Goal: Task Accomplishment & Management: Complete application form

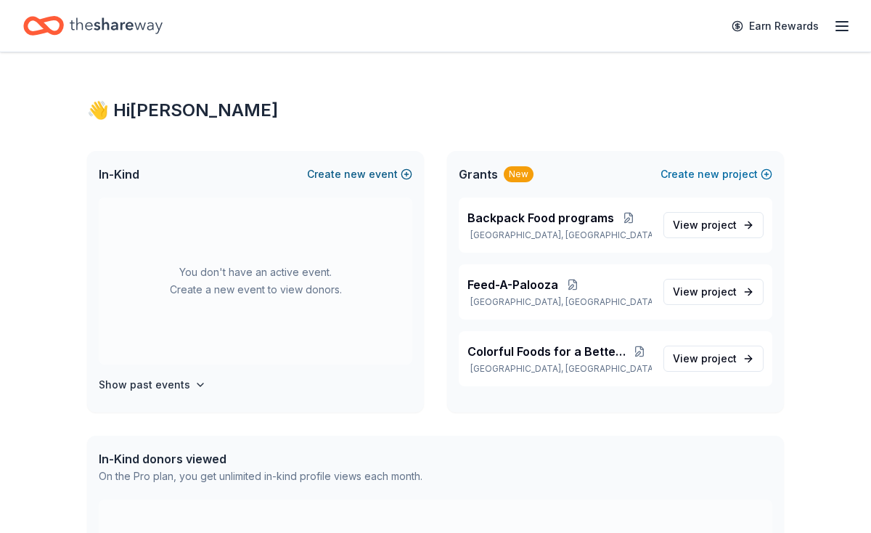
click at [339, 177] on button "Create new event" at bounding box center [359, 173] width 105 height 17
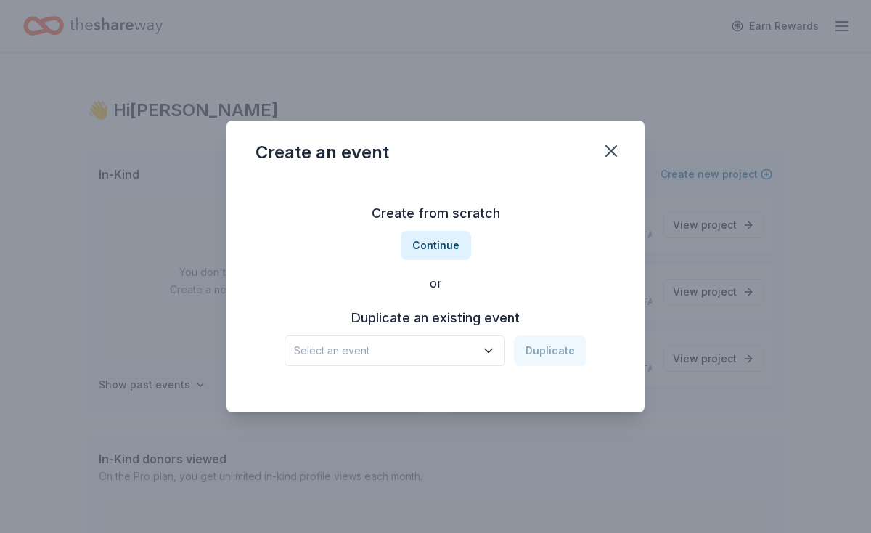
click at [377, 352] on span "Select an event" at bounding box center [384, 350] width 181 height 17
click at [419, 241] on button "Continue" at bounding box center [436, 245] width 70 height 29
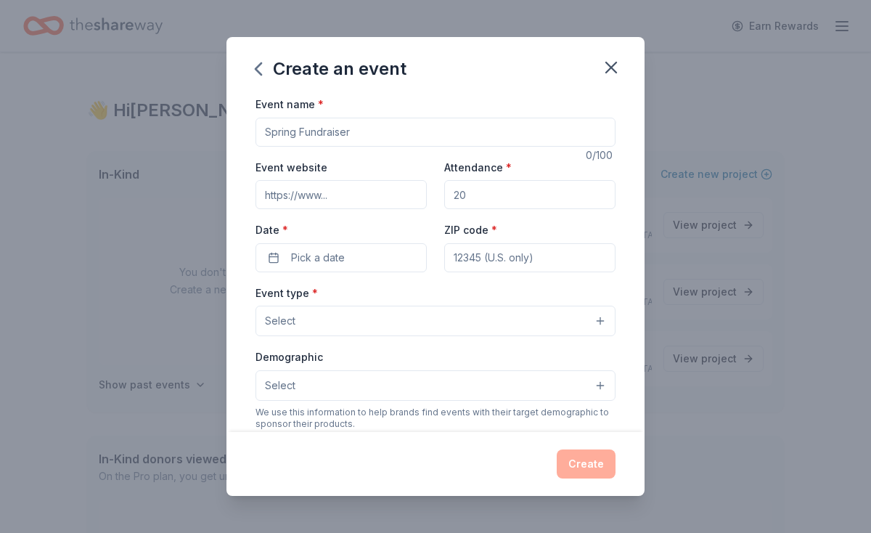
click at [460, 136] on input "Event name *" at bounding box center [435, 132] width 360 height 29
click at [264, 127] on input "Monthly Mobile Food Distribution" at bounding box center [435, 132] width 360 height 29
click at [282, 134] on input "Monthly Mobile Food Distribution" at bounding box center [435, 132] width 360 height 29
type input "September Monthly Mobile Food Distribution"
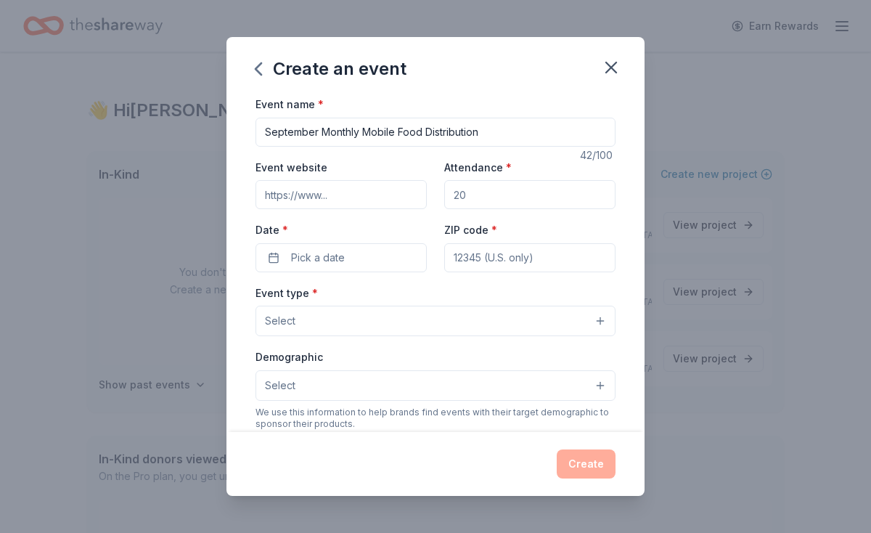
click at [361, 197] on input "Event website" at bounding box center [340, 194] width 171 height 29
click at [488, 191] on input "Attendance *" at bounding box center [529, 194] width 171 height 29
type input "400"
click at [376, 255] on button "Pick a date" at bounding box center [340, 257] width 171 height 29
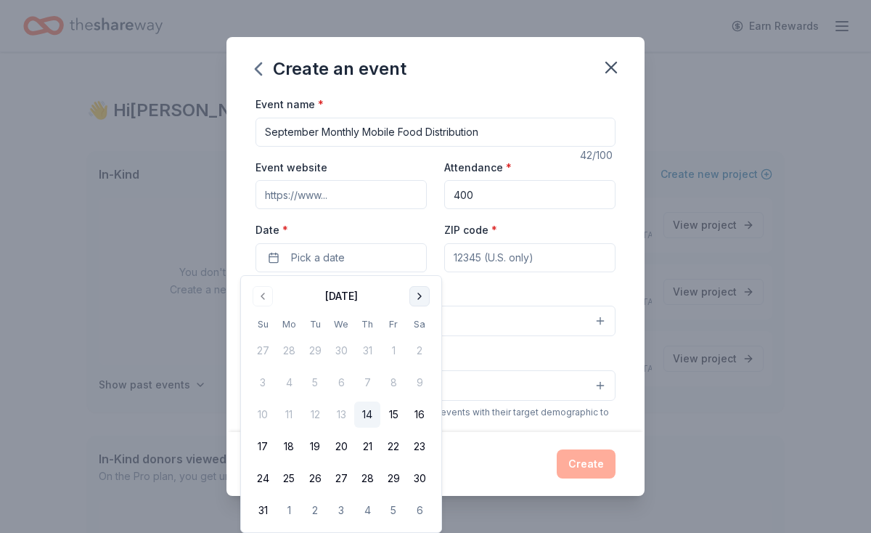
click at [416, 288] on button "Go to next month" at bounding box center [419, 296] width 20 height 20
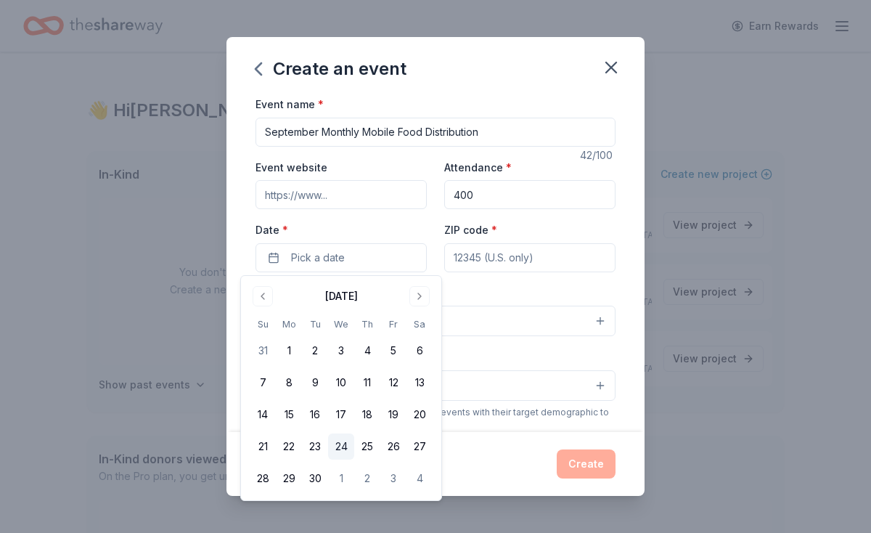
click at [345, 449] on button "24" at bounding box center [341, 446] width 26 height 26
click at [525, 259] on input "ZIP code *" at bounding box center [529, 257] width 171 height 29
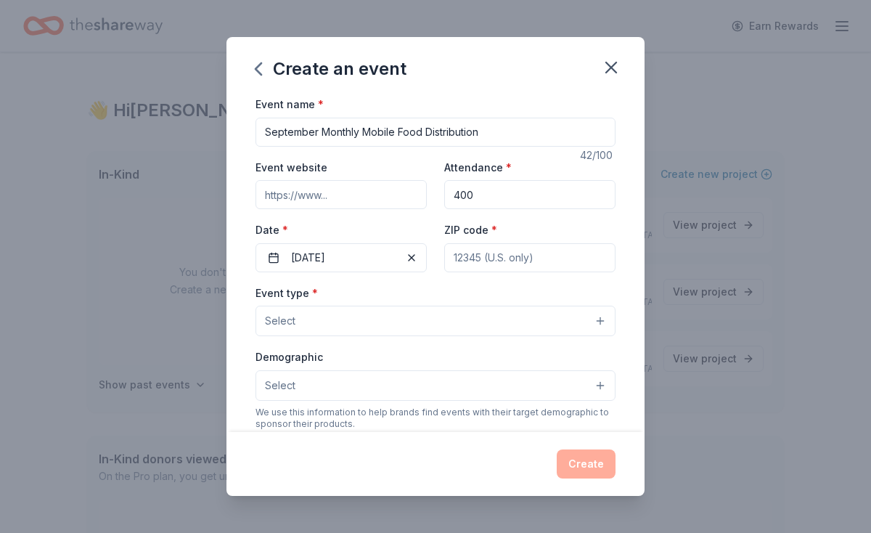
type input "32804"
type input "[STREET_ADDRESS]"
click at [366, 315] on button "Select" at bounding box center [435, 320] width 360 height 30
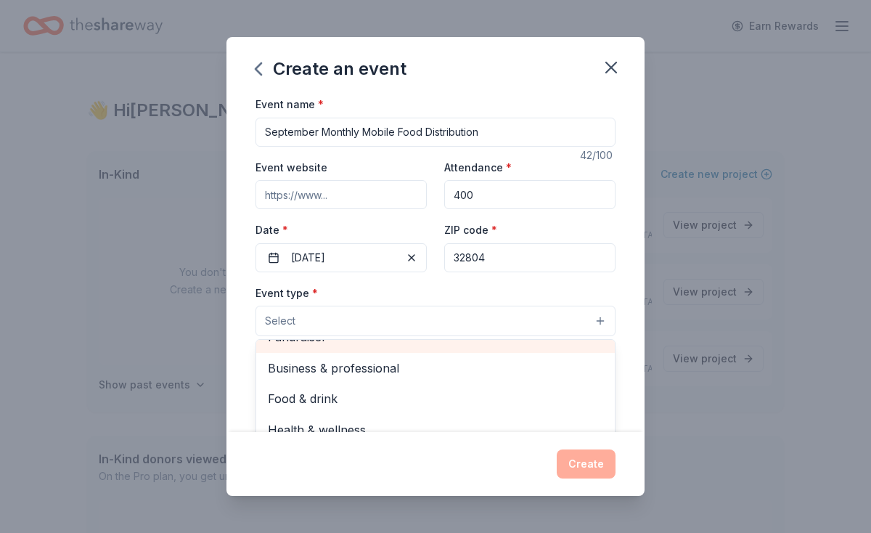
scroll to position [49, 0]
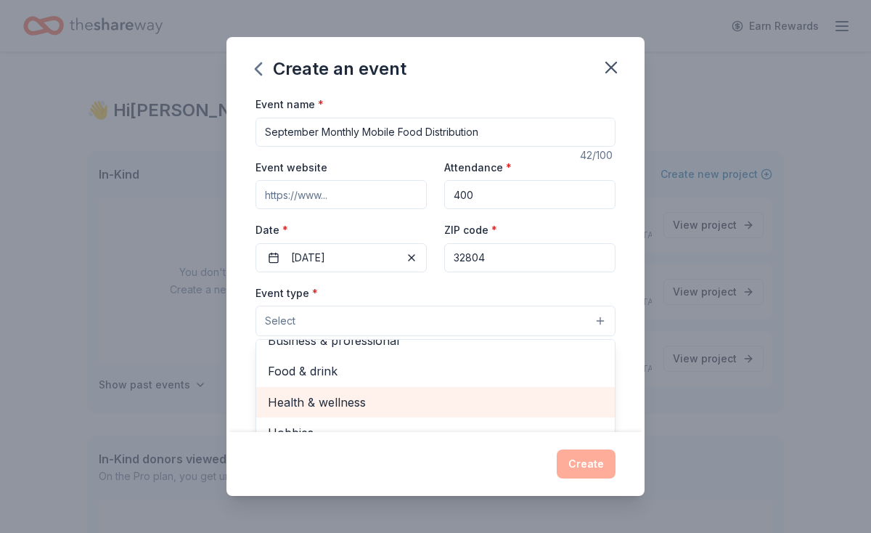
click at [340, 396] on span "Health & wellness" at bounding box center [435, 402] width 335 height 19
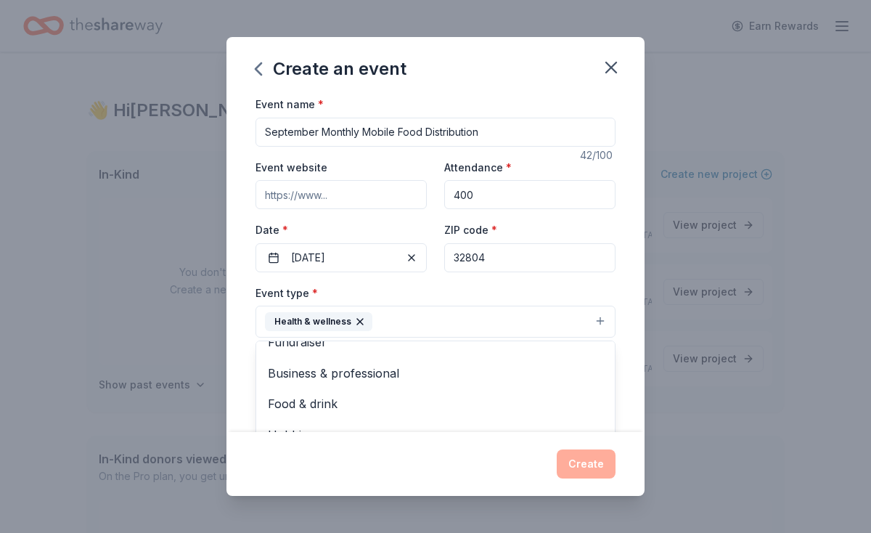
click at [401, 299] on div "Event type * Health & wellness Fundraiser Business & professional Food & drink …" at bounding box center [435, 311] width 360 height 54
click at [352, 385] on button "Select" at bounding box center [435, 386] width 360 height 30
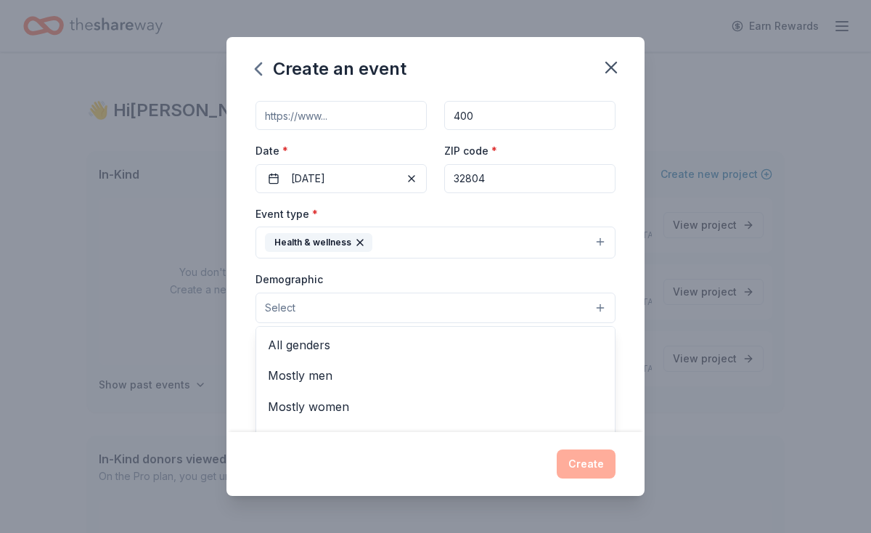
scroll to position [83, 0]
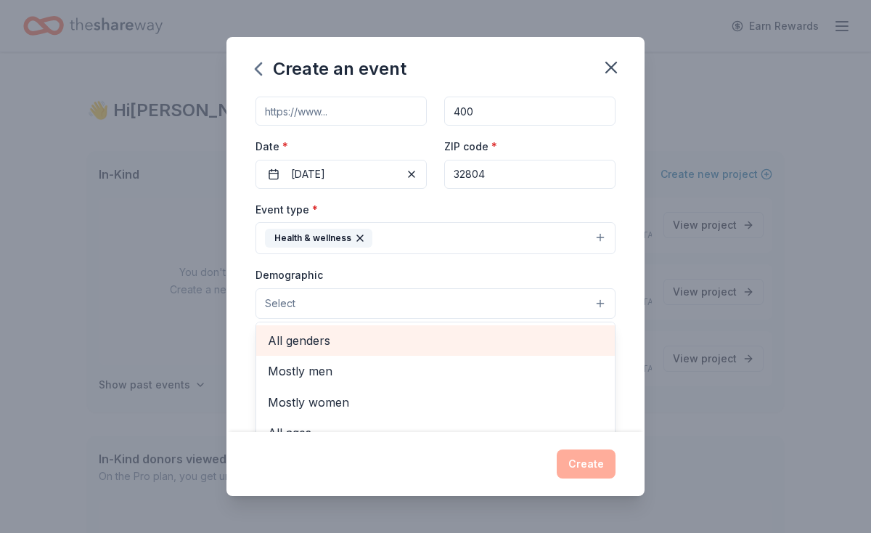
click at [340, 340] on span "All genders" at bounding box center [435, 340] width 335 height 19
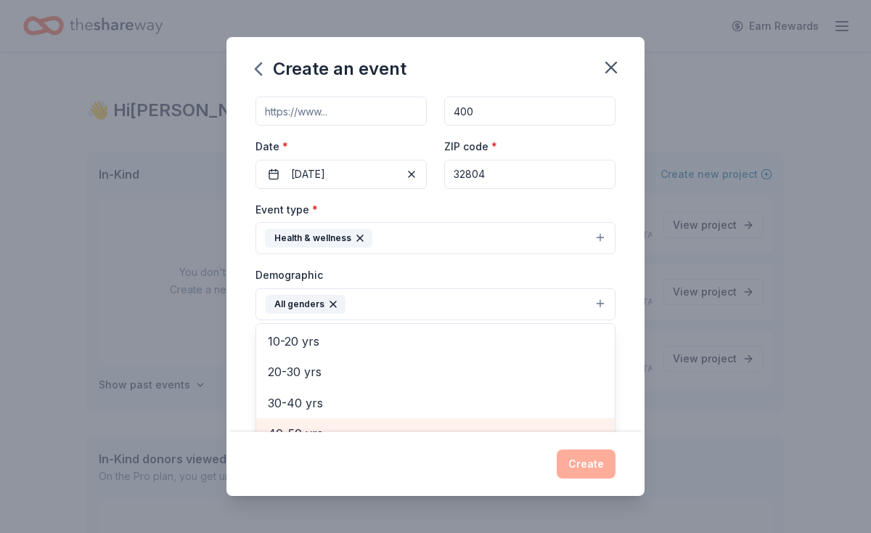
scroll to position [0, 0]
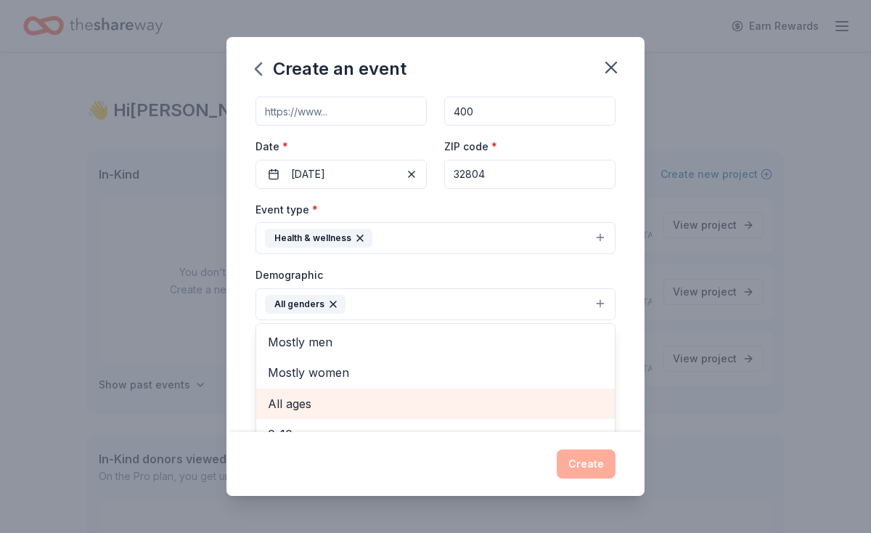
click at [299, 398] on span "All ages" at bounding box center [435, 403] width 335 height 19
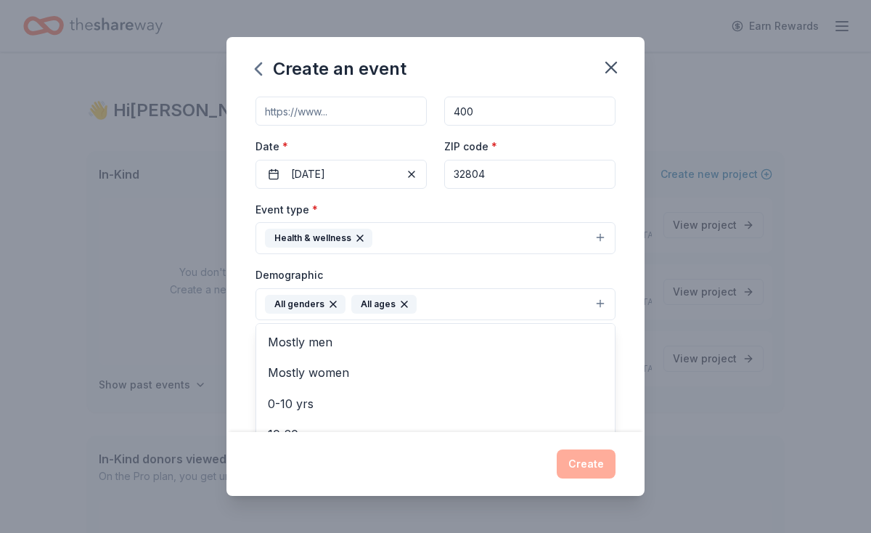
click at [253, 305] on div "Event name * September Monthly Mobile Food Distribution 42 /100 Event website A…" at bounding box center [435, 263] width 418 height 337
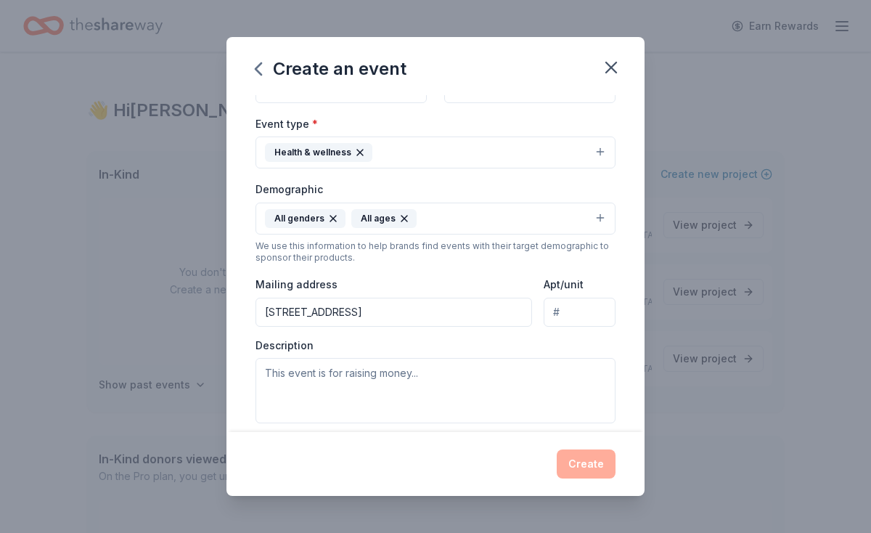
scroll to position [163, 0]
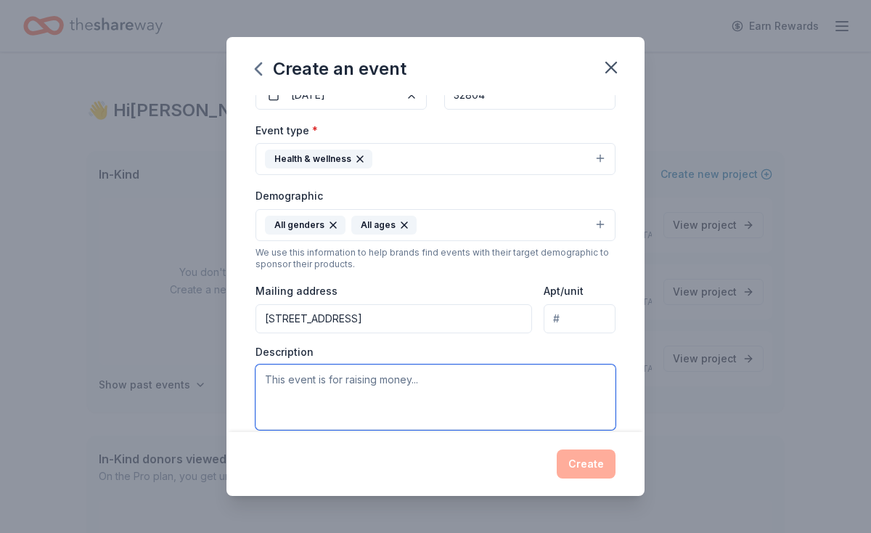
click at [353, 375] on textarea at bounding box center [435, 396] width 360 height 65
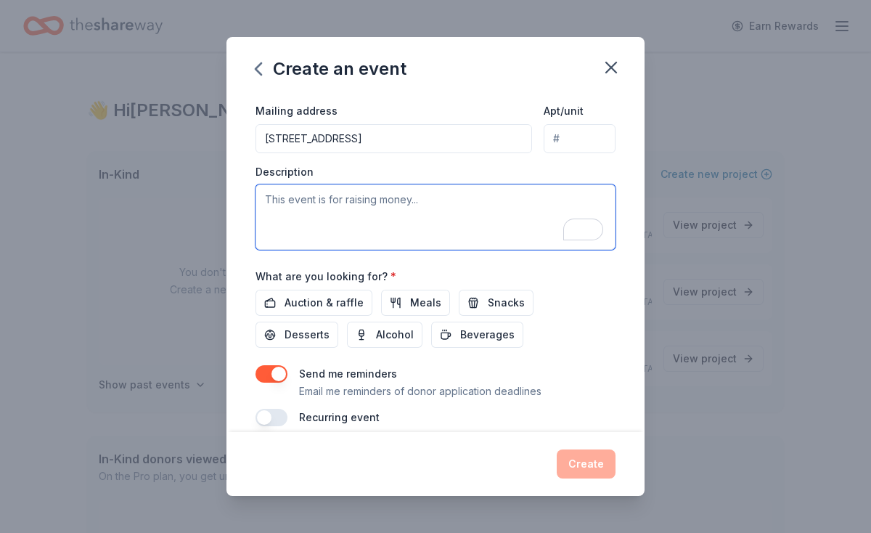
scroll to position [341, 0]
click at [385, 226] on textarea "To enrich screen reader interactions, please activate Accessibility in Grammarl…" at bounding box center [435, 218] width 360 height 65
paste textarea "– Each month, One Heart for Women and Children brings 25,000–50,000 lbs of fres…"
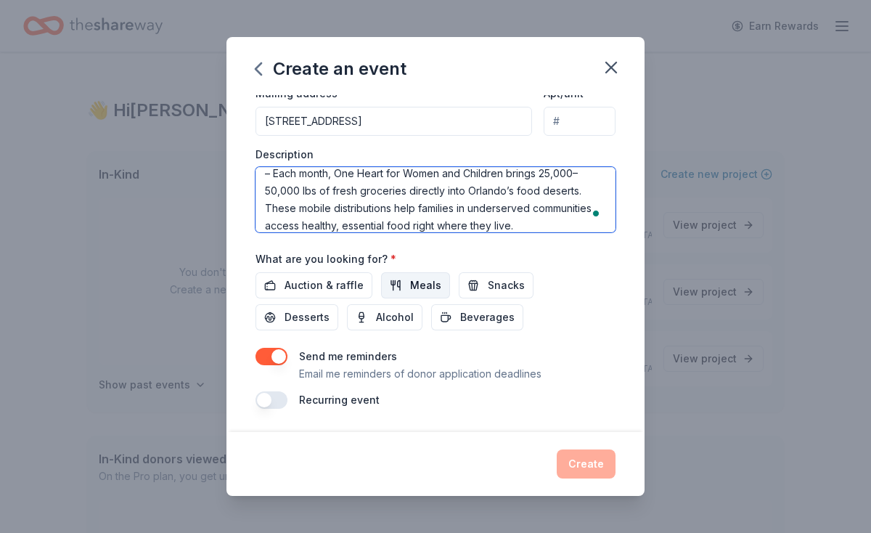
scroll to position [356, 0]
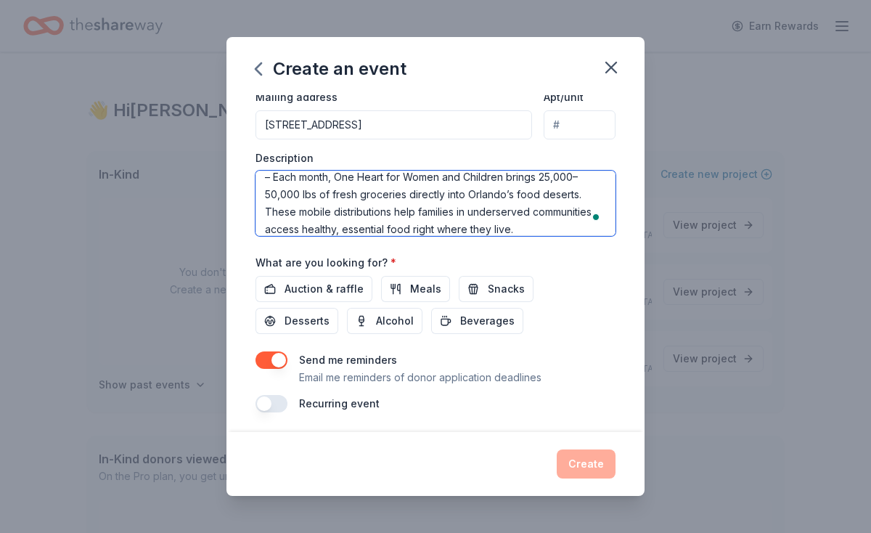
type textarea "– Each month, One Heart for Women and Children brings 25,000–50,000 lbs of fres…"
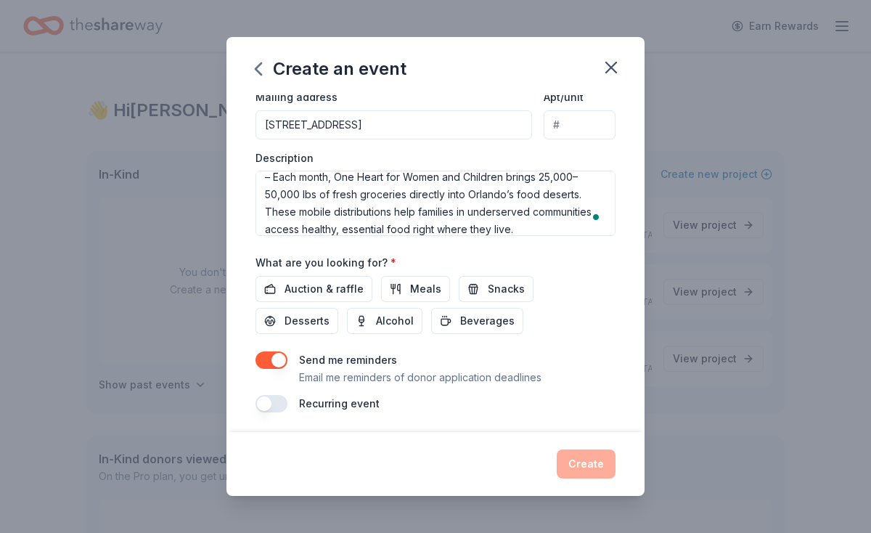
click at [474, 314] on div "Auction & raffle Meals Snacks Desserts Alcohol Beverages" at bounding box center [435, 305] width 360 height 58
click at [488, 298] on button "Snacks" at bounding box center [496, 289] width 75 height 26
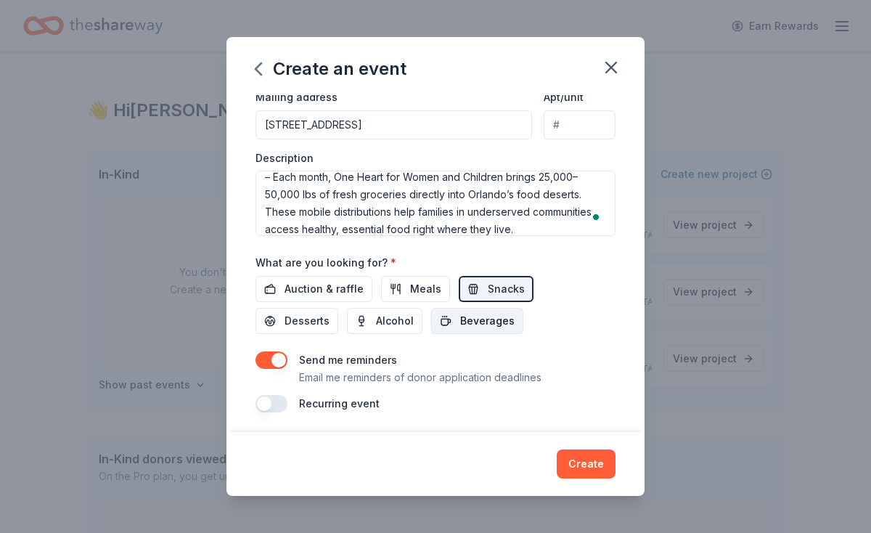
click at [460, 327] on span "Beverages" at bounding box center [487, 320] width 54 height 17
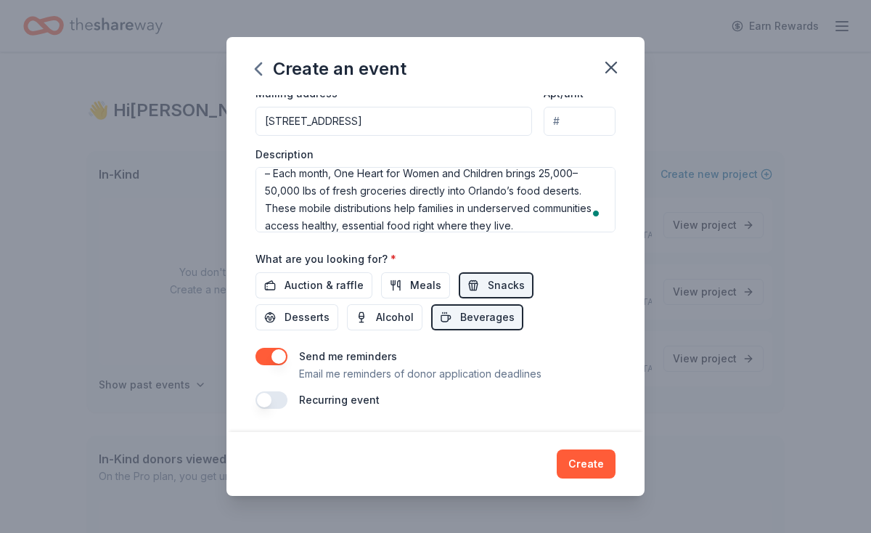
click at [274, 399] on button "button" at bounding box center [271, 399] width 32 height 17
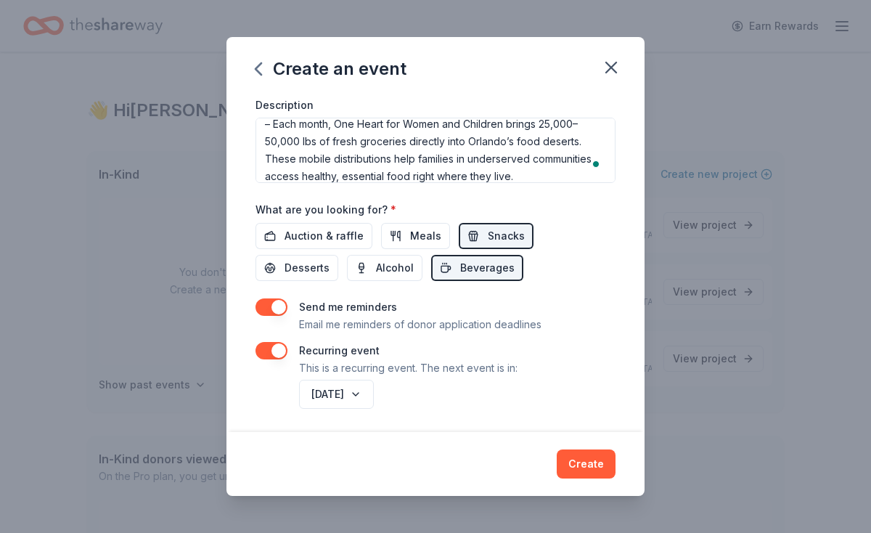
scroll to position [412, 0]
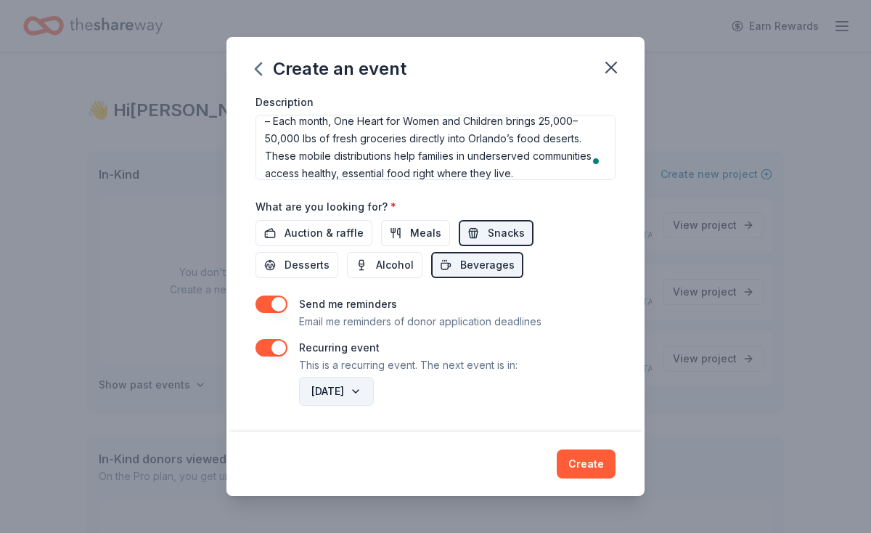
click at [351, 399] on button "[DATE]" at bounding box center [336, 391] width 75 height 29
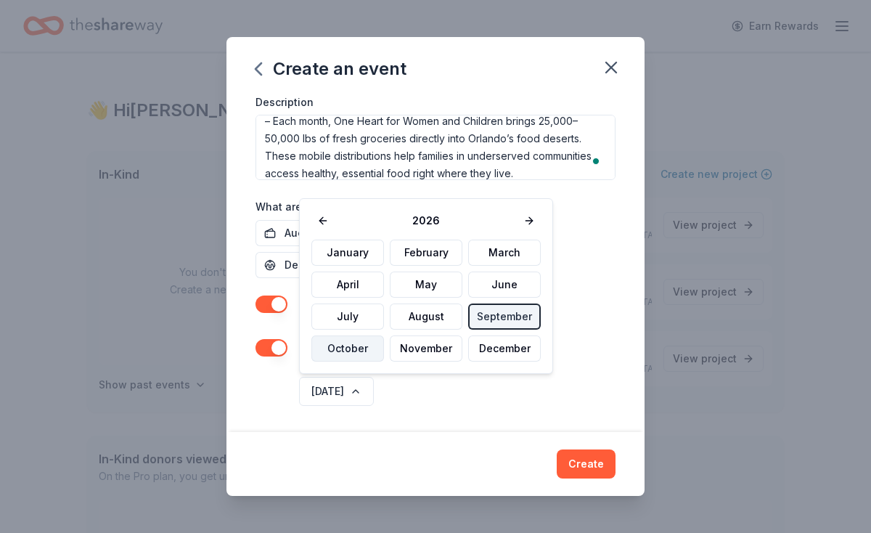
click at [352, 353] on button "October" at bounding box center [347, 348] width 73 height 26
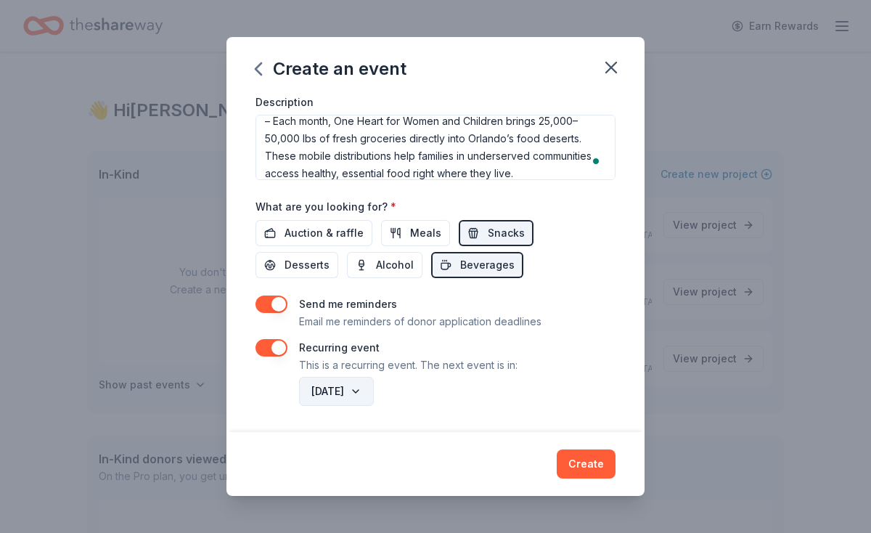
click at [373, 385] on button "[DATE]" at bounding box center [336, 391] width 75 height 29
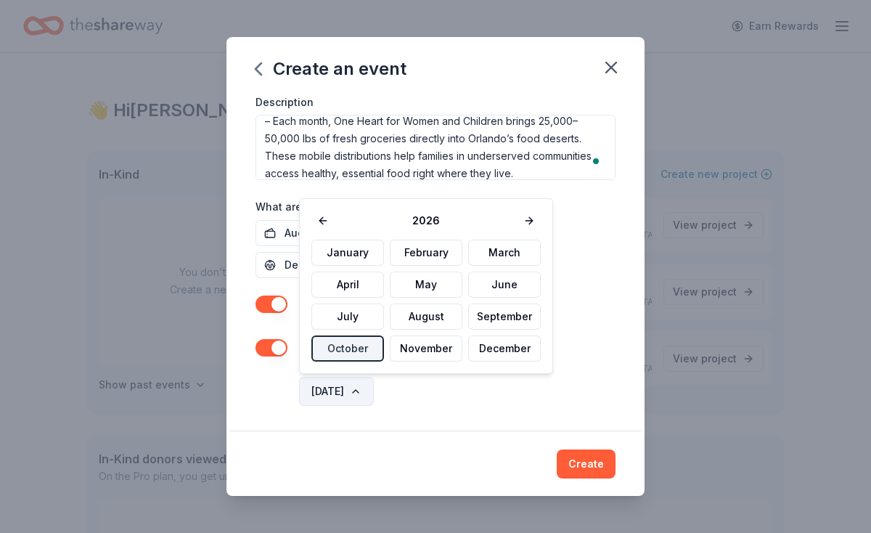
click at [360, 390] on button "[DATE]" at bounding box center [336, 391] width 75 height 29
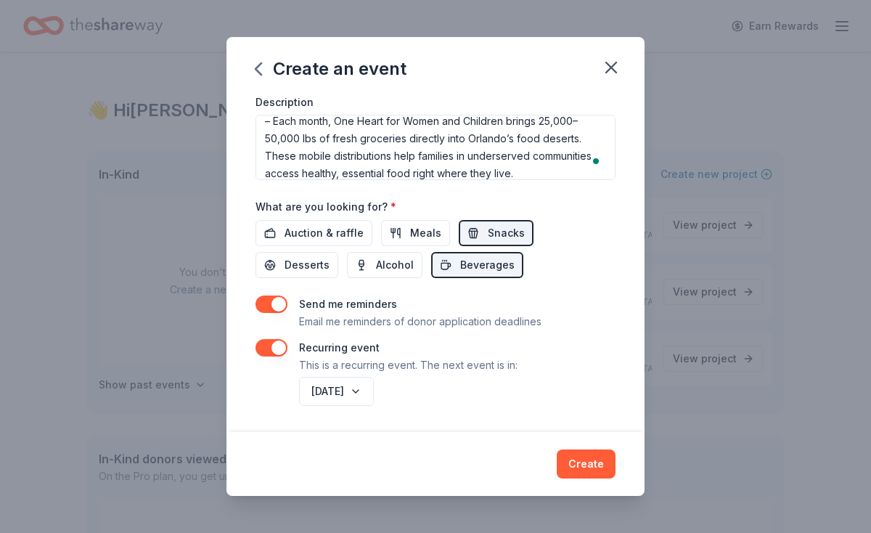
click at [288, 350] on div "Recurring event This is a recurring event. The next event is in:" at bounding box center [435, 356] width 360 height 35
click at [274, 349] on button "button" at bounding box center [271, 347] width 32 height 17
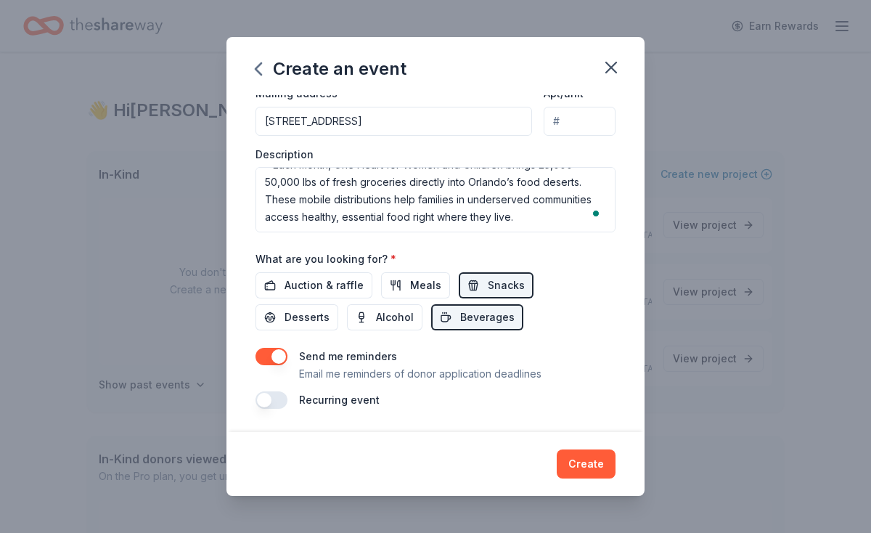
scroll to position [16, 0]
click at [589, 471] on button "Create" at bounding box center [586, 463] width 59 height 29
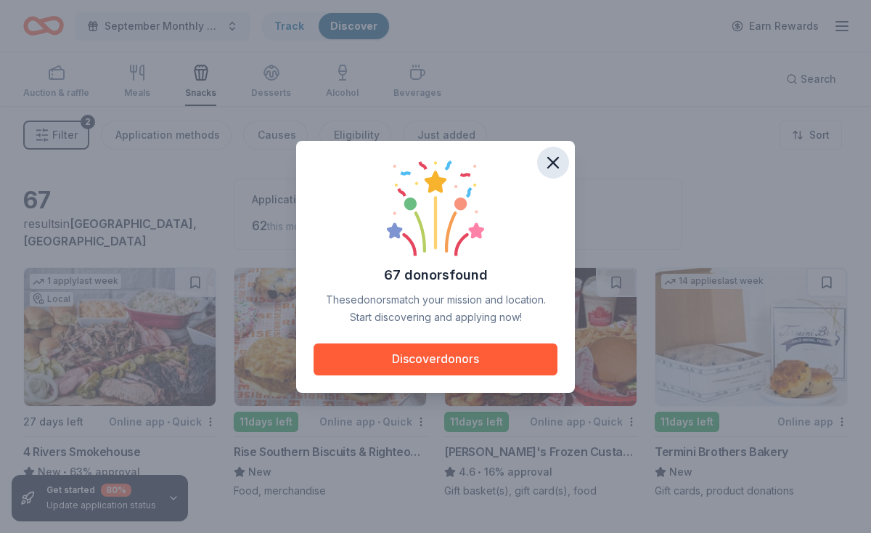
click at [551, 161] on icon "button" at bounding box center [553, 162] width 10 height 10
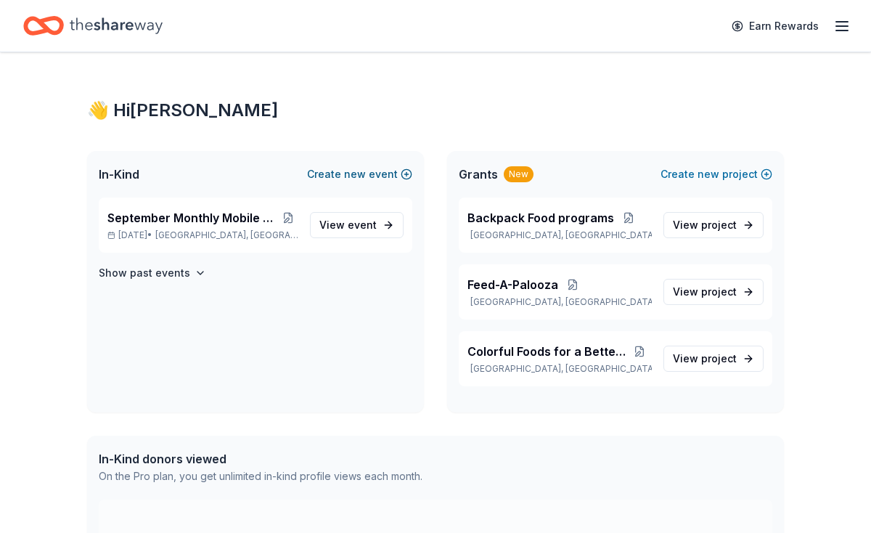
click at [359, 173] on span "new" at bounding box center [355, 173] width 22 height 17
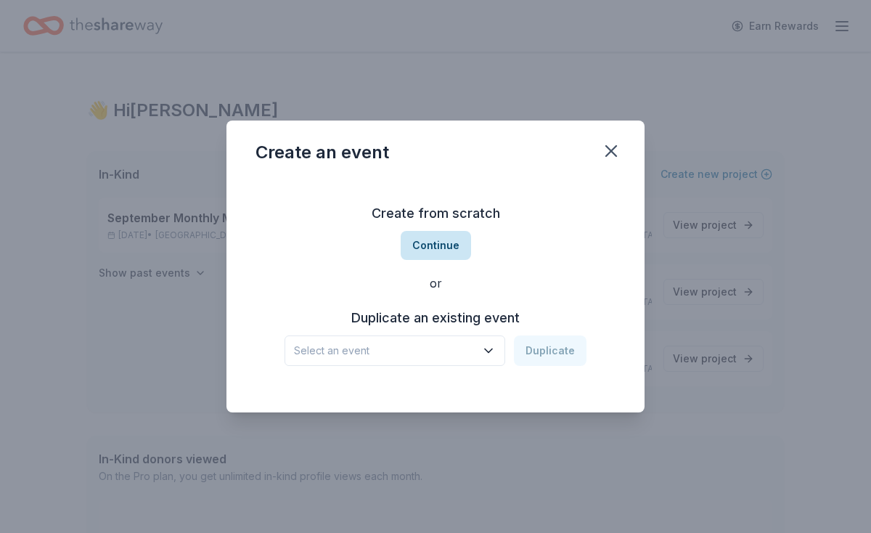
click at [432, 246] on button "Continue" at bounding box center [436, 245] width 70 height 29
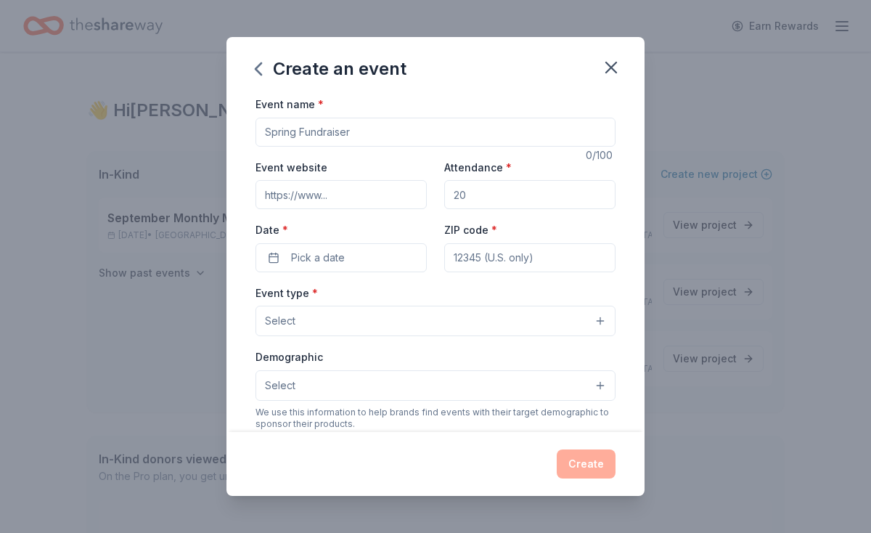
click at [367, 128] on input "Event name *" at bounding box center [435, 132] width 360 height 29
type input "Community Champion Awards Night @Elevation [DEMOGRAPHIC_DATA] [GEOGRAPHIC_DATA]"
click at [332, 192] on input "Event website" at bounding box center [340, 194] width 171 height 29
click at [480, 186] on input "Attendance *" at bounding box center [529, 194] width 171 height 29
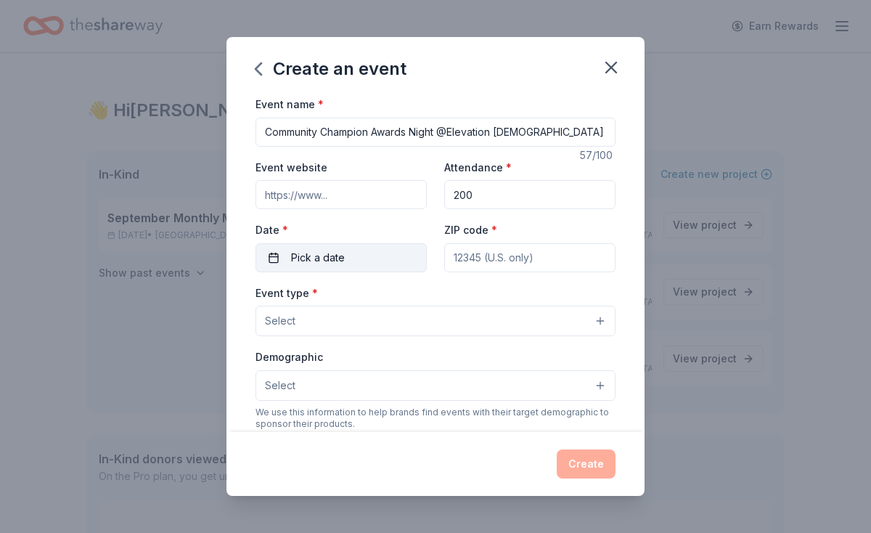
type input "200"
click at [403, 256] on button "Pick a date" at bounding box center [340, 257] width 171 height 29
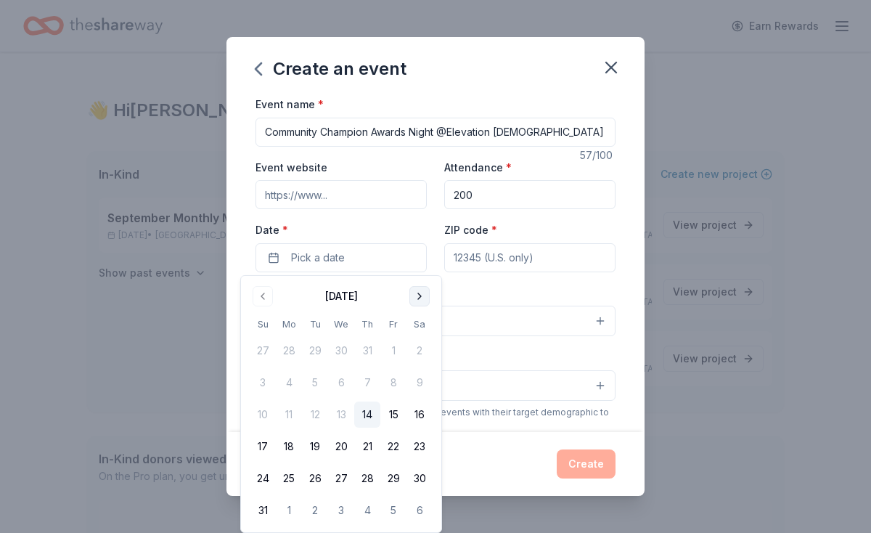
click at [427, 301] on button "Go to next month" at bounding box center [419, 296] width 20 height 20
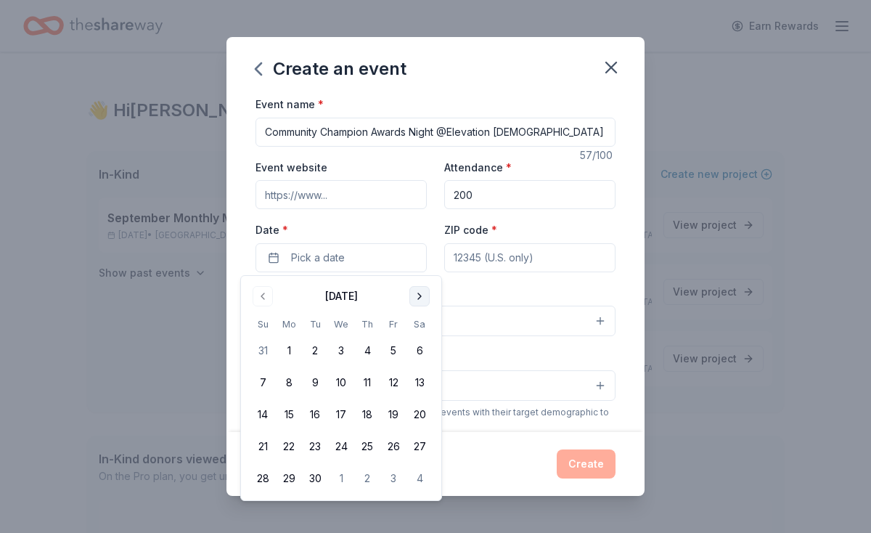
click at [427, 301] on button "Go to next month" at bounding box center [419, 296] width 20 height 20
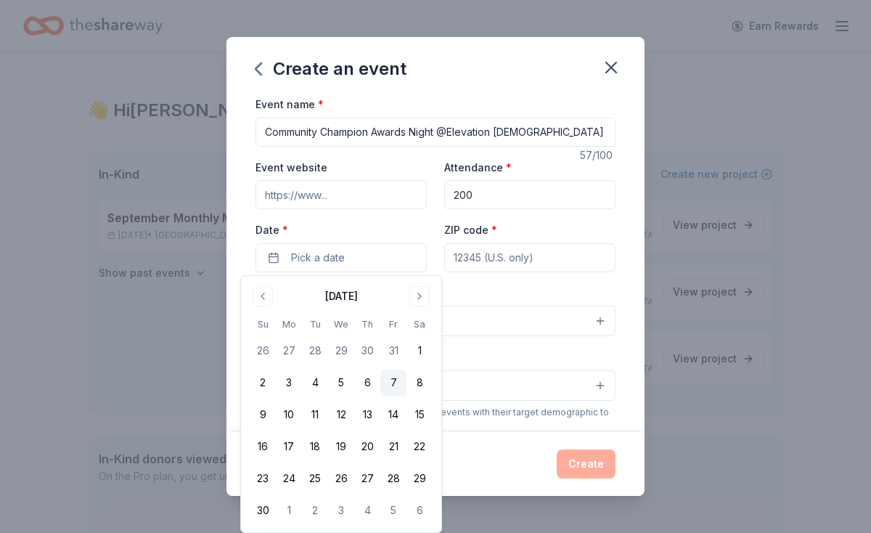
click at [393, 377] on button "7" at bounding box center [393, 382] width 26 height 26
click at [489, 266] on input "ZIP code *" at bounding box center [529, 257] width 171 height 29
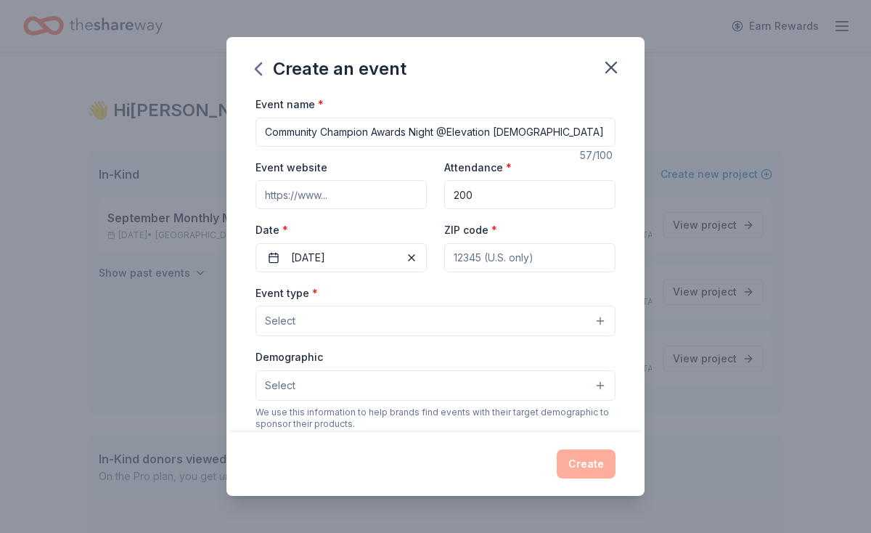
type input "32804"
type input "[STREET_ADDRESS]"
click at [340, 312] on button "Select" at bounding box center [435, 320] width 360 height 30
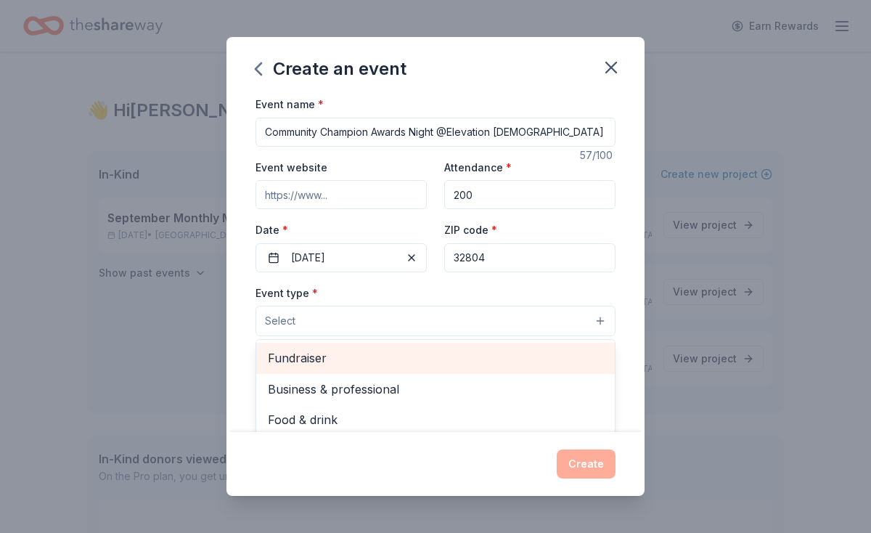
click at [327, 356] on span "Fundraiser" at bounding box center [435, 357] width 335 height 19
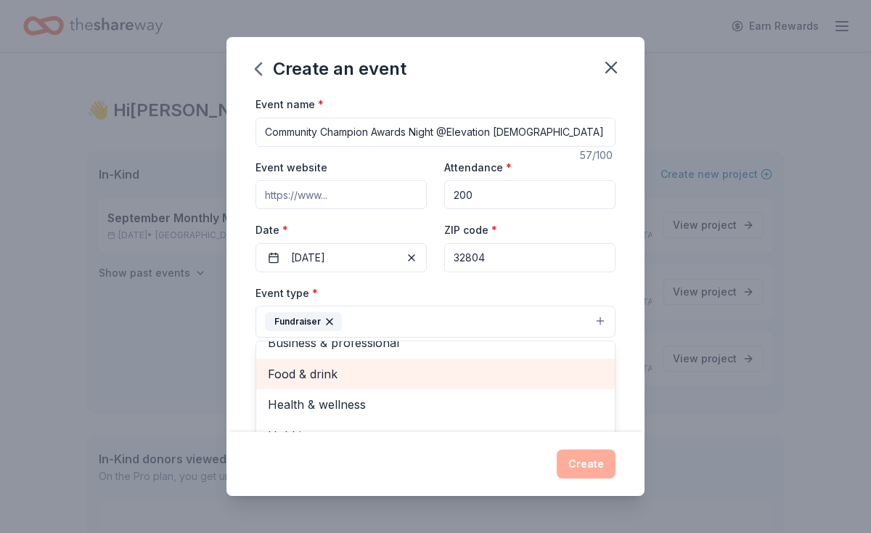
click at [330, 377] on span "Food & drink" at bounding box center [435, 373] width 335 height 19
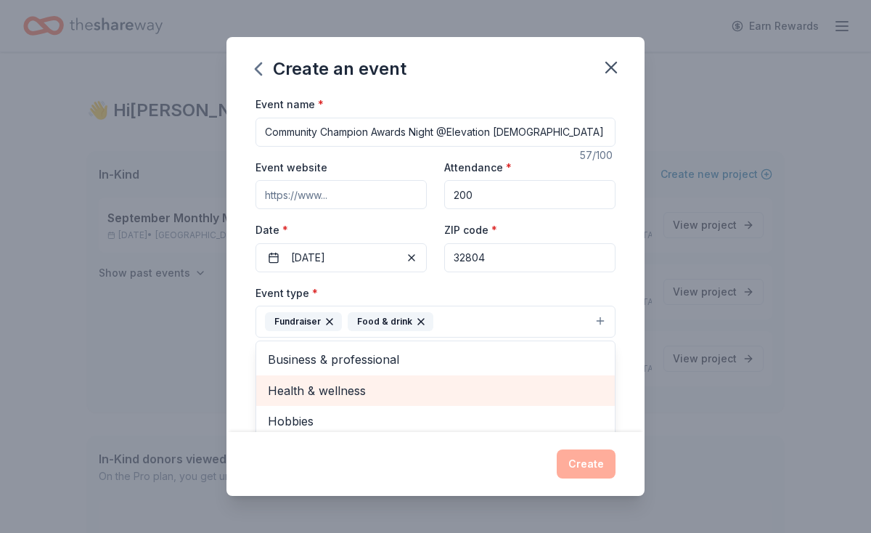
click at [332, 386] on span "Health & wellness" at bounding box center [435, 390] width 335 height 19
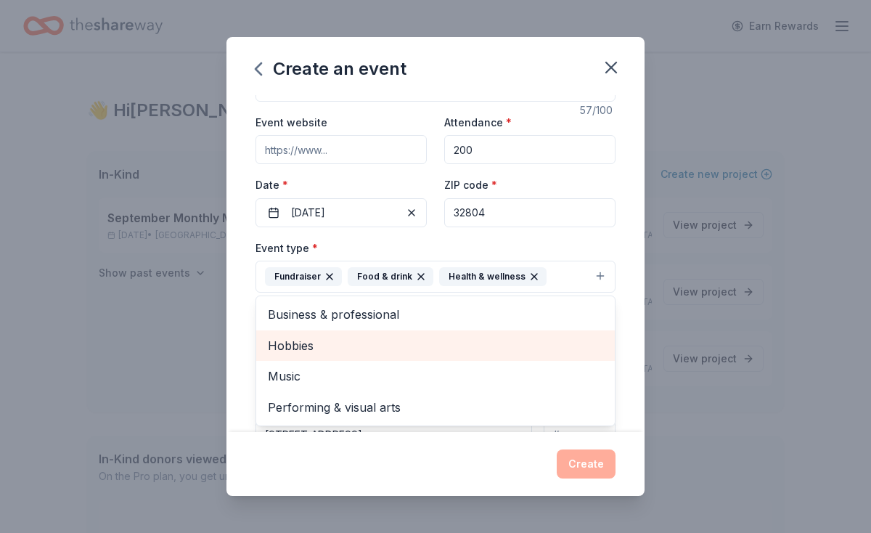
scroll to position [57, 0]
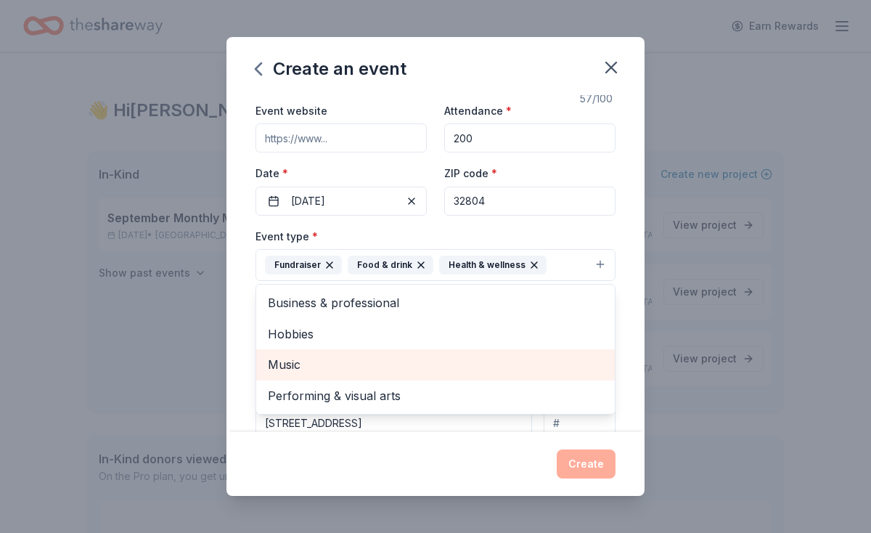
click at [332, 355] on span "Music" at bounding box center [435, 364] width 335 height 19
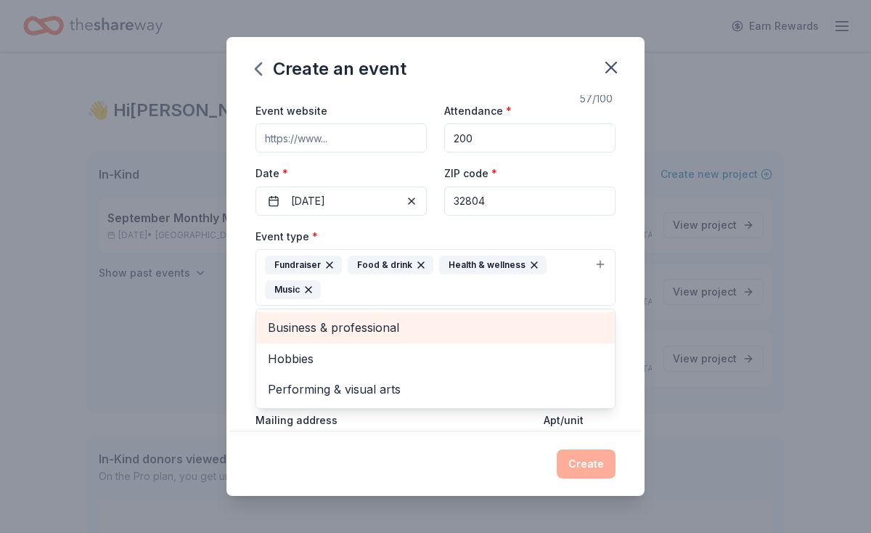
click at [347, 331] on span "Business & professional" at bounding box center [435, 327] width 335 height 19
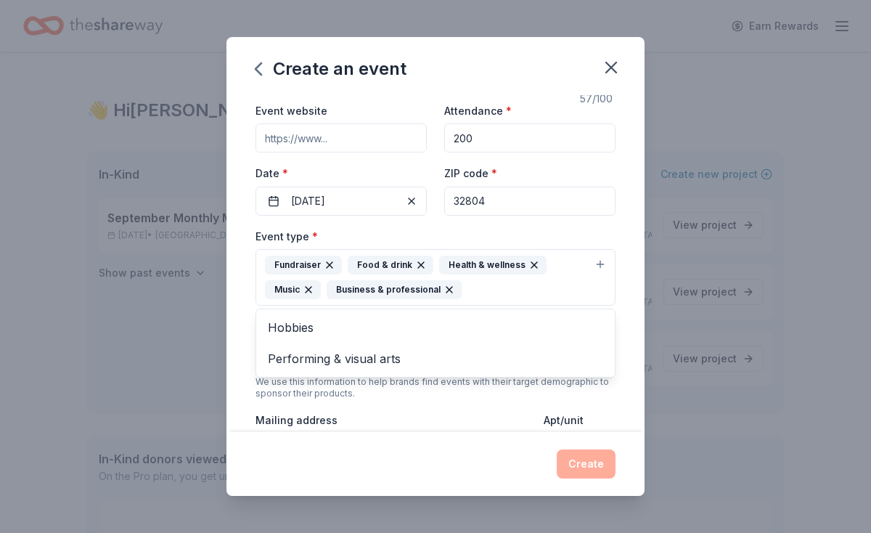
click at [375, 394] on div "Event type * Fundraiser Food & drink Health & wellness Music Business & profess…" at bounding box center [435, 393] width 360 height 332
click at [281, 348] on span "Select" at bounding box center [280, 354] width 30 height 17
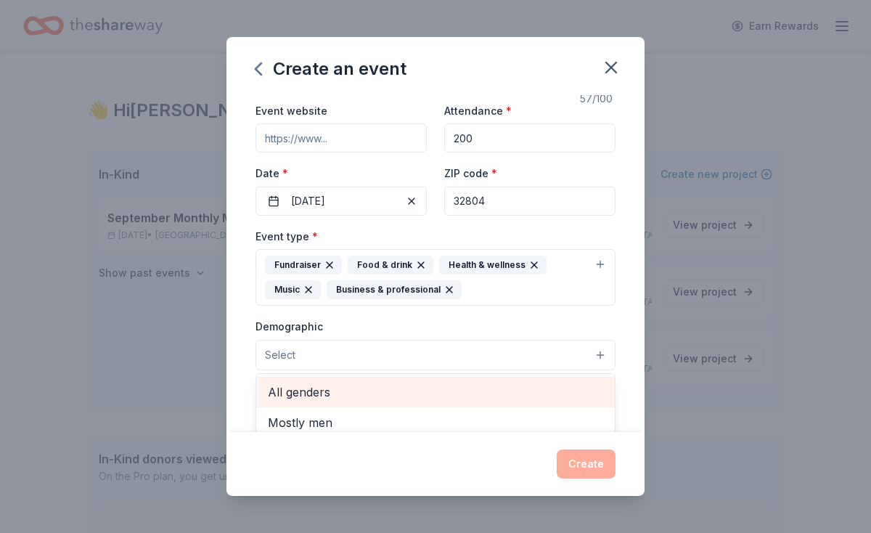
click at [289, 385] on span "All genders" at bounding box center [435, 391] width 335 height 19
click at [289, 385] on span "Mostly men" at bounding box center [435, 393] width 335 height 19
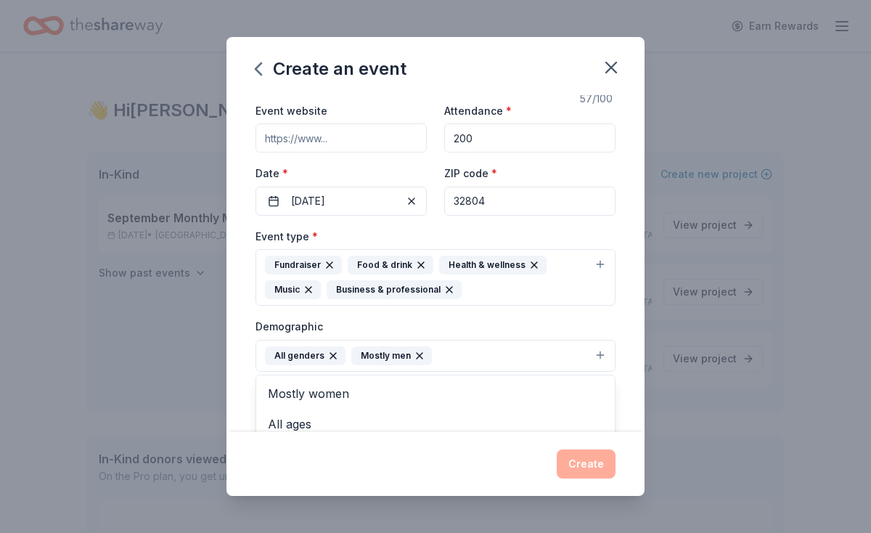
click at [330, 356] on icon "button" at bounding box center [333, 356] width 6 height 6
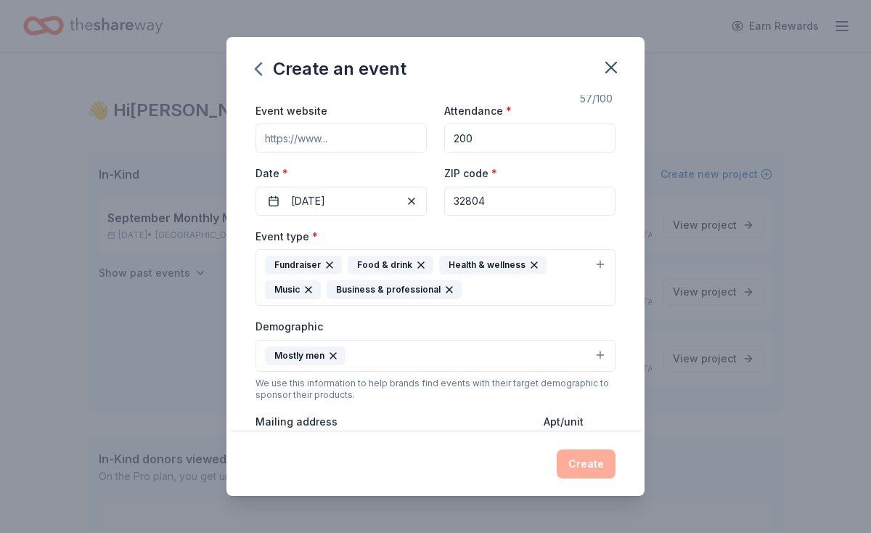
click at [332, 356] on icon "button" at bounding box center [333, 356] width 6 height 6
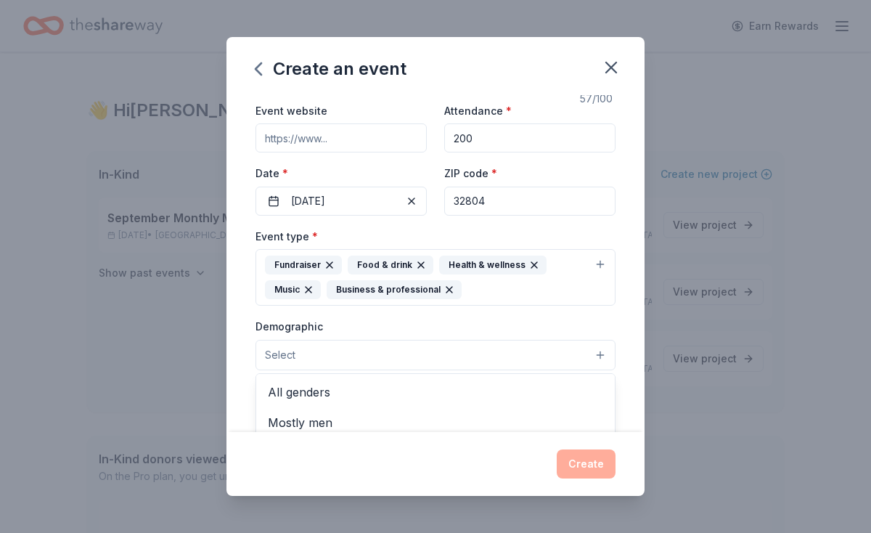
click at [332, 356] on button "Select" at bounding box center [435, 355] width 360 height 30
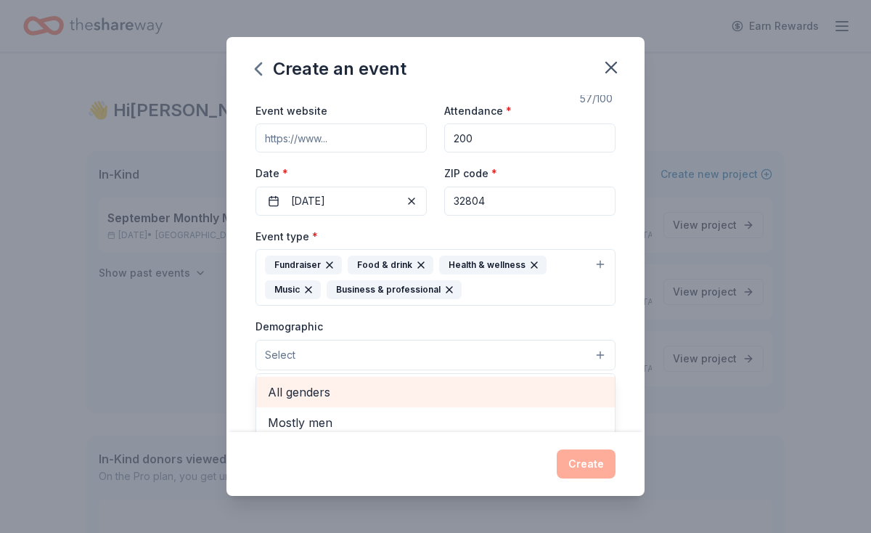
click at [315, 383] on span "All genders" at bounding box center [435, 391] width 335 height 19
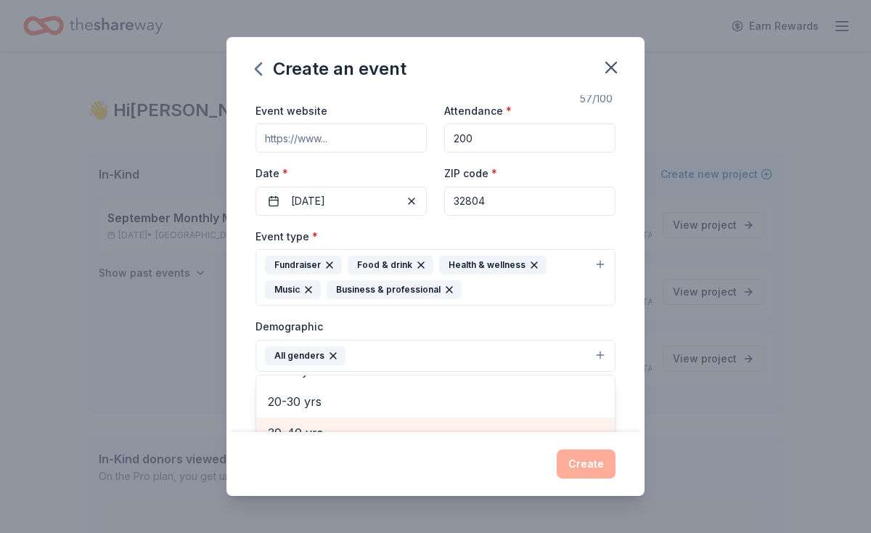
scroll to position [149, 0]
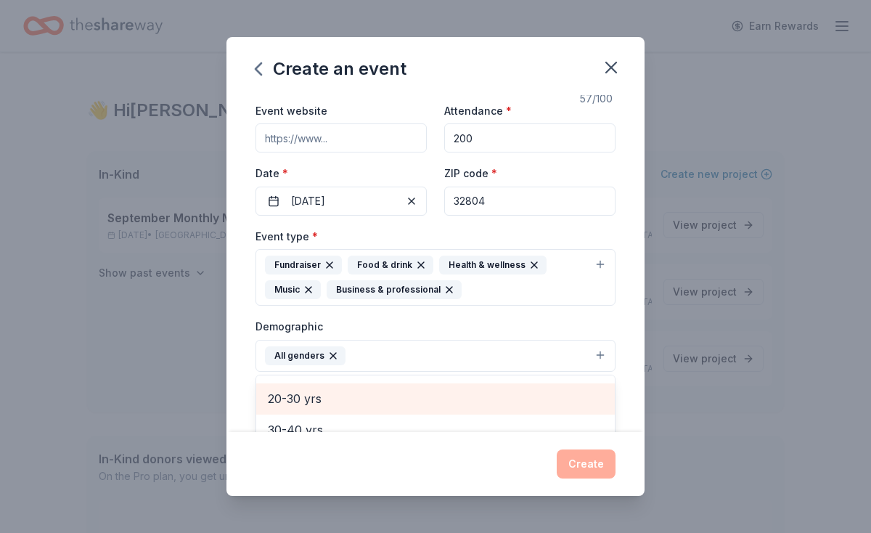
click at [319, 401] on span "20-30 yrs" at bounding box center [435, 398] width 335 height 19
click at [319, 404] on span "30-40 yrs" at bounding box center [435, 398] width 335 height 19
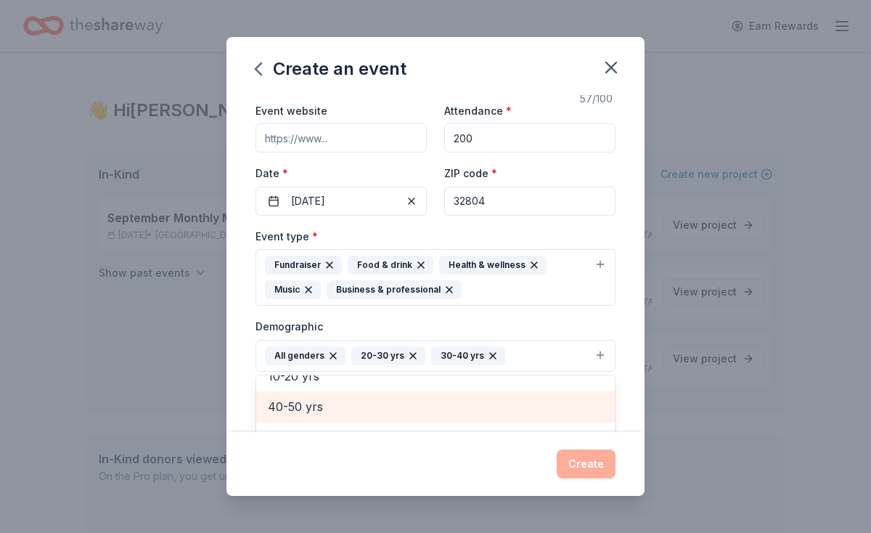
click at [319, 403] on span "40-50 yrs" at bounding box center [435, 406] width 335 height 19
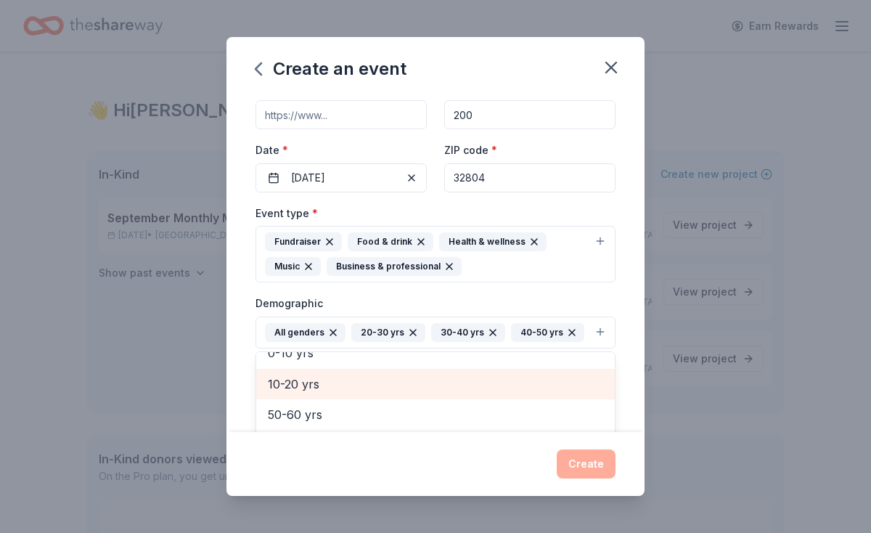
scroll to position [102, 0]
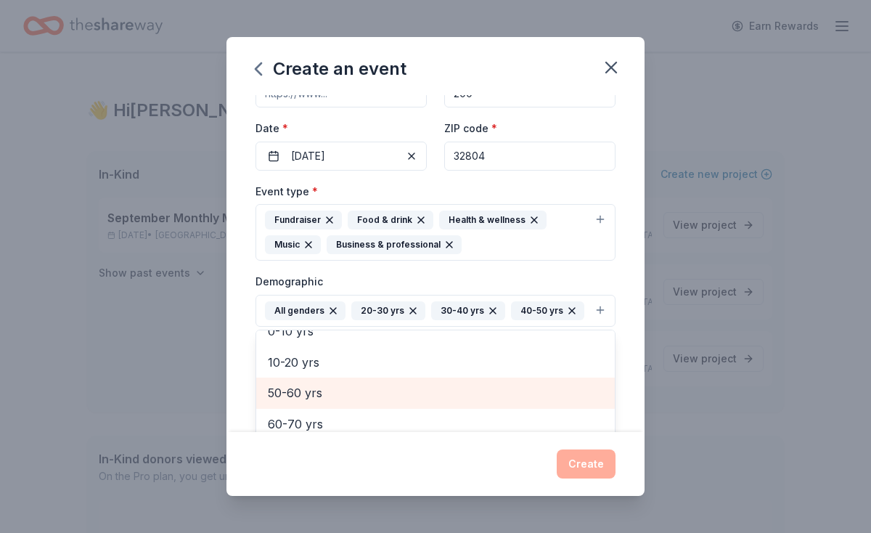
click at [325, 390] on span "50-60 yrs" at bounding box center [435, 392] width 335 height 19
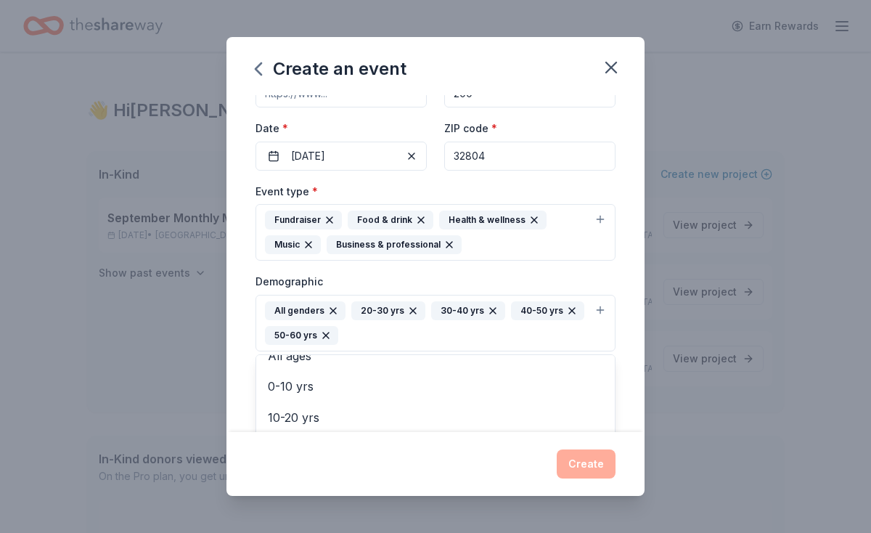
click at [443, 459] on div "Create an event Event name * Community Champion Awards Night @Elevation [DEMOGR…" at bounding box center [435, 266] width 418 height 459
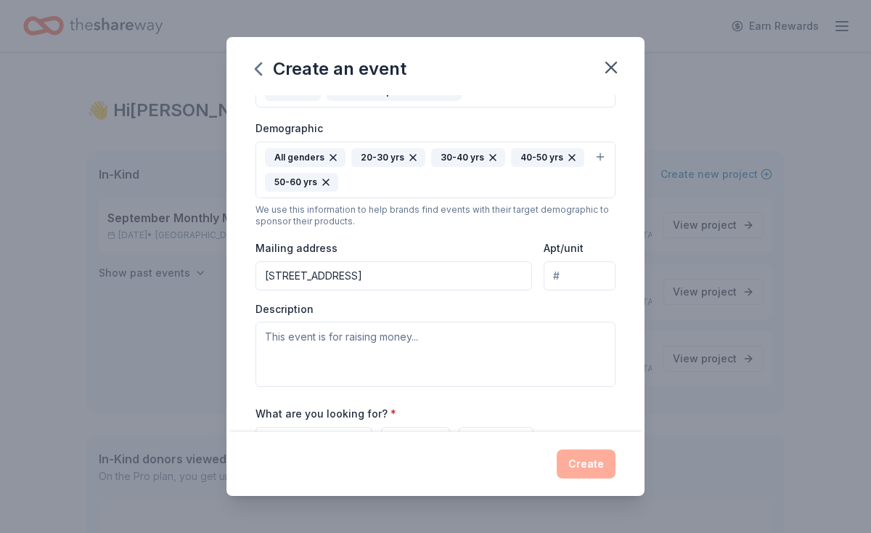
scroll to position [259, 0]
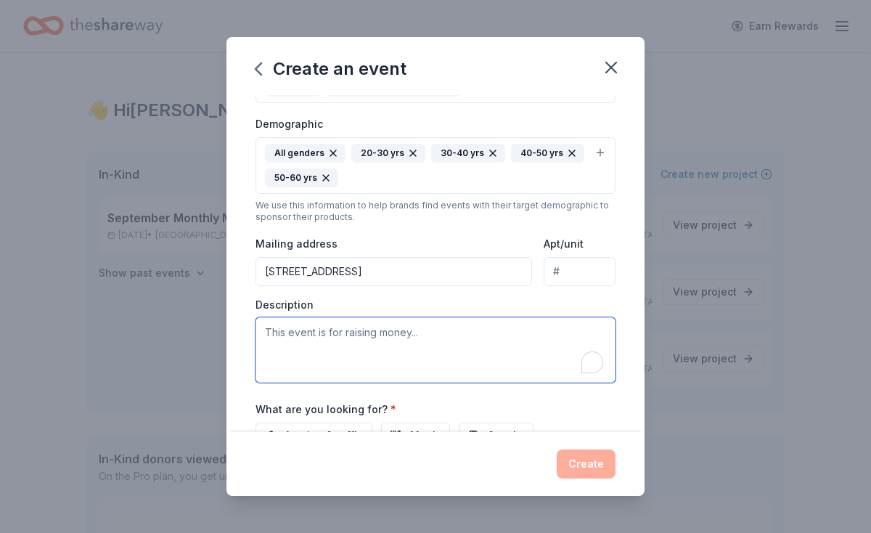
click at [380, 347] on textarea "To enrich screen reader interactions, please activate Accessibility in Grammarl…" at bounding box center [435, 349] width 360 height 65
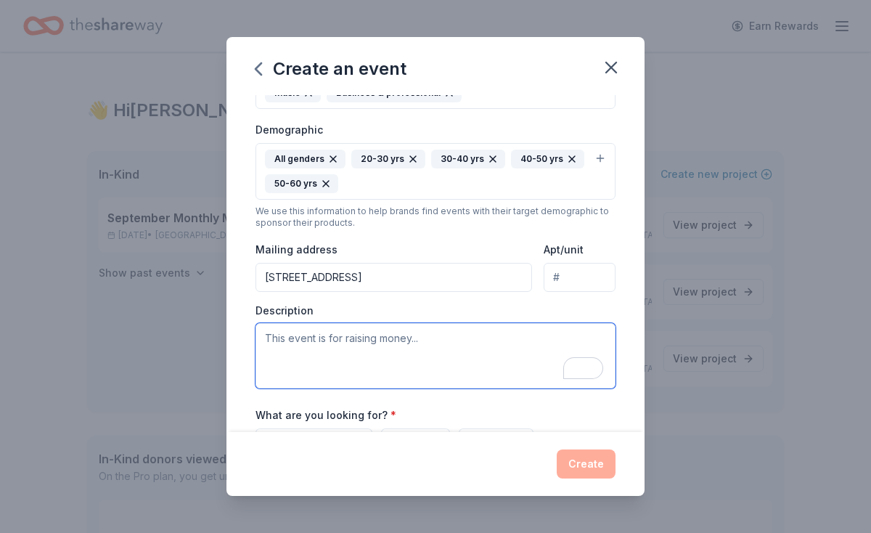
scroll to position [250, 0]
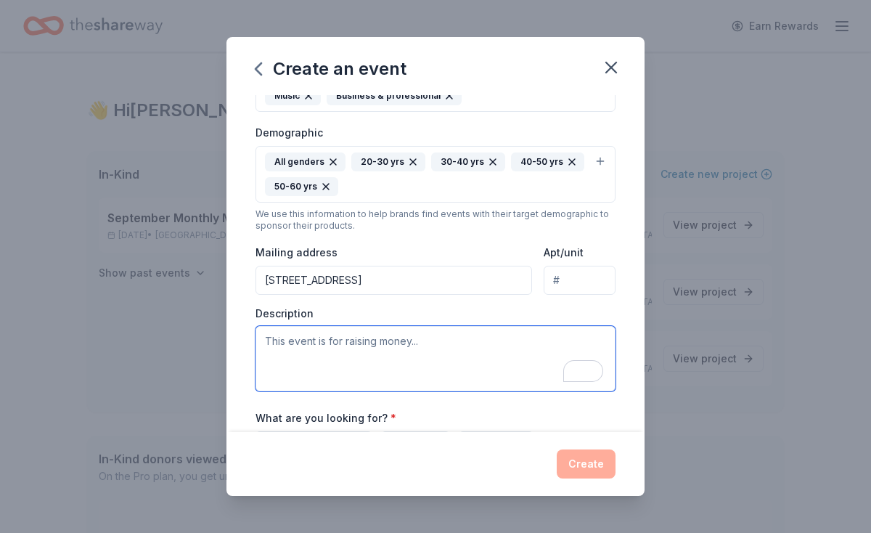
click at [364, 342] on textarea "To enrich screen reader interactions, please activate Accessibility in Grammarl…" at bounding box center [435, 358] width 360 height 65
paste textarea "Community Champion Awards Benefit – [DATE] – Join One Heart for Women and Child…"
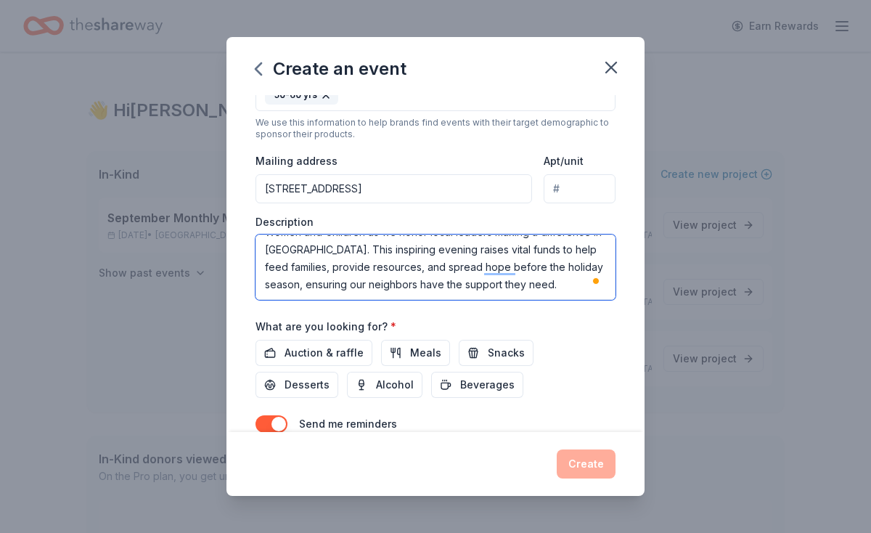
scroll to position [358, 0]
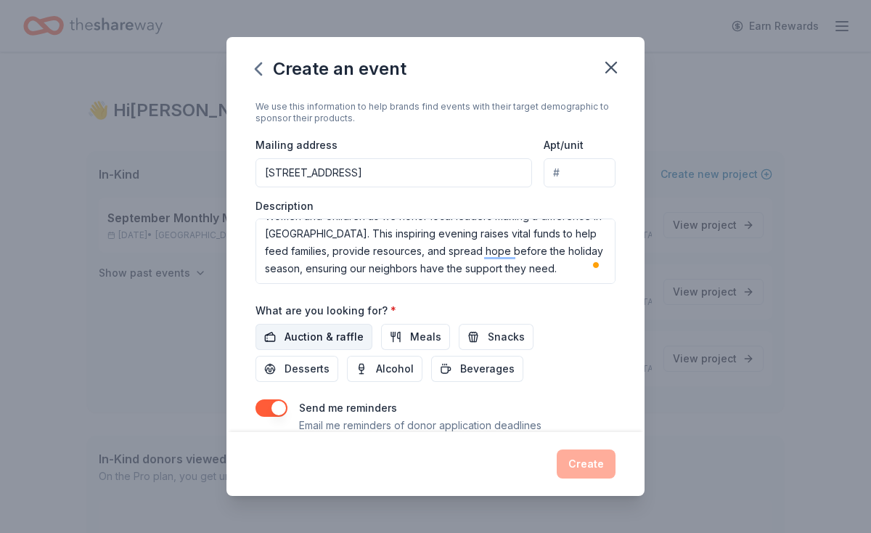
click at [274, 333] on button "Auction & raffle" at bounding box center [313, 337] width 117 height 26
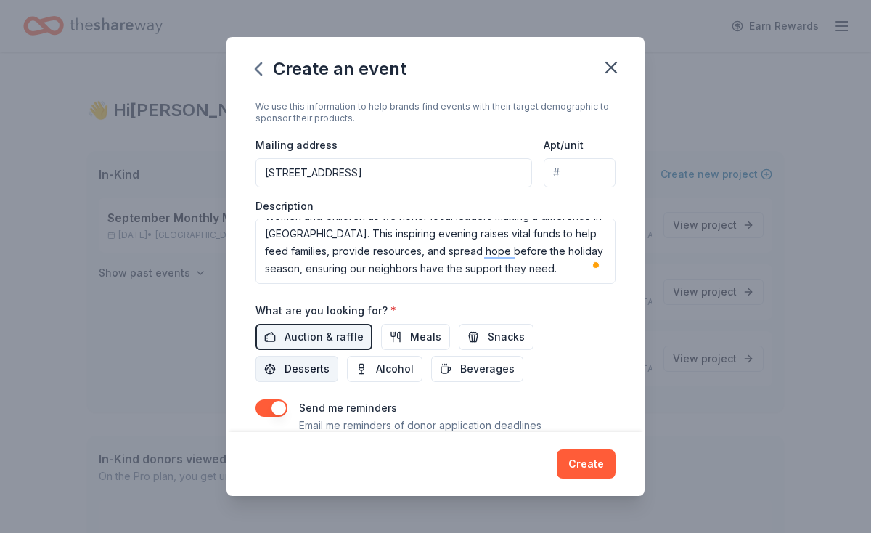
click at [329, 360] on span "Desserts" at bounding box center [306, 368] width 45 height 17
click at [387, 342] on button "Meals" at bounding box center [415, 337] width 69 height 26
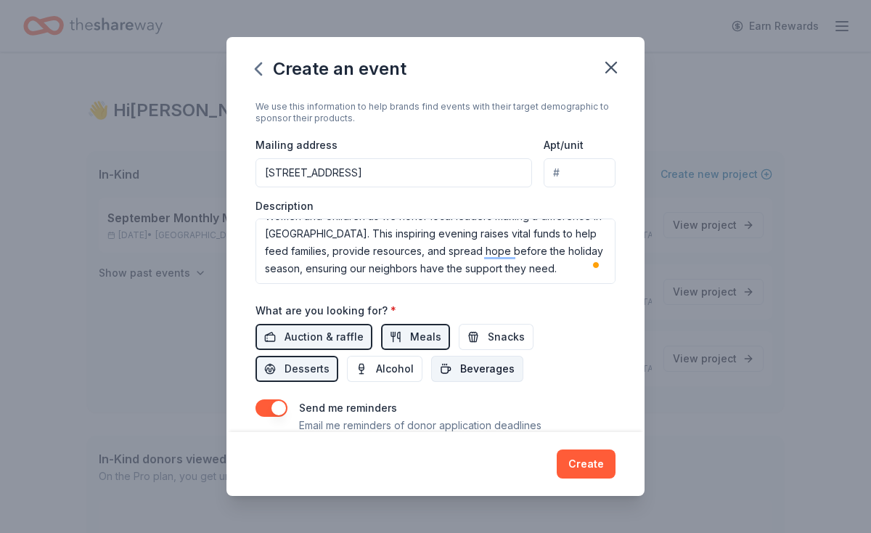
click at [460, 361] on span "Beverages" at bounding box center [487, 368] width 54 height 17
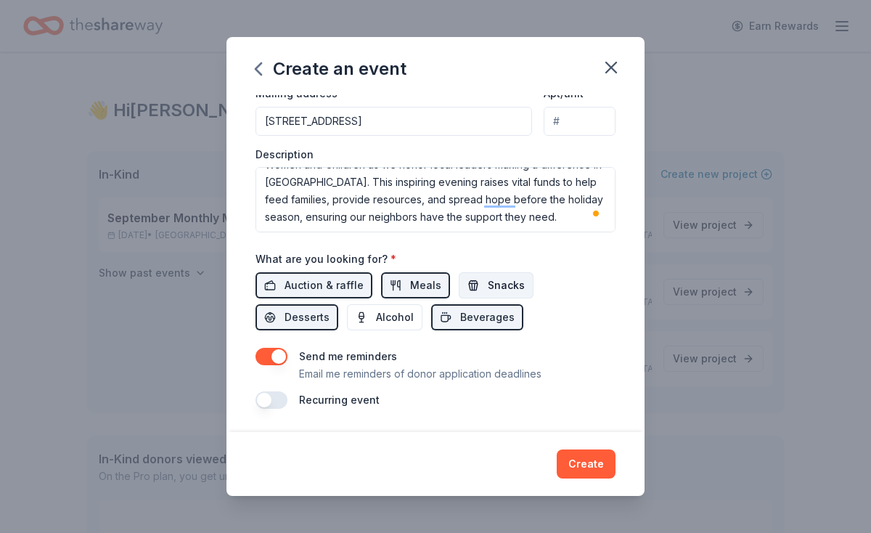
click at [488, 291] on span "Snacks" at bounding box center [506, 284] width 37 height 17
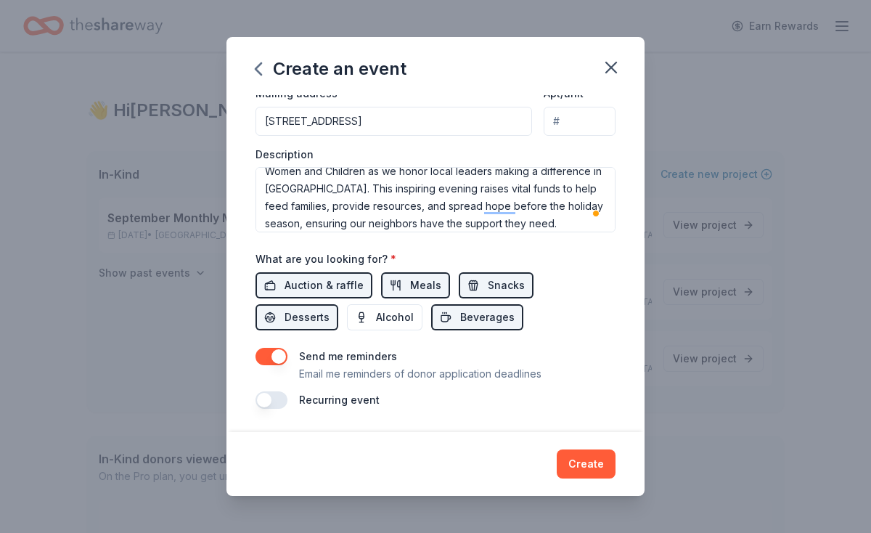
scroll to position [29, 0]
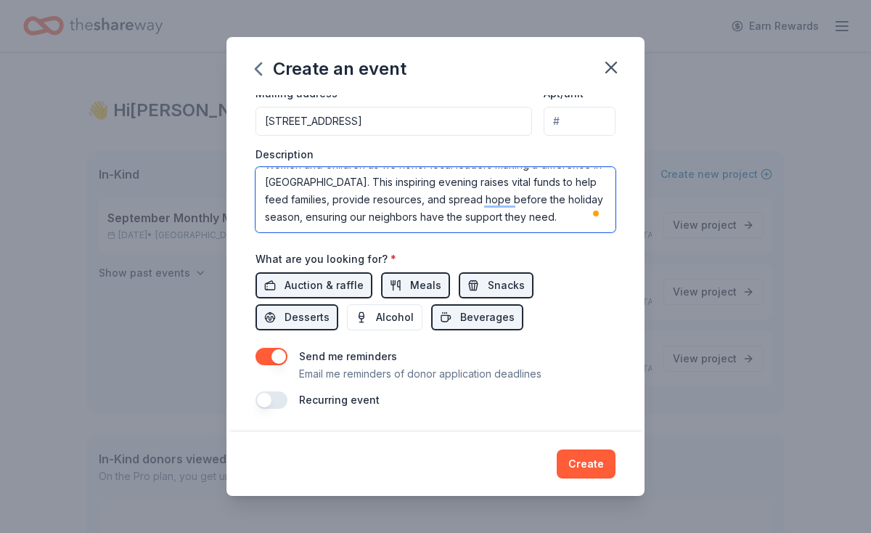
click at [461, 214] on textarea "Community Champion Awards Benefit – [DATE] – Join One Heart for Women and Child…" at bounding box center [435, 199] width 360 height 65
paste textarea "On this special evening, we come together to celebrate the incredible individua…"
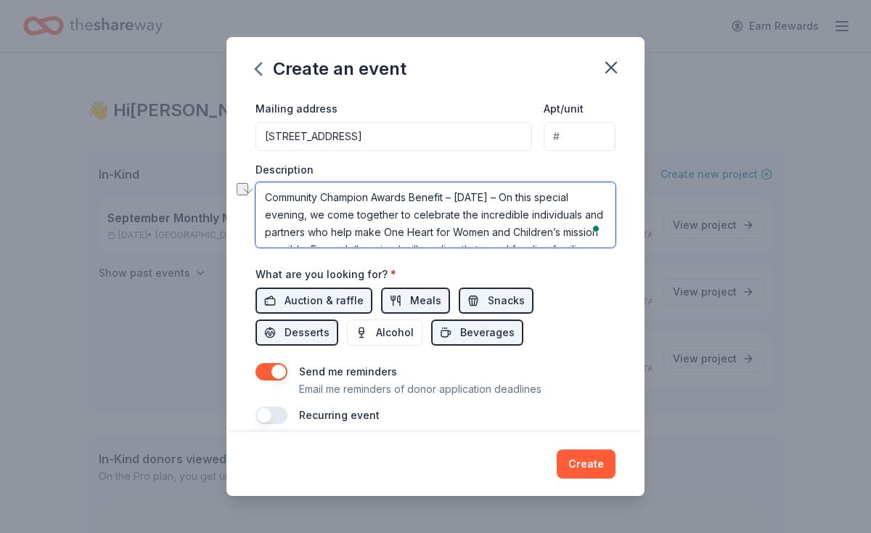
drag, startPoint x: 526, startPoint y: 197, endPoint x: 452, endPoint y: 197, distance: 74.0
click at [452, 197] on textarea "Community Champion Awards Benefit – [DATE] – On this special evening, we come t…" at bounding box center [435, 214] width 360 height 65
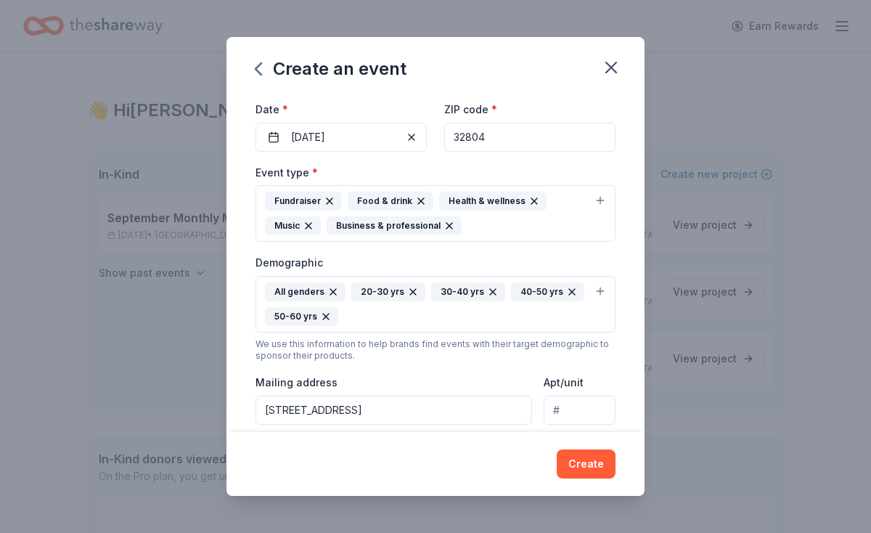
scroll to position [0, 0]
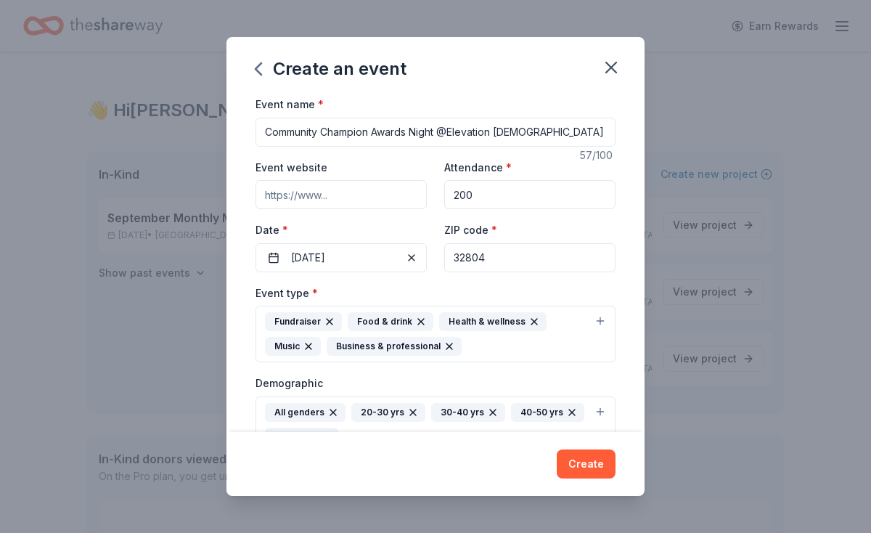
type textarea "On this special evening, we come together to celebrate the incredible individua…"
click at [454, 140] on input "Community Champion Awards Night @Elevation [DEMOGRAPHIC_DATA] [GEOGRAPHIC_DATA]" at bounding box center [435, 132] width 360 height 29
paste input "Benefit"
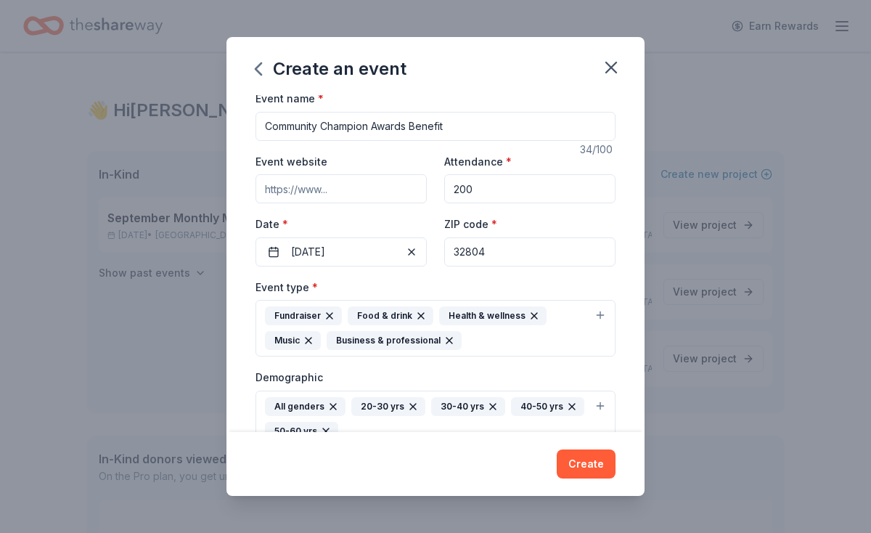
scroll to position [5, 0]
click at [272, 128] on input "Community Champion Awards Benefit" at bounding box center [435, 126] width 360 height 29
paste input "One Heart for Women and Children's"
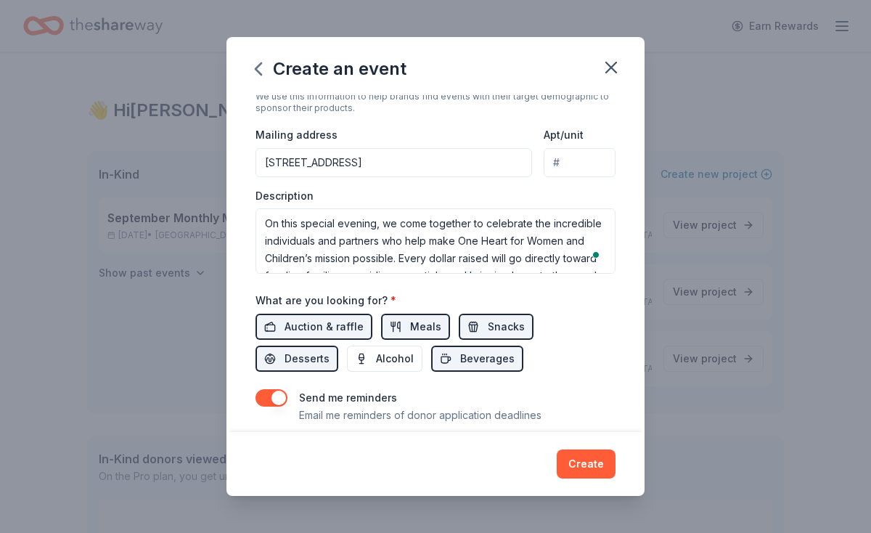
scroll to position [409, 0]
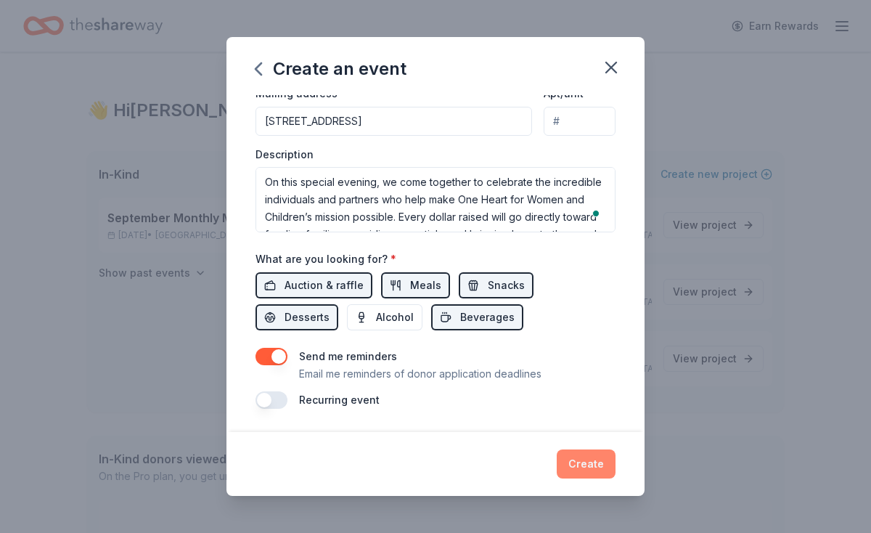
type input "Community Champion Awards Benefit Presented by: One Heart for Women and Childre…"
click at [580, 462] on button "Create" at bounding box center [586, 463] width 59 height 29
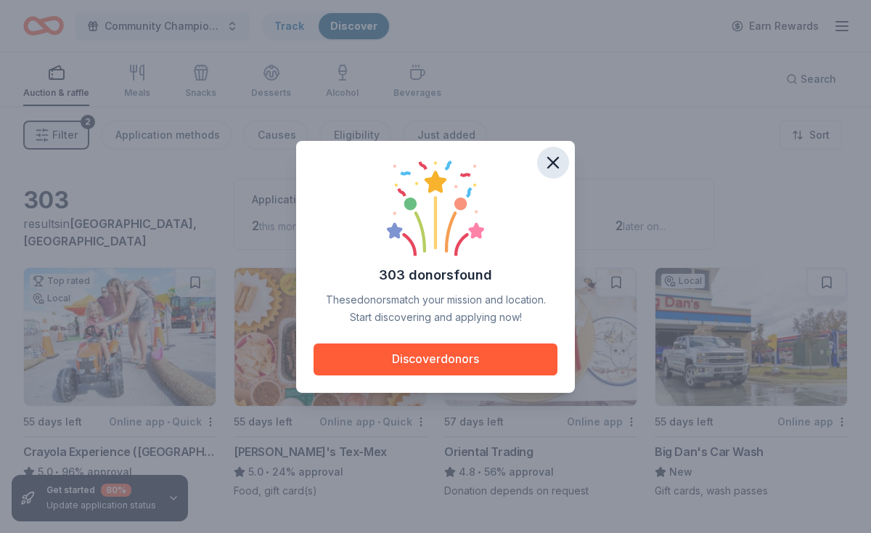
click at [544, 161] on icon "button" at bounding box center [553, 162] width 20 height 20
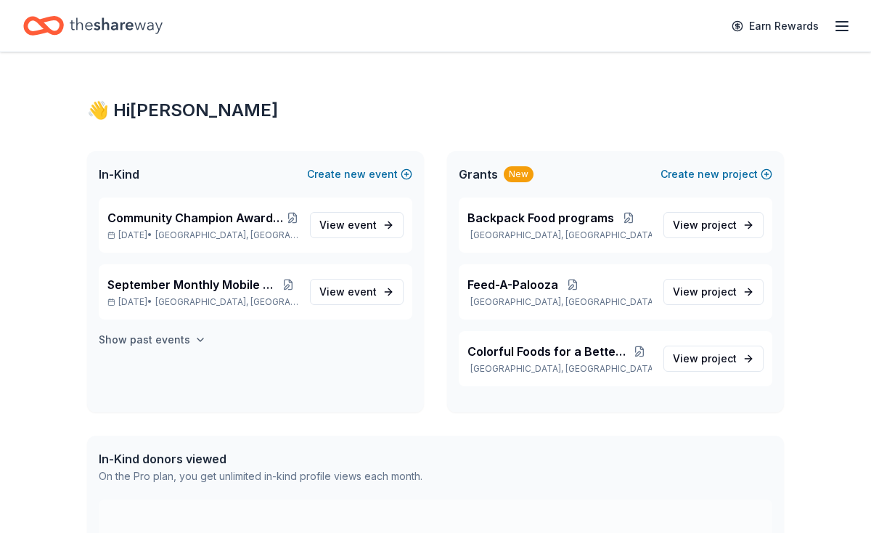
click at [163, 341] on h4 "Show past events" at bounding box center [144, 339] width 91 height 17
click at [163, 340] on h4 "Show past events" at bounding box center [144, 339] width 91 height 17
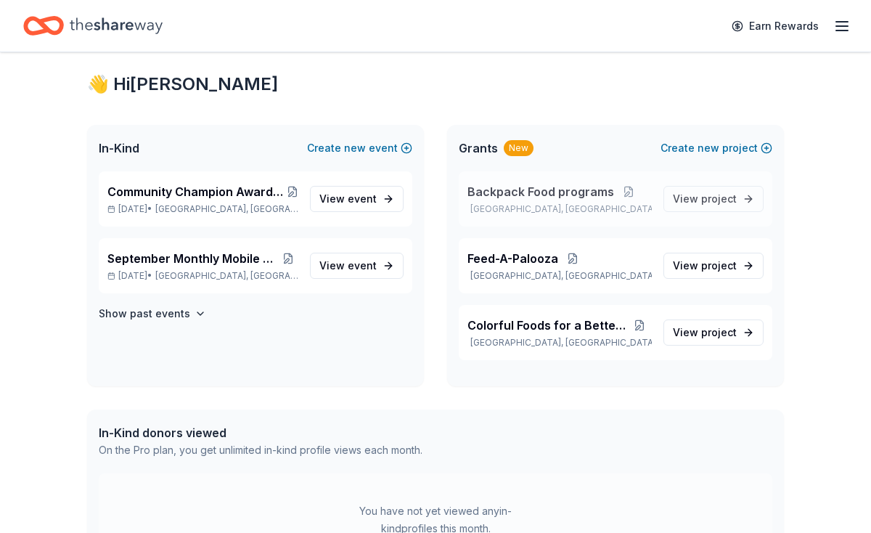
scroll to position [30, 0]
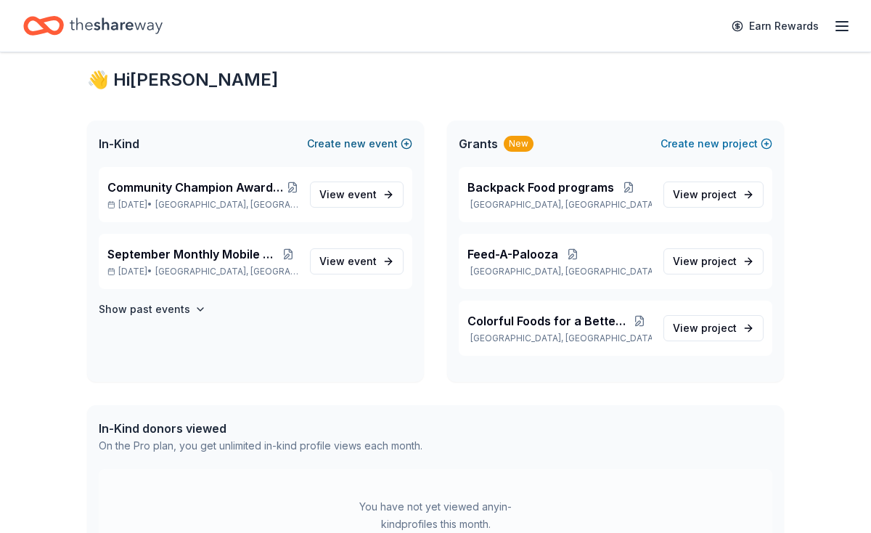
click at [392, 138] on button "Create new event" at bounding box center [359, 143] width 105 height 17
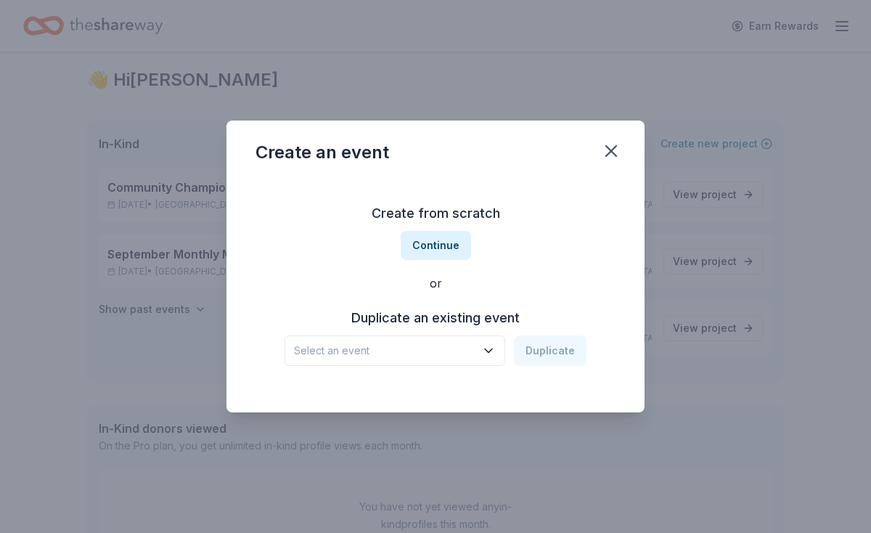
click at [427, 340] on button "Select an event" at bounding box center [394, 350] width 221 height 30
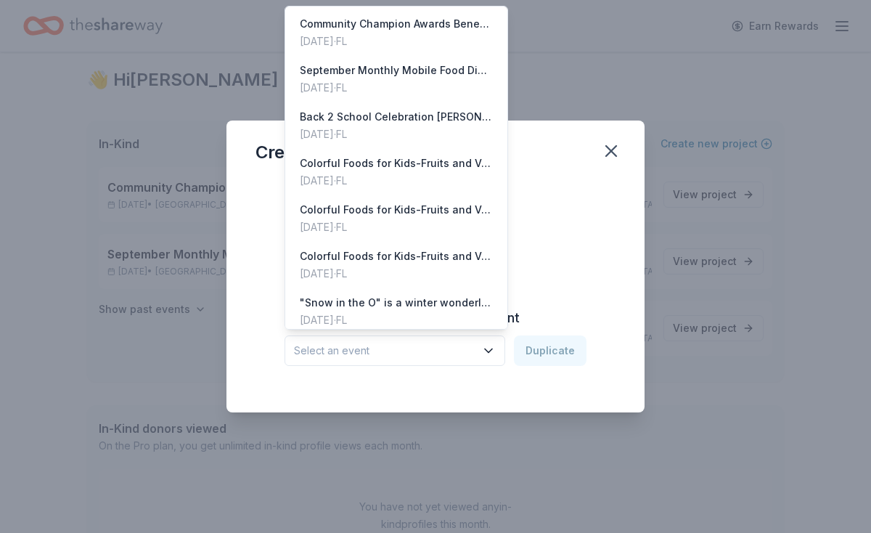
click at [402, 369] on div "Create from scratch Continue or Duplicate an existing event Select an event Dup…" at bounding box center [435, 283] width 360 height 210
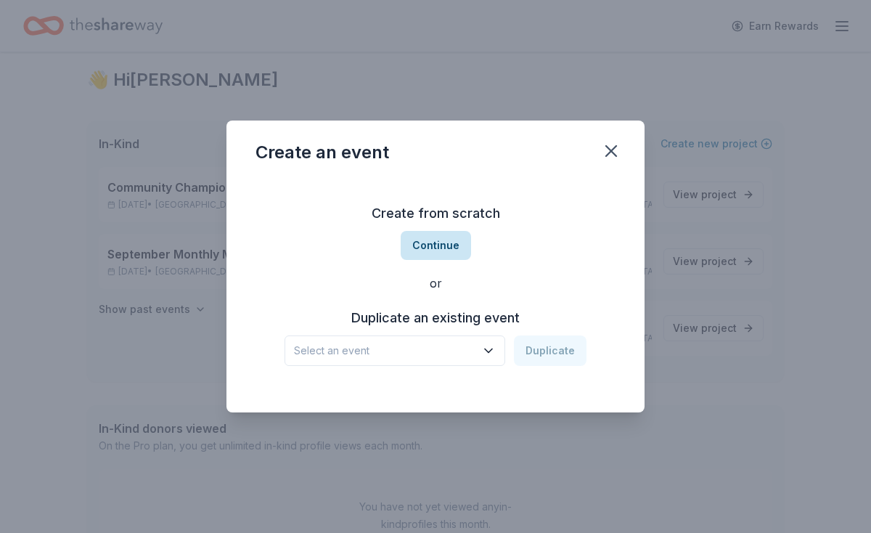
click at [451, 248] on button "Continue" at bounding box center [436, 245] width 70 height 29
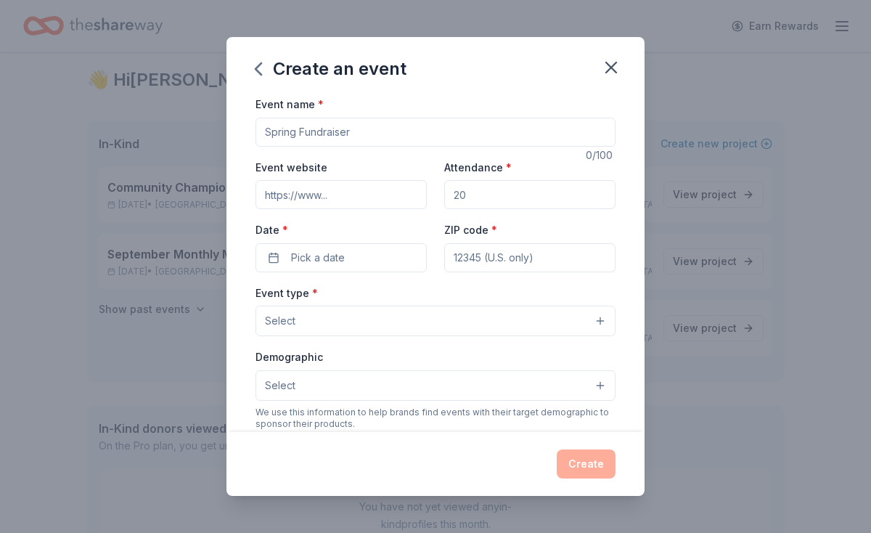
click at [362, 144] on input "Event name *" at bounding box center [435, 132] width 360 height 29
paste input "Thanks & Giving Day"
type input "Thanks & Giving Day"
click at [484, 199] on input "Attendance *" at bounding box center [529, 194] width 171 height 29
type input "1000"
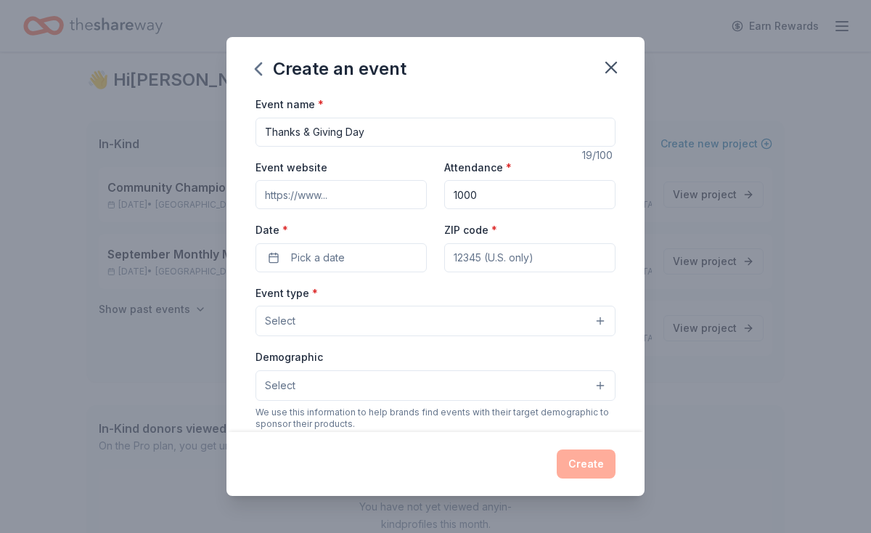
click at [287, 205] on input "Event website" at bounding box center [340, 194] width 171 height 29
type input "[DOMAIN_NAME]"
click at [330, 253] on span "Pick a date" at bounding box center [318, 257] width 54 height 17
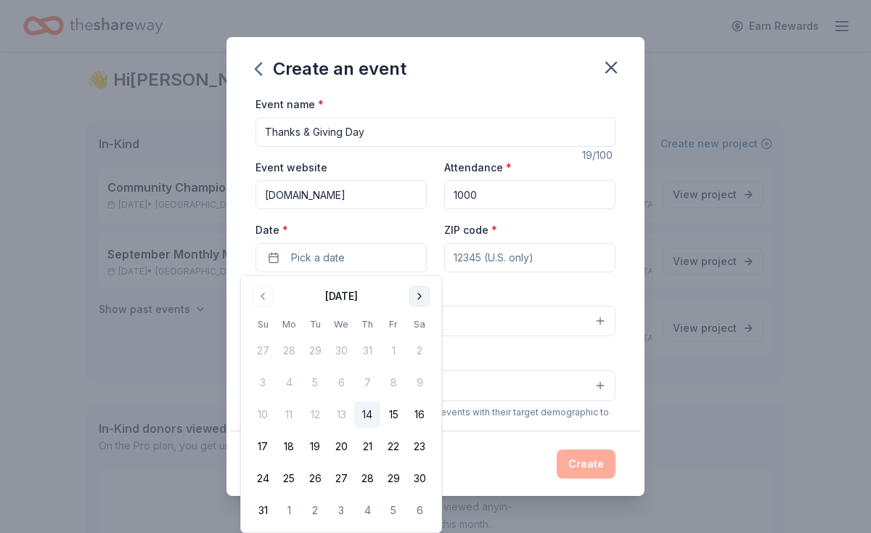
click at [413, 300] on button "Go to next month" at bounding box center [419, 296] width 20 height 20
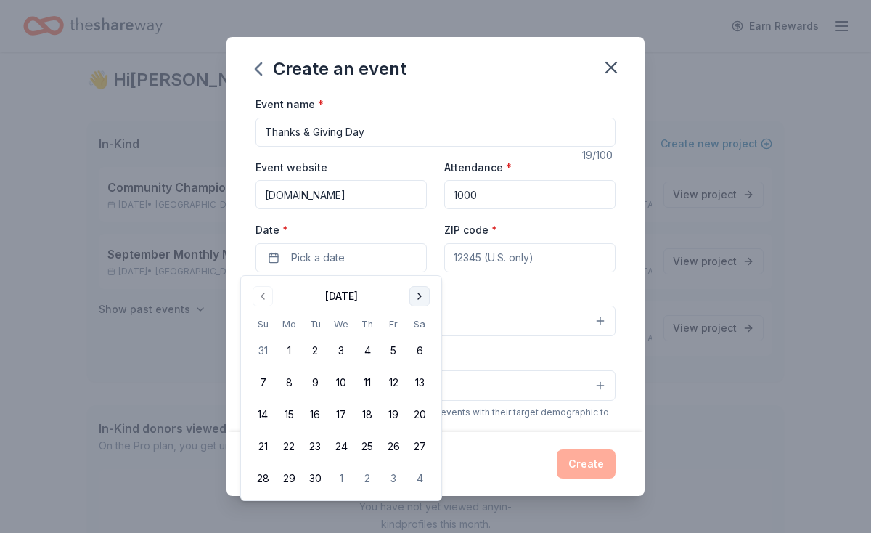
click at [413, 300] on button "Go to next month" at bounding box center [419, 296] width 20 height 20
click at [407, 296] on div "[DATE]" at bounding box center [341, 294] width 183 height 20
click at [417, 296] on button "Go to next month" at bounding box center [419, 296] width 20 height 20
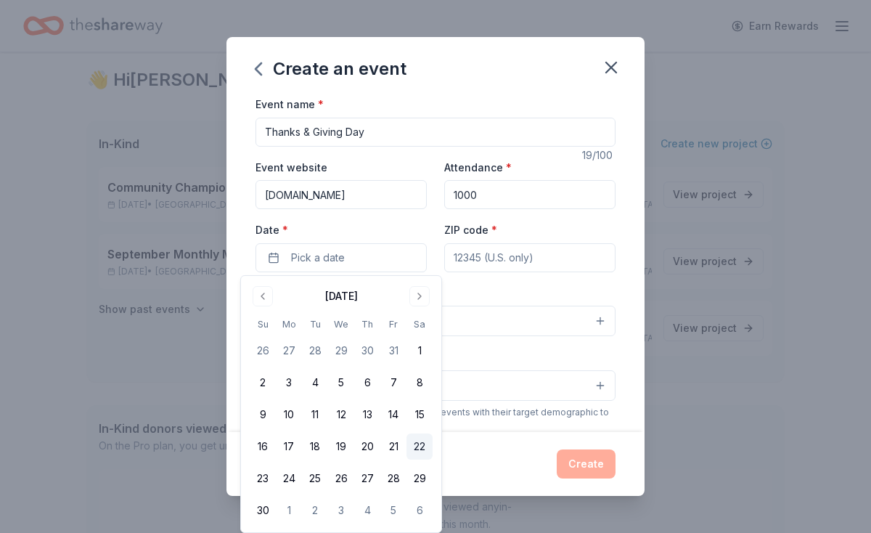
click at [427, 446] on button "22" at bounding box center [419, 446] width 26 height 26
click at [499, 261] on input "ZIP code *" at bounding box center [529, 257] width 171 height 29
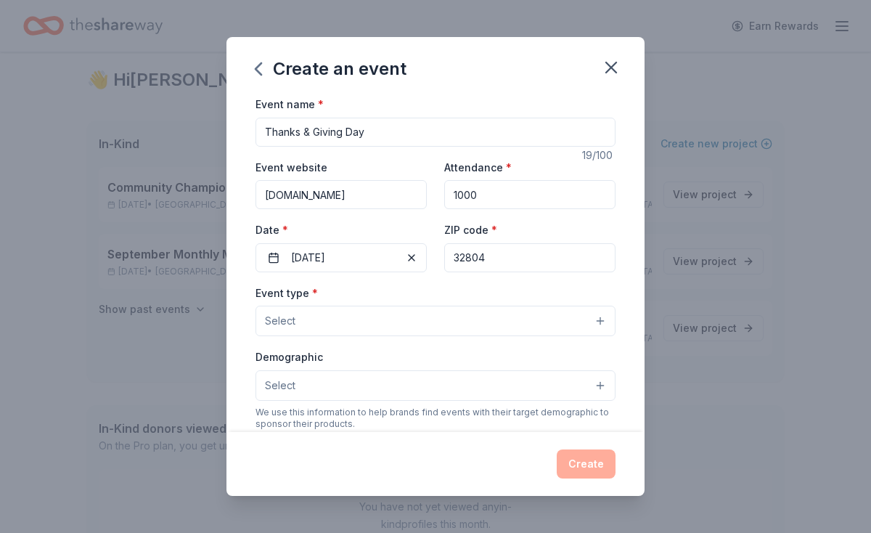
type input "32804"
click at [393, 324] on button "Select" at bounding box center [435, 320] width 360 height 30
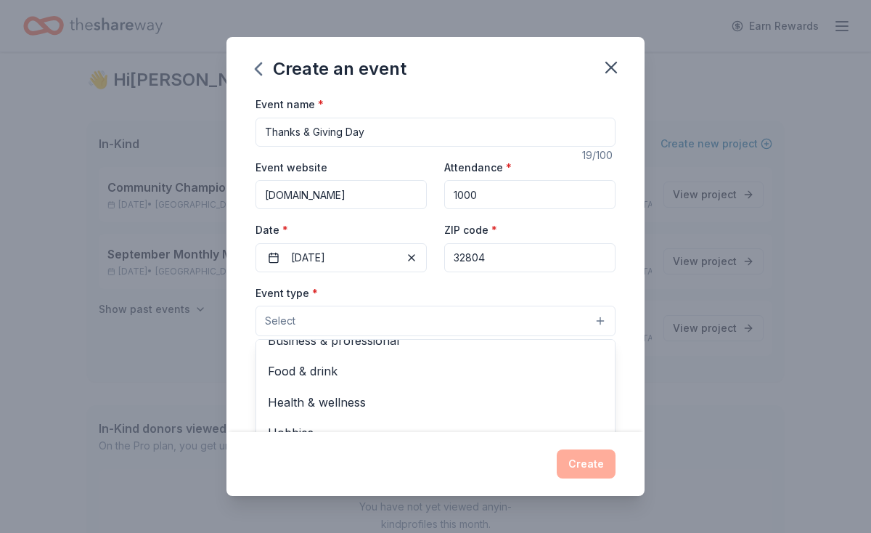
scroll to position [46, 0]
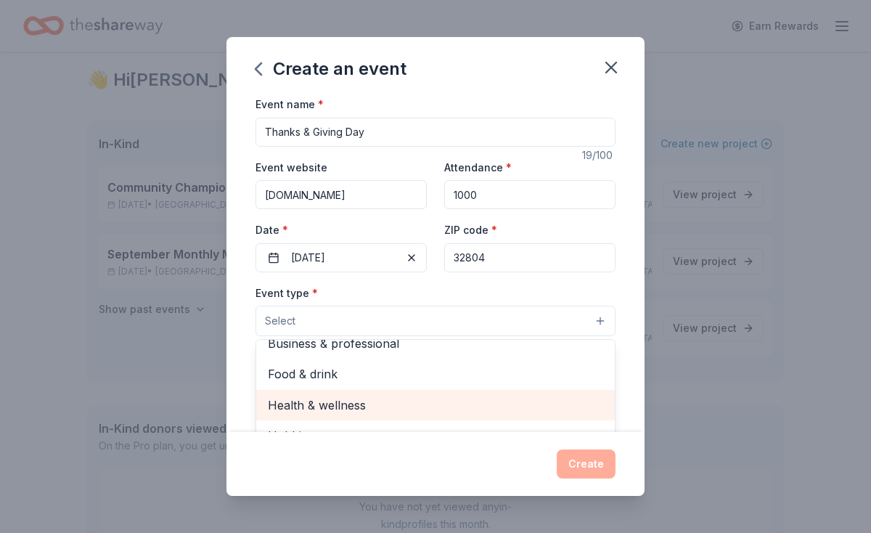
click at [360, 403] on span "Health & wellness" at bounding box center [435, 404] width 335 height 19
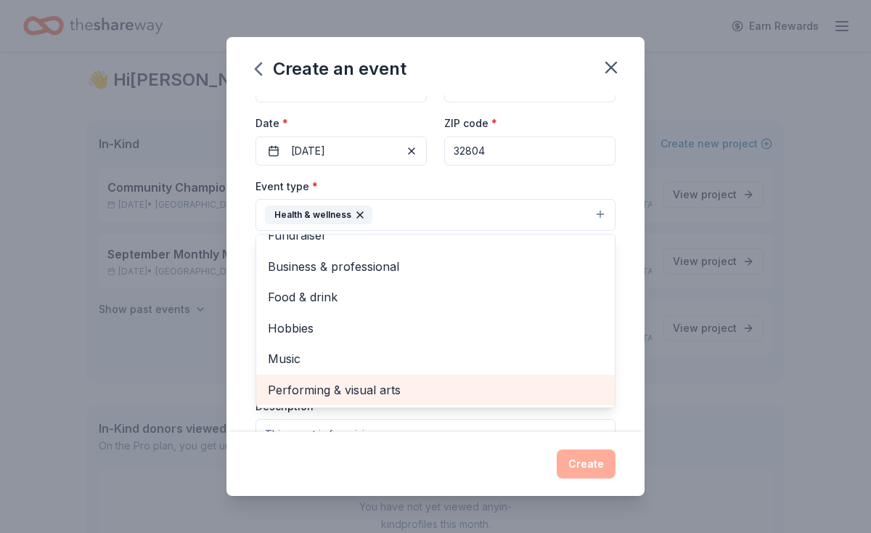
scroll to position [0, 0]
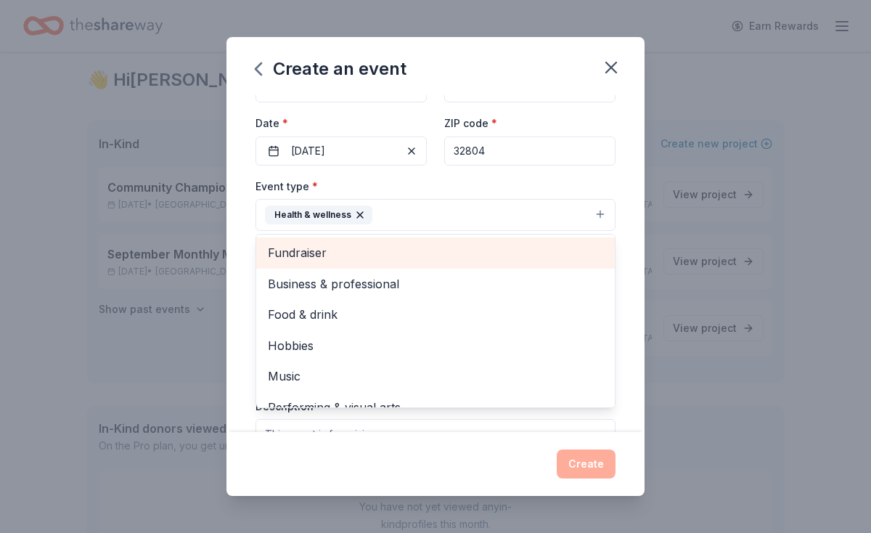
click at [300, 260] on span "Fundraiser" at bounding box center [435, 252] width 335 height 19
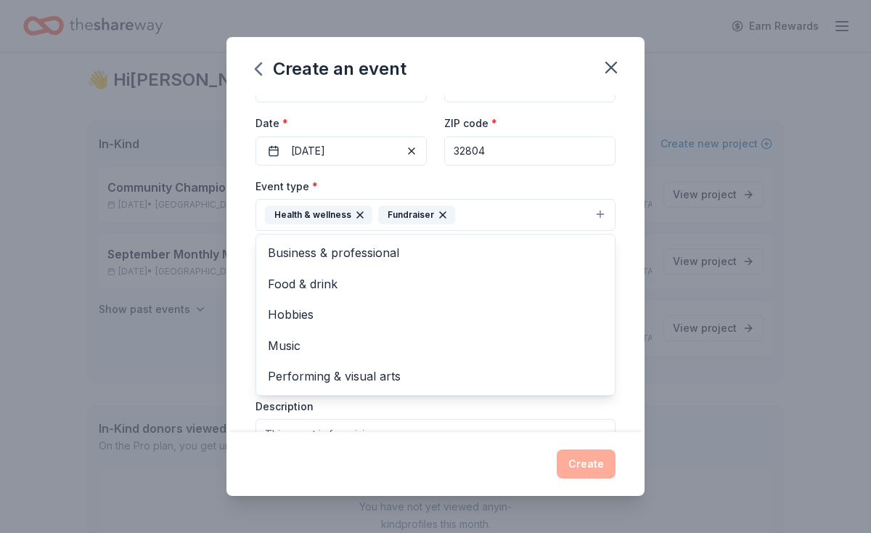
click at [245, 260] on div "Event name * Thanks & Giving Day 19 /100 Event website [DOMAIN_NAME] Attendance…" at bounding box center [435, 263] width 418 height 337
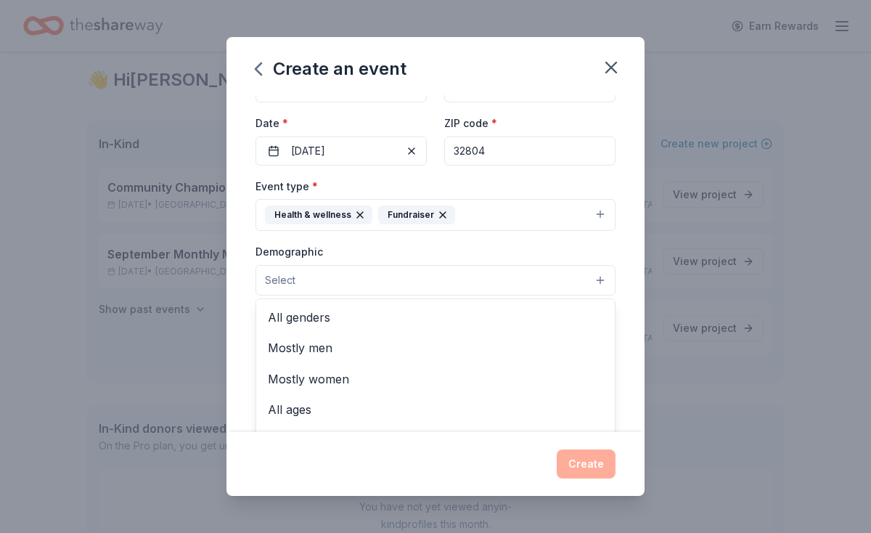
click at [334, 280] on button "Select" at bounding box center [435, 280] width 360 height 30
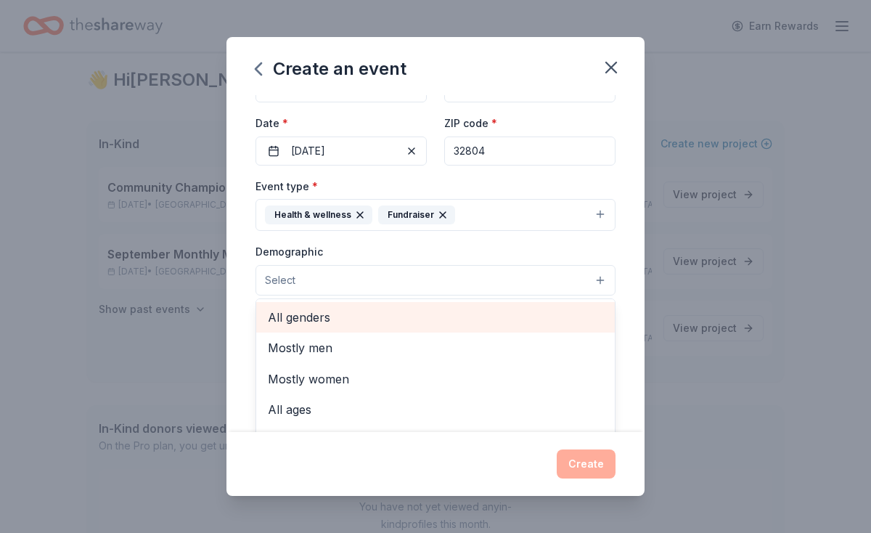
click at [316, 323] on span "All genders" at bounding box center [435, 317] width 335 height 19
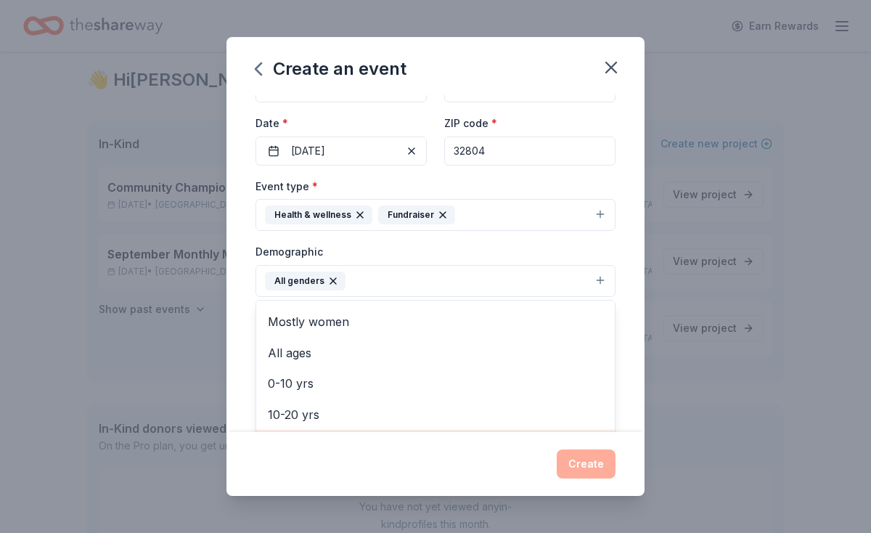
scroll to position [33, 0]
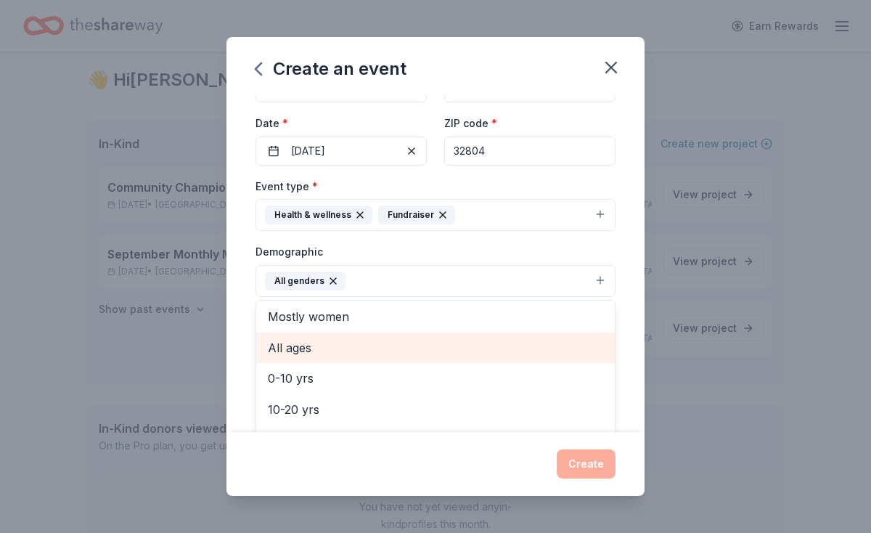
click at [313, 345] on span "All ages" at bounding box center [435, 347] width 335 height 19
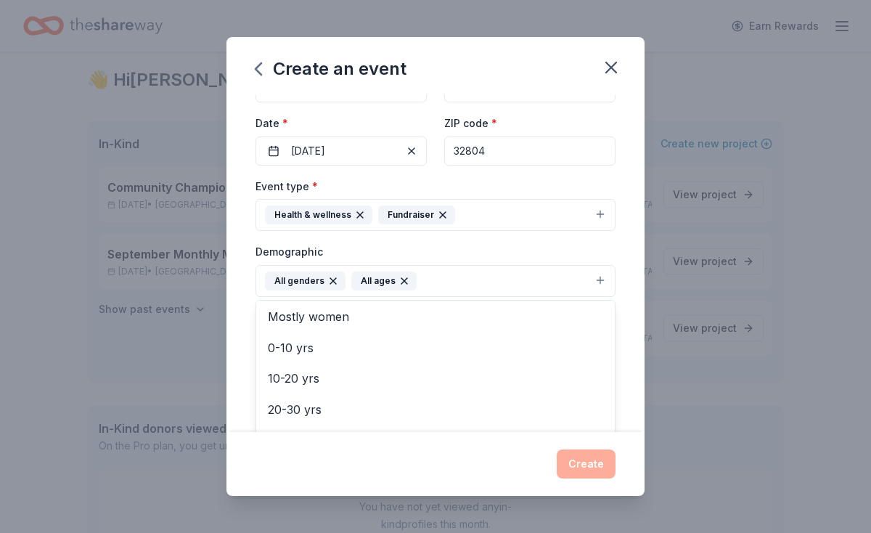
click at [245, 337] on div "Event name * Thanks & Giving Day 19 /100 Event website [DOMAIN_NAME] Attendance…" at bounding box center [435, 263] width 418 height 337
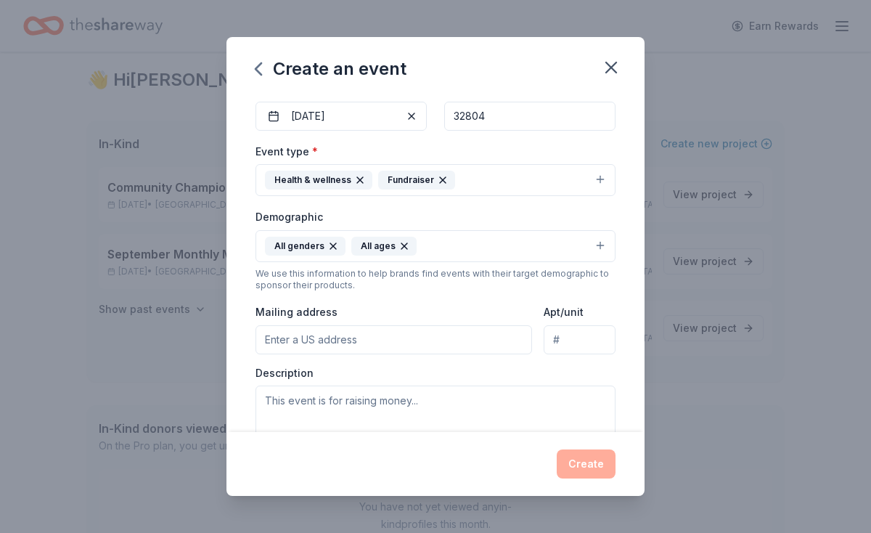
scroll to position [152, 0]
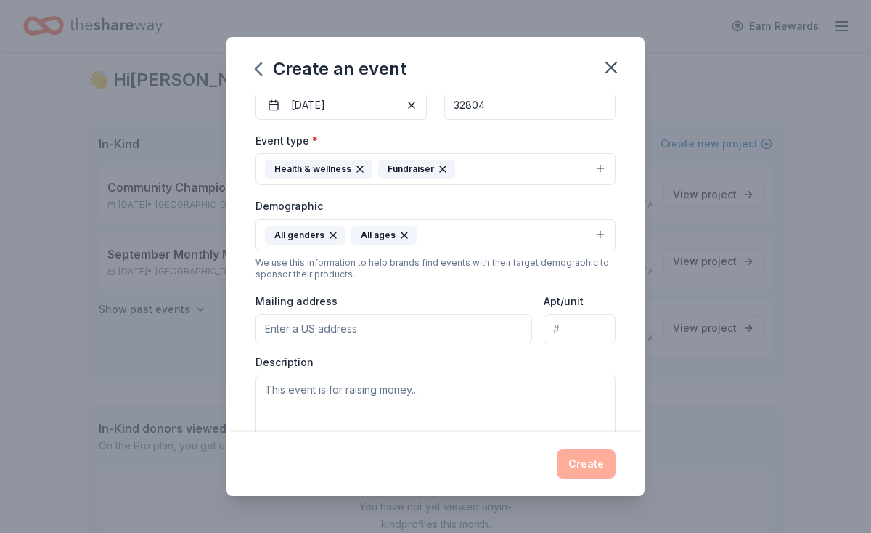
click at [295, 331] on input "Mailing address" at bounding box center [393, 328] width 276 height 29
type input "[STREET_ADDRESS]"
click at [333, 395] on textarea "To enrich screen reader interactions, please activate Accessibility in Grammarl…" at bounding box center [435, 406] width 360 height 65
paste textarea "Thanks & Giving Day"
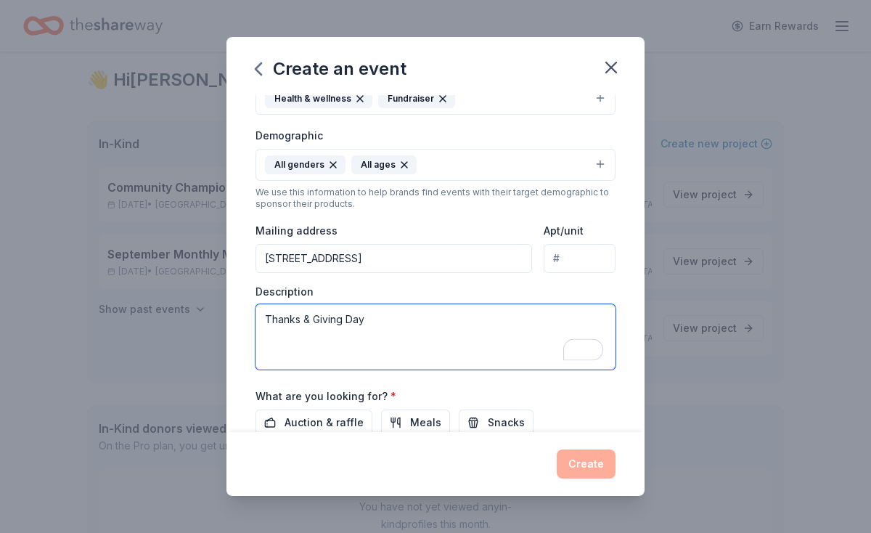
scroll to position [234, 0]
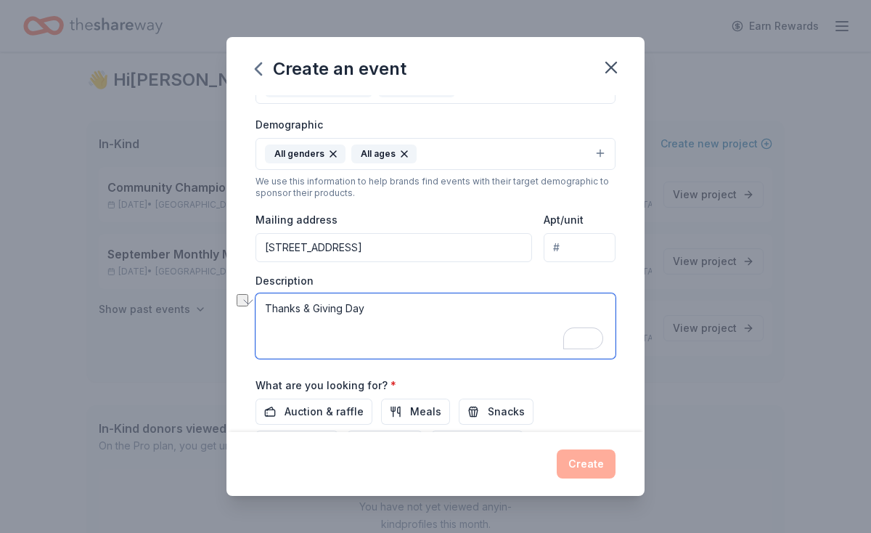
paste textarea "Every year, One Heart for Women and Children helps families gather around the t…"
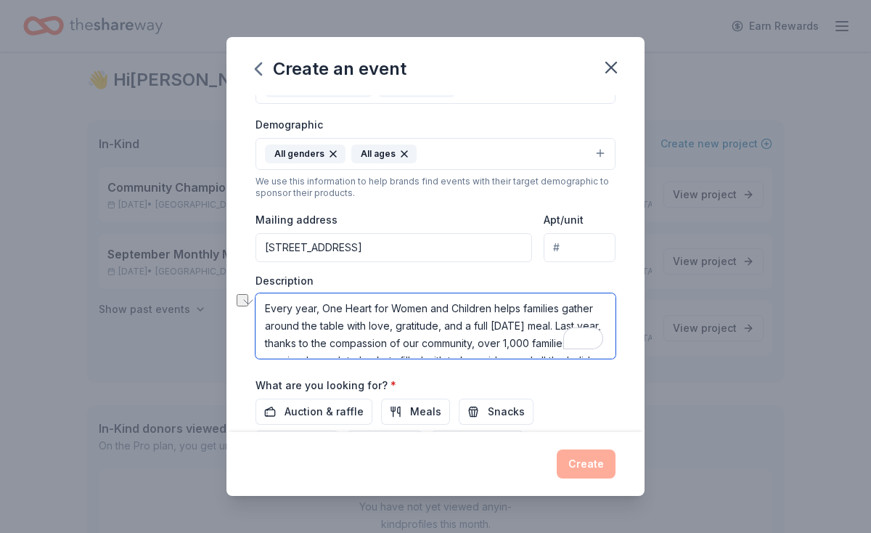
scroll to position [78, 0]
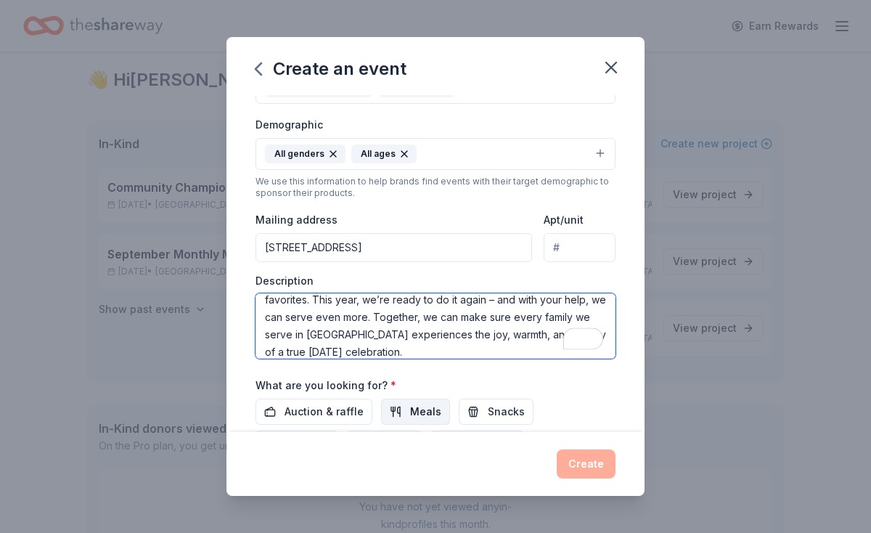
type textarea "Every year, One Heart for Women and Children helps families gather around the t…"
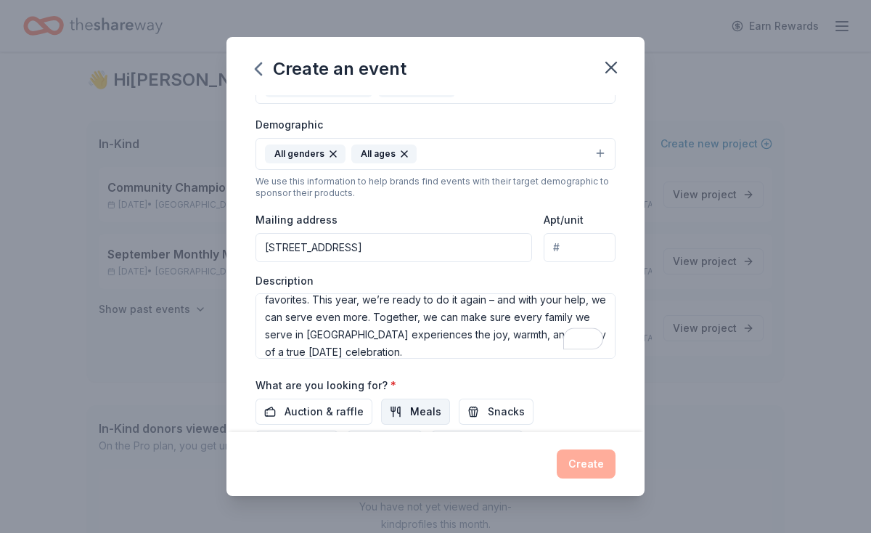
click at [401, 409] on button "Meals" at bounding box center [415, 411] width 69 height 26
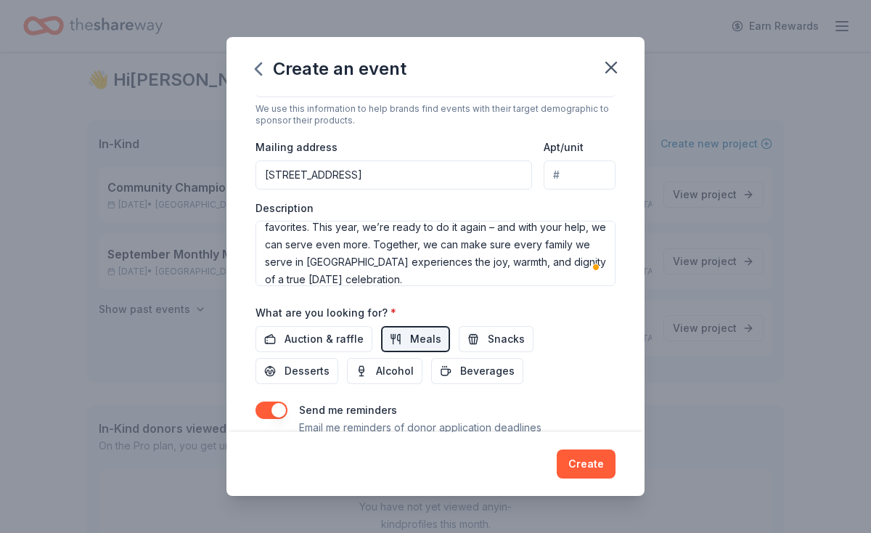
scroll to position [360, 0]
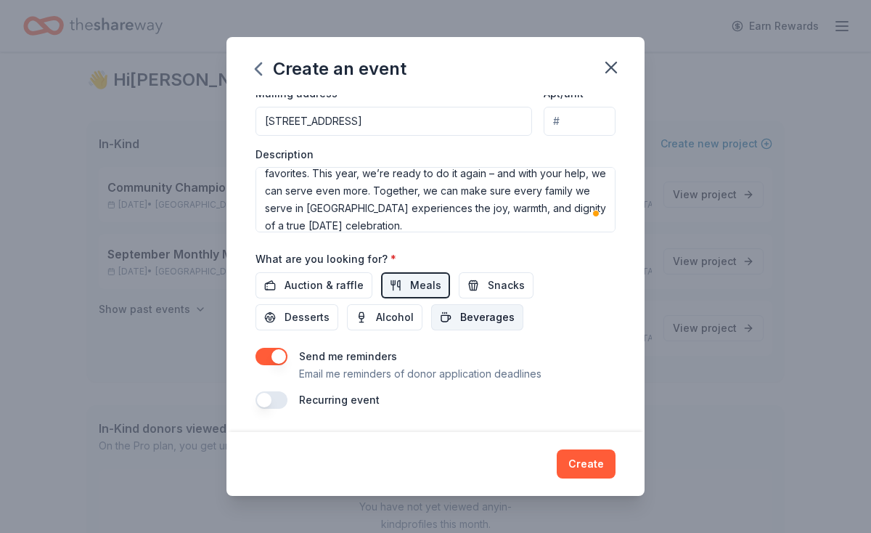
click at [460, 316] on span "Beverages" at bounding box center [487, 316] width 54 height 17
click at [344, 289] on span "Auction & raffle" at bounding box center [323, 284] width 79 height 17
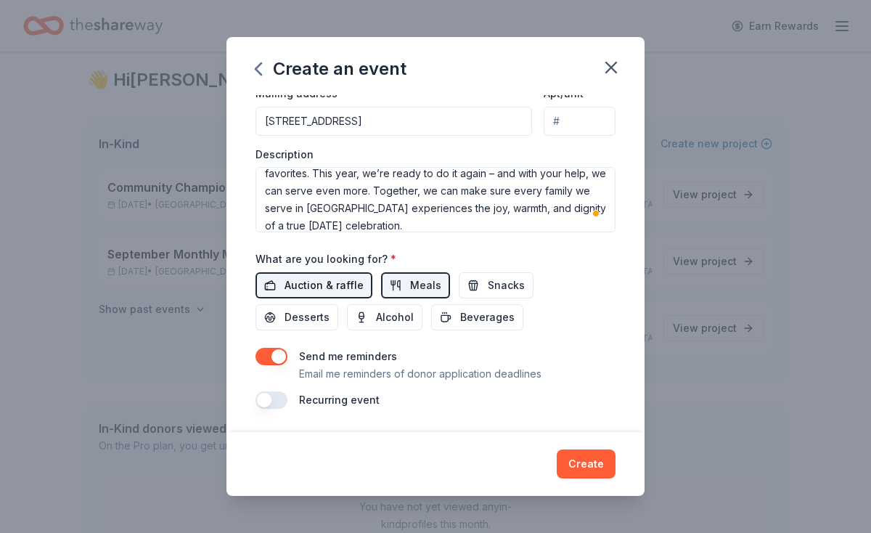
click at [346, 284] on span "Auction & raffle" at bounding box center [323, 284] width 79 height 17
click at [344, 284] on span "Auction & raffle" at bounding box center [323, 284] width 79 height 17
click at [510, 282] on span "Snacks" at bounding box center [506, 284] width 37 height 17
click at [338, 304] on button "Desserts" at bounding box center [296, 317] width 83 height 26
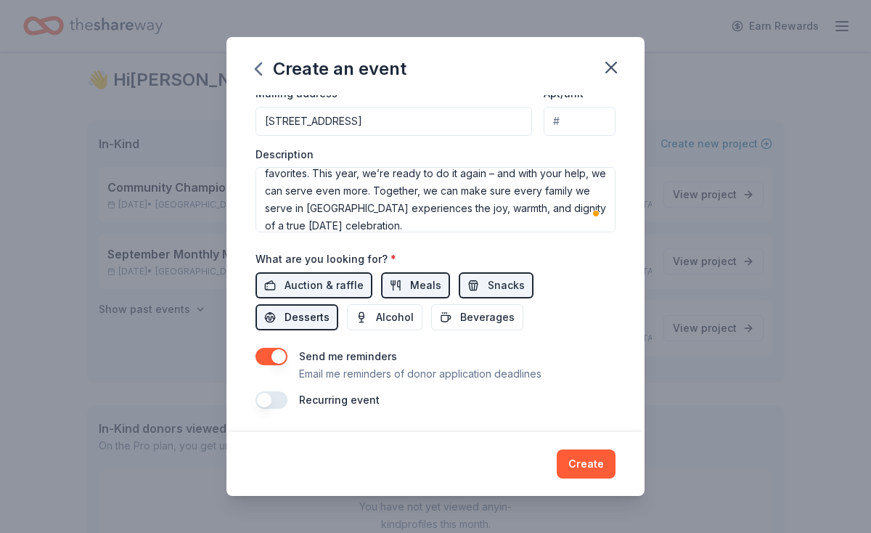
click at [329, 308] on span "Desserts" at bounding box center [306, 316] width 45 height 17
click at [594, 459] on button "Create" at bounding box center [586, 463] width 59 height 29
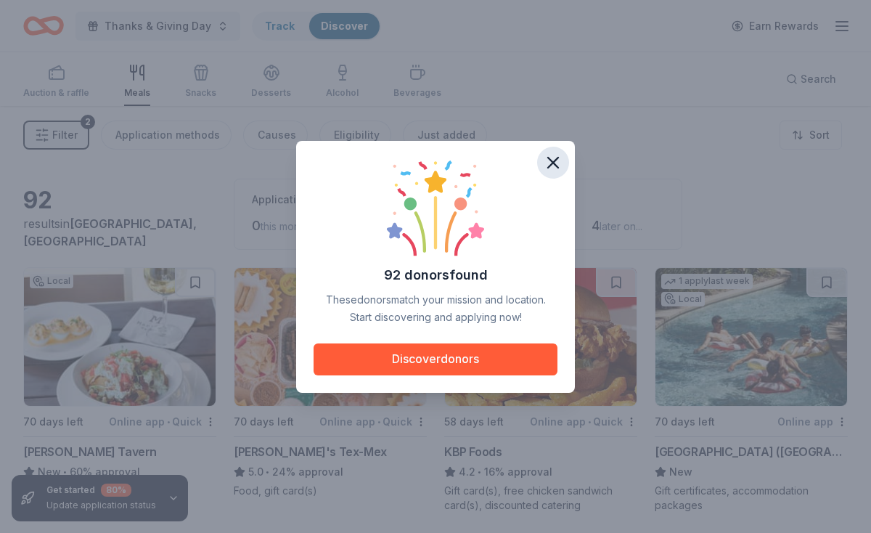
click at [557, 162] on icon "button" at bounding box center [553, 162] width 20 height 20
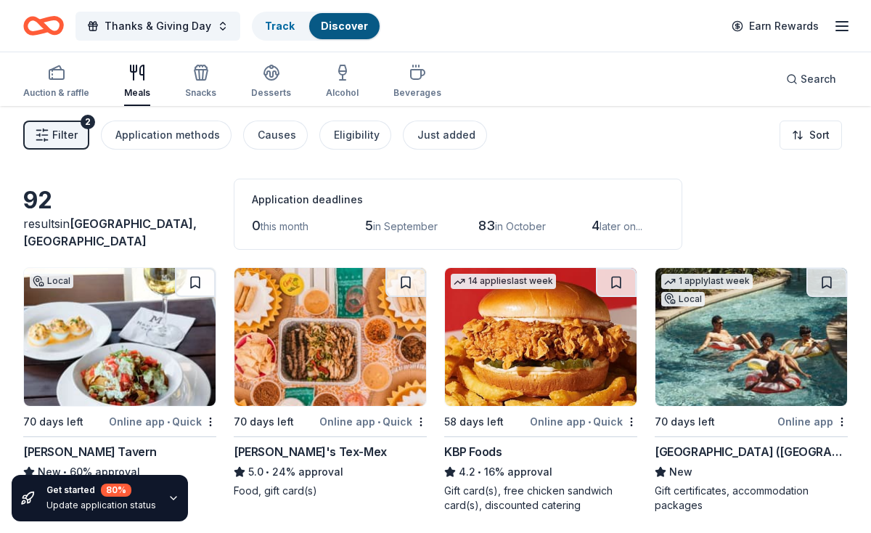
click at [47, 30] on icon "Home" at bounding box center [50, 25] width 22 height 15
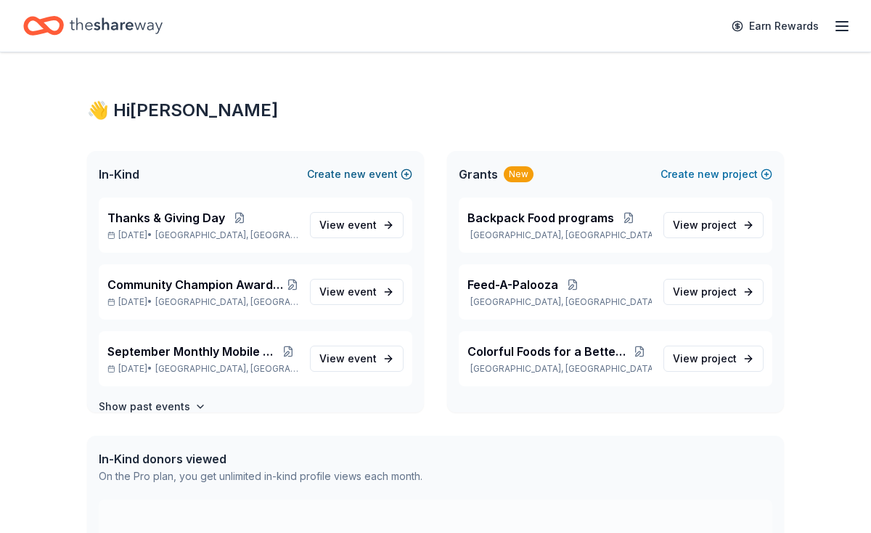
click at [343, 172] on button "Create new event" at bounding box center [359, 173] width 105 height 17
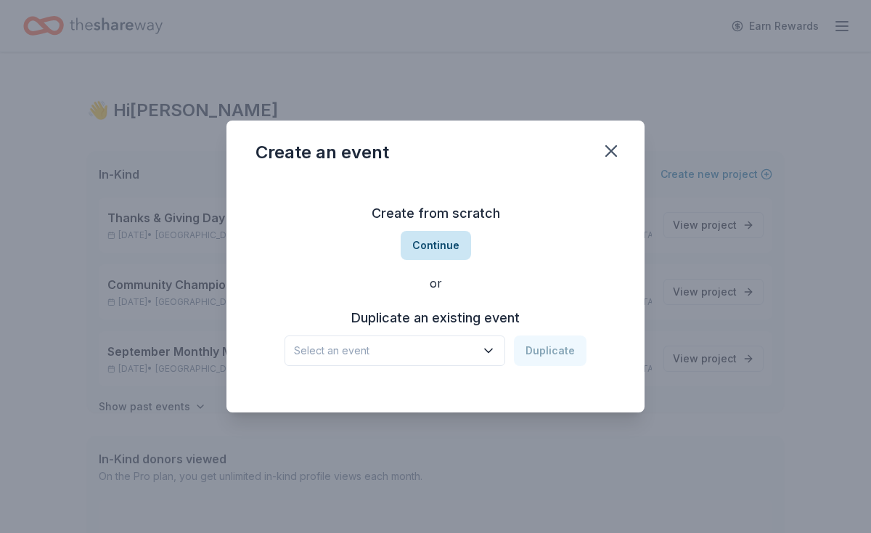
click at [422, 253] on button "Continue" at bounding box center [436, 245] width 70 height 29
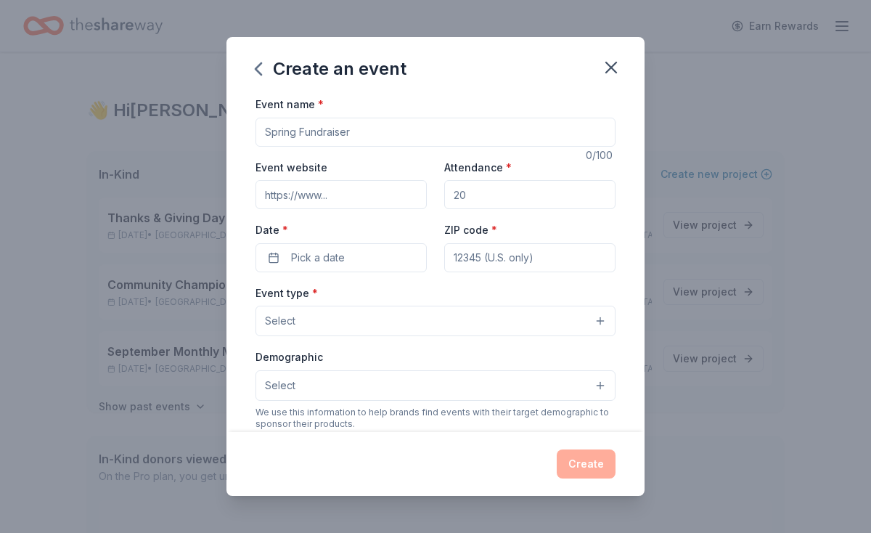
click at [377, 132] on input "Event name *" at bounding box center [435, 132] width 360 height 29
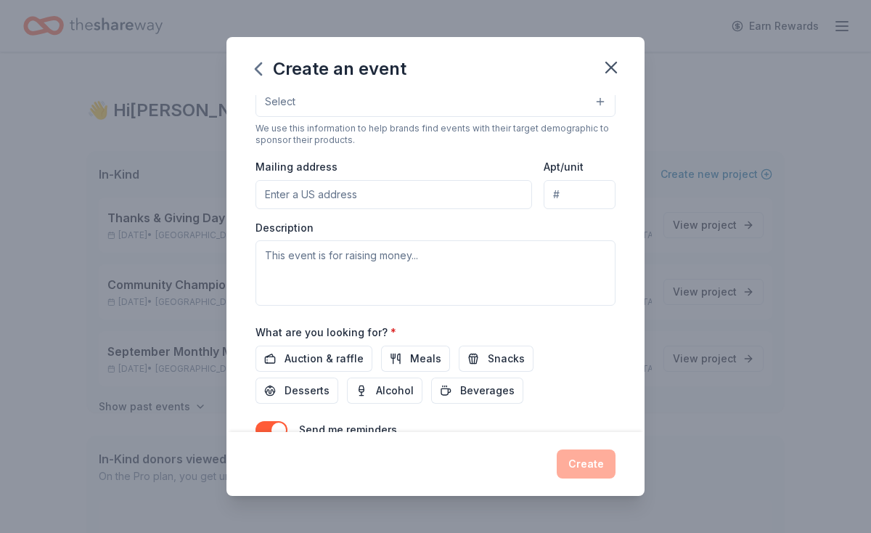
scroll to position [357, 0]
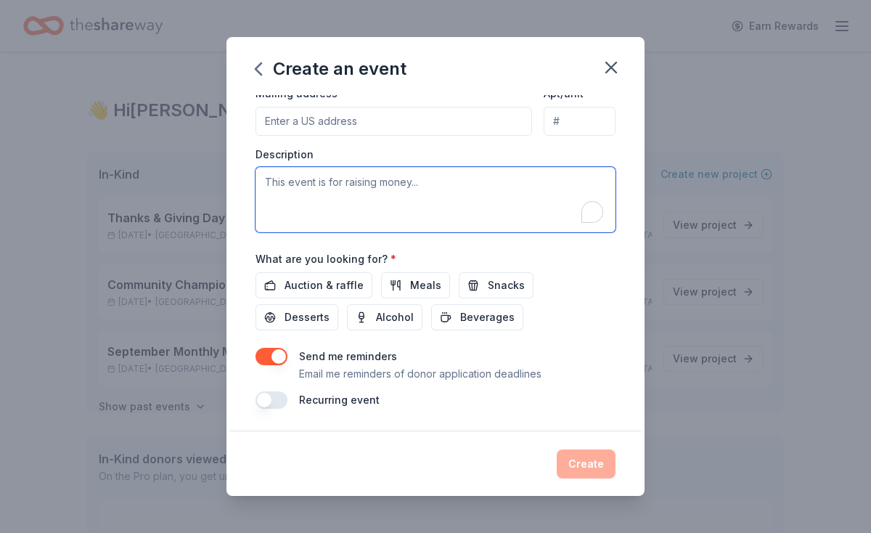
click at [414, 192] on textarea "To enrich screen reader interactions, please activate Accessibility in Grammarl…" at bounding box center [435, 199] width 360 height 65
paste textarea "This holiday season, One Heart for Women and Children is bringing the magic of …"
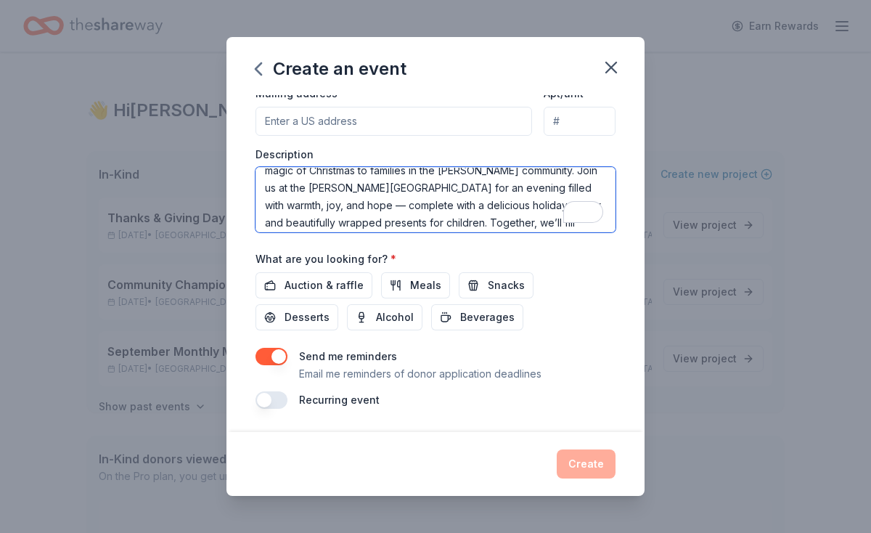
scroll to position [0, 0]
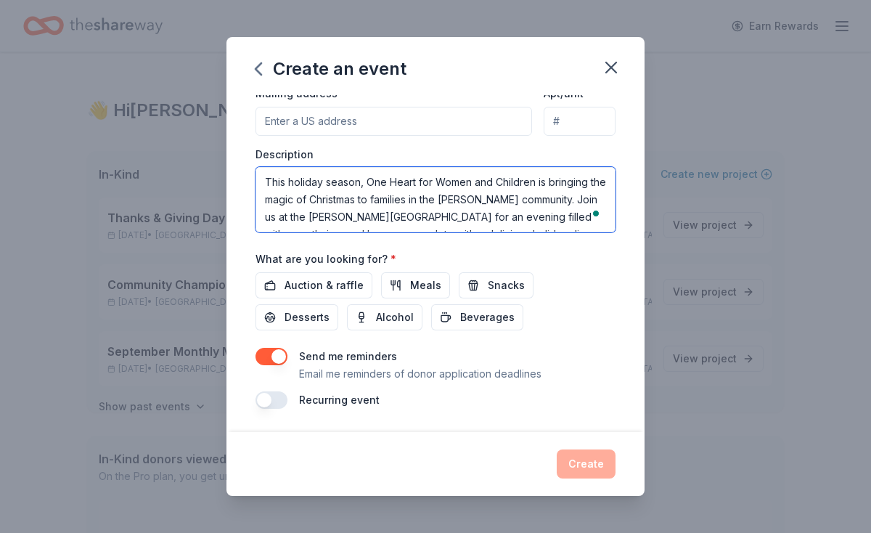
type textarea "This holiday season, One Heart for Women and Children is bringing the magic of …"
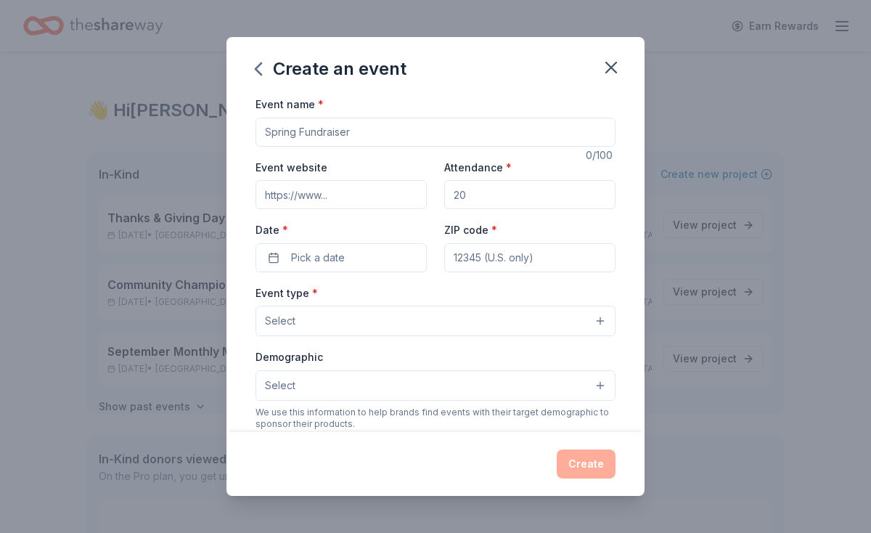
click at [390, 150] on div "Event name * 0 /100 Event website Attendance * Date * Pick a date ZIP code * Ev…" at bounding box center [435, 430] width 360 height 670
click at [395, 134] on input "Event name *" at bounding box center [435, 132] width 360 height 29
paste input "A One Heart Christmas Celebration"
type input "A One Heart Christmas Celebration"
click at [369, 202] on input "Event website" at bounding box center [340, 194] width 171 height 29
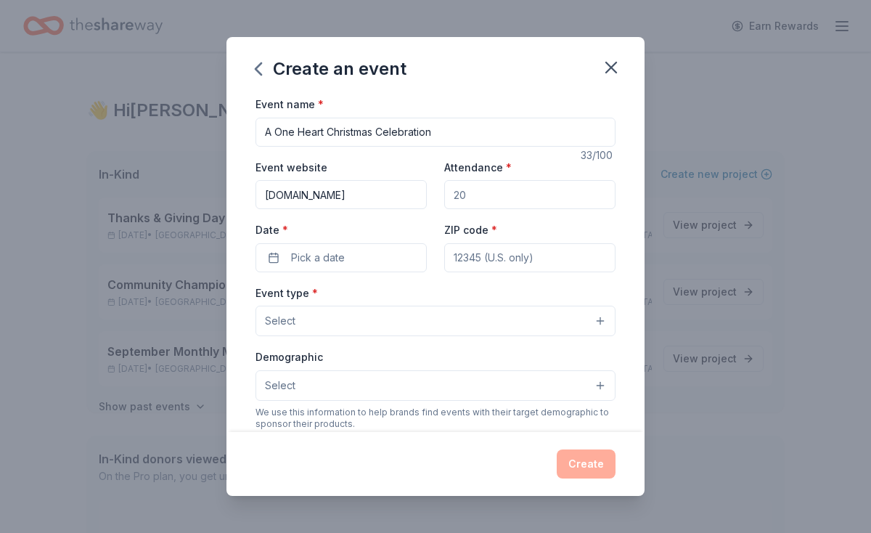
type input "[DOMAIN_NAME]"
click at [486, 191] on input "Attendance *" at bounding box center [529, 194] width 171 height 29
type input "200"
click at [408, 267] on button "Pick a date" at bounding box center [340, 257] width 171 height 29
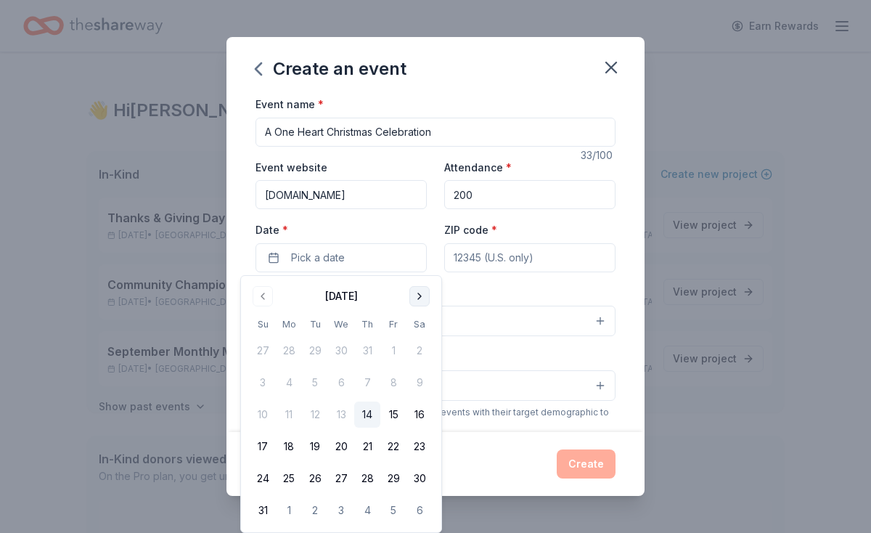
click at [418, 295] on button "Go to next month" at bounding box center [419, 296] width 20 height 20
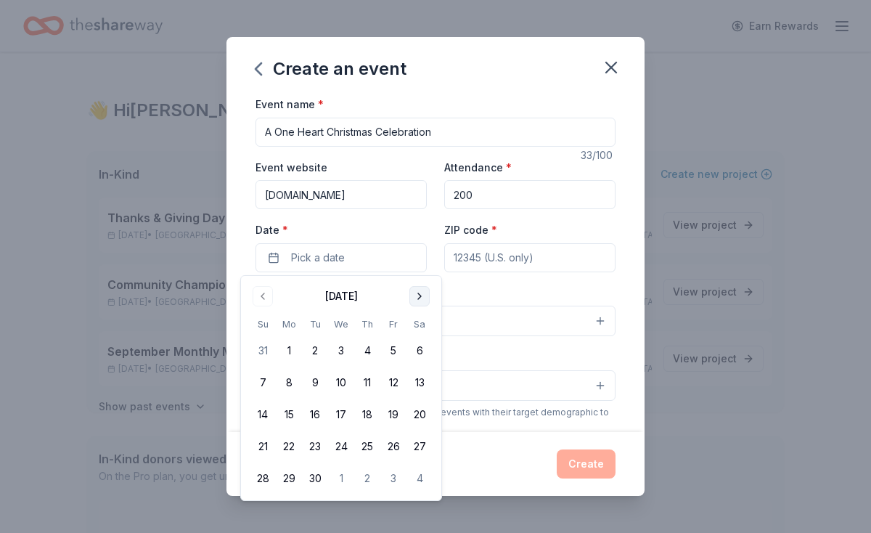
click at [418, 295] on button "Go to next month" at bounding box center [419, 296] width 20 height 20
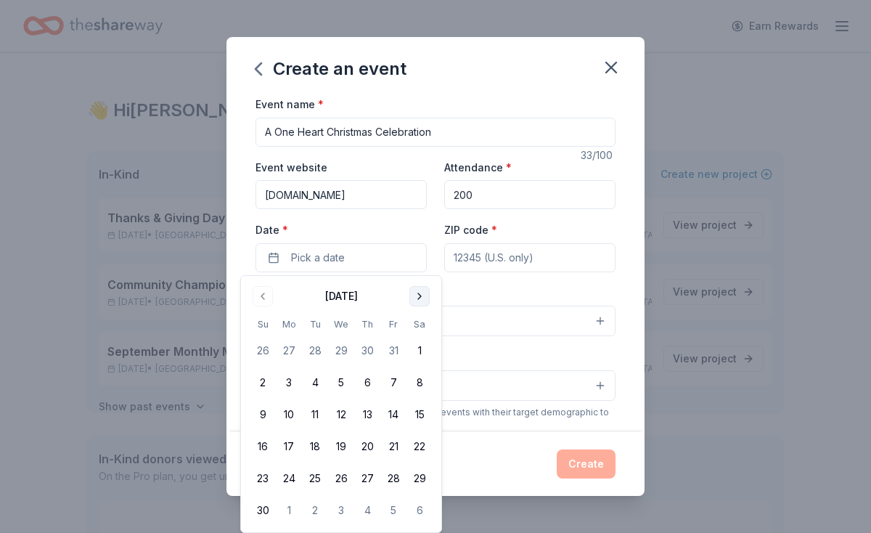
click at [422, 296] on button "Go to next month" at bounding box center [419, 296] width 20 height 20
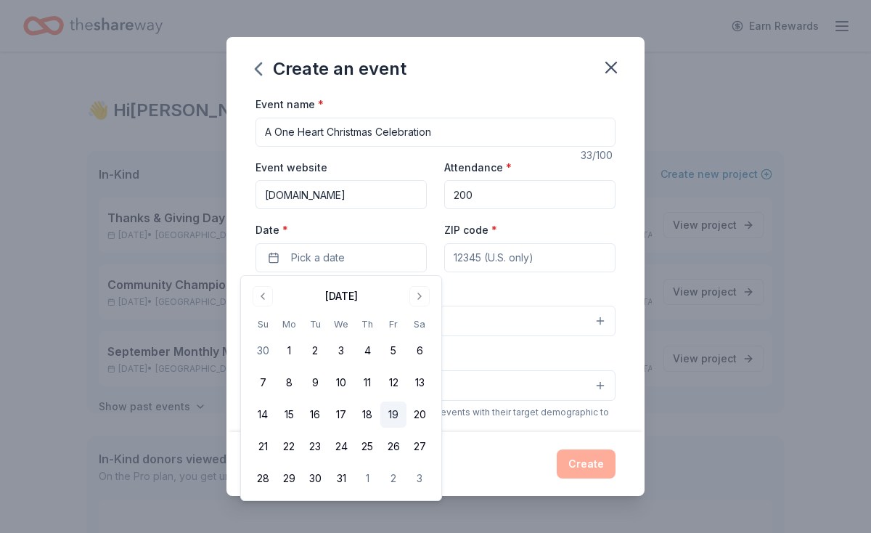
click at [395, 411] on button "19" at bounding box center [393, 414] width 26 height 26
click at [510, 274] on div "Event name * A One Heart Christmas Celebration 33 /100 Event website [DOMAIN_NA…" at bounding box center [435, 430] width 360 height 670
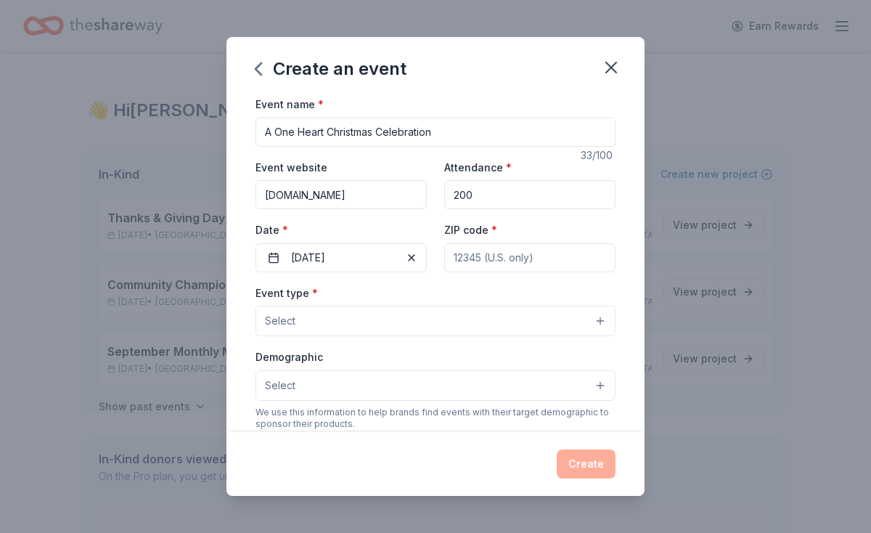
click at [510, 260] on input "ZIP code *" at bounding box center [529, 257] width 171 height 29
type input "32804"
type input "[STREET_ADDRESS]"
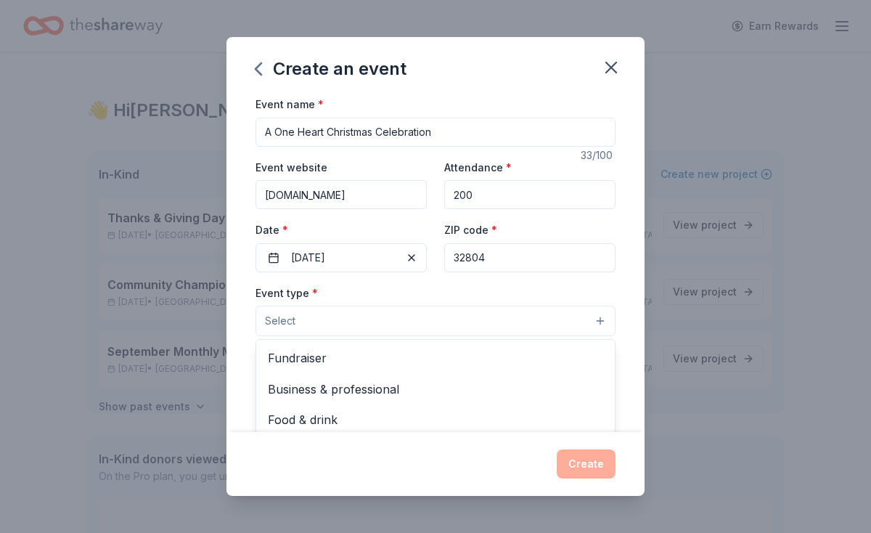
click at [401, 333] on button "Select" at bounding box center [435, 320] width 360 height 30
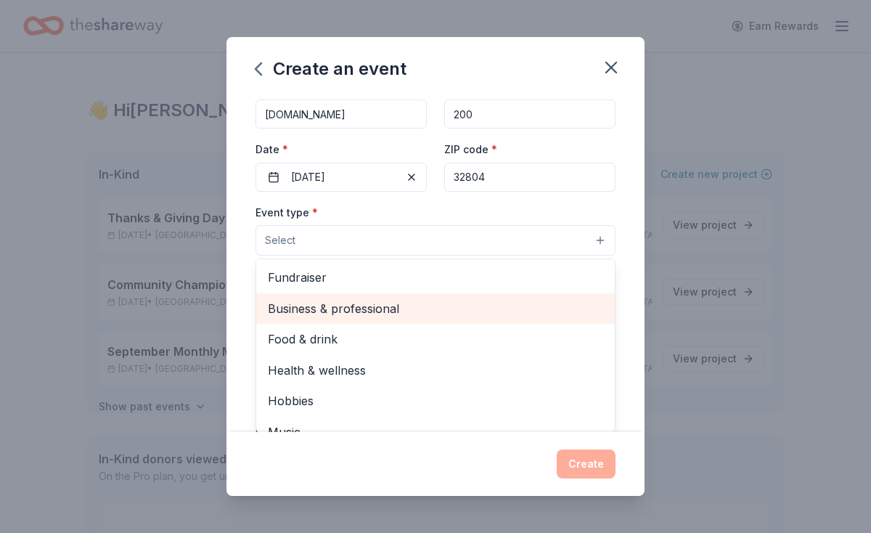
scroll to position [89, 0]
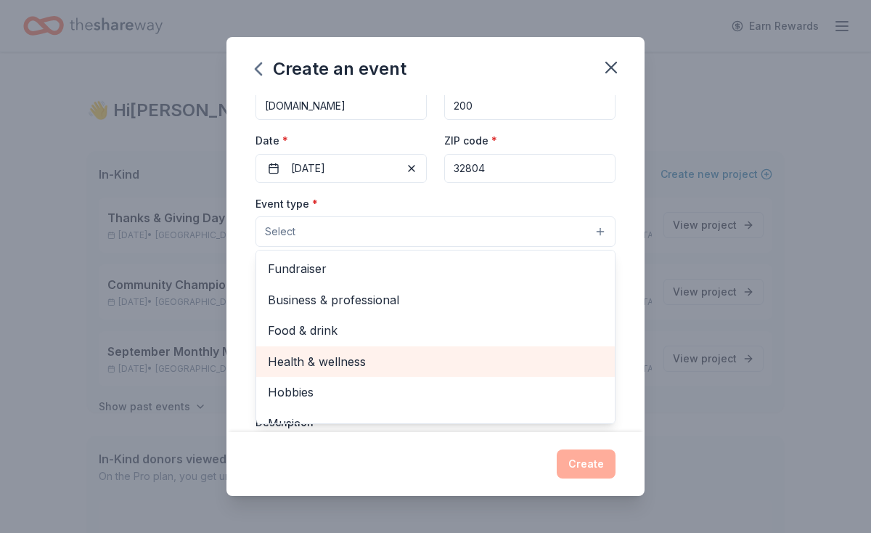
click at [363, 357] on span "Health & wellness" at bounding box center [435, 361] width 335 height 19
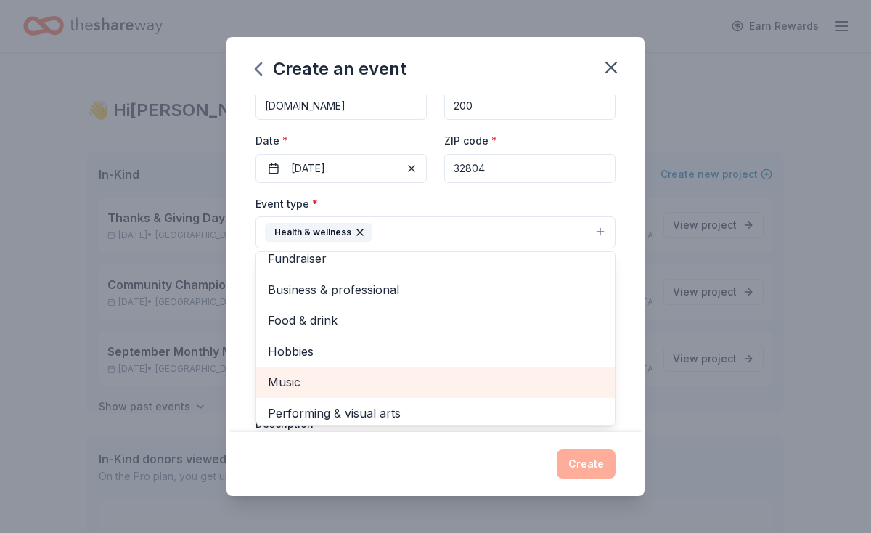
scroll to position [17, 0]
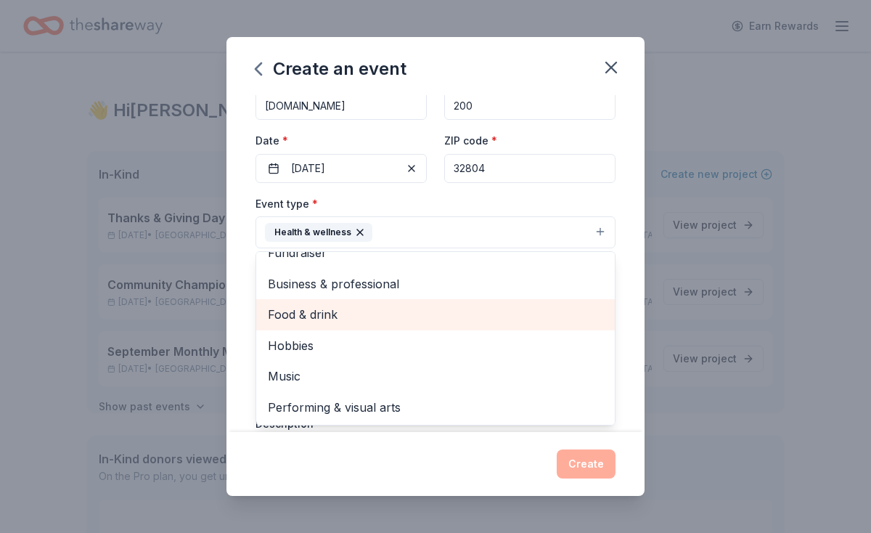
click at [339, 321] on span "Food & drink" at bounding box center [435, 314] width 335 height 19
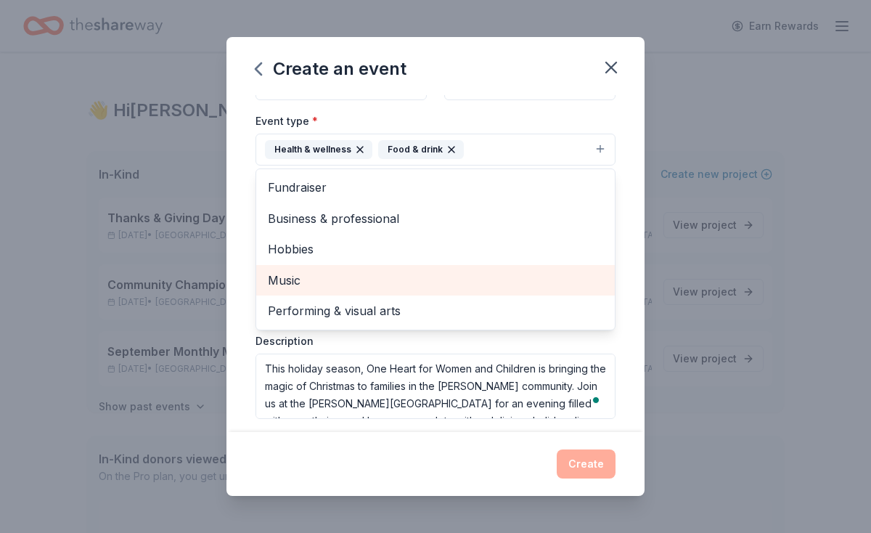
scroll to position [176, 0]
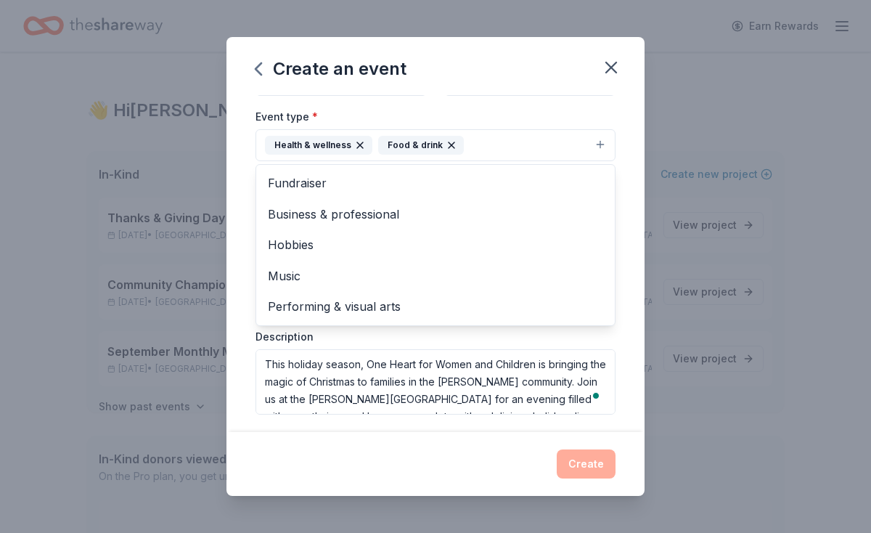
click at [335, 363] on div "Event type * Health & wellness Food & drink Fundraiser Business & professional …" at bounding box center [435, 260] width 360 height 307
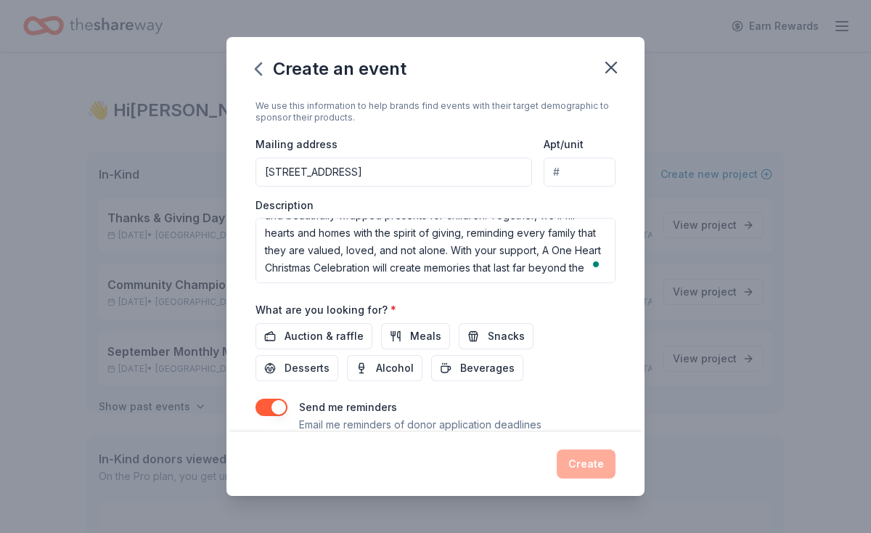
scroll to position [319, 0]
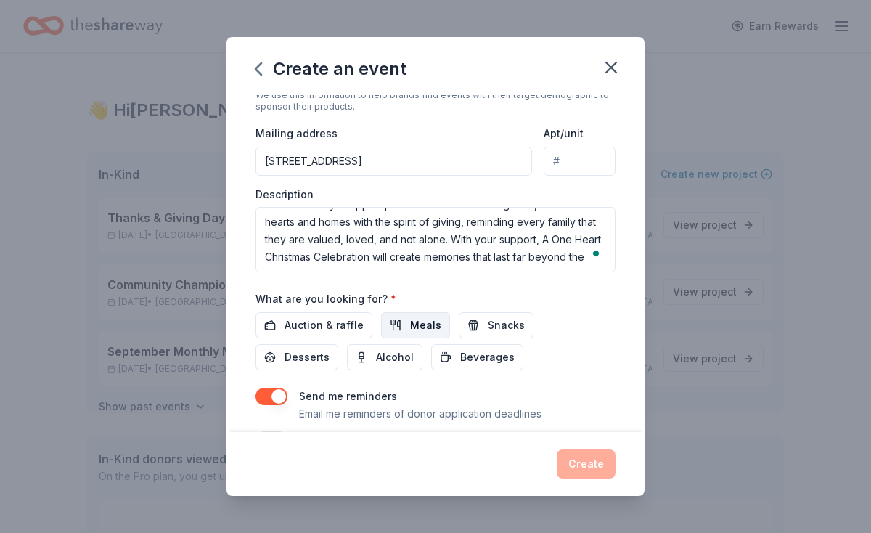
click at [414, 319] on span "Meals" at bounding box center [425, 324] width 31 height 17
click at [460, 350] on span "Beverages" at bounding box center [487, 356] width 54 height 17
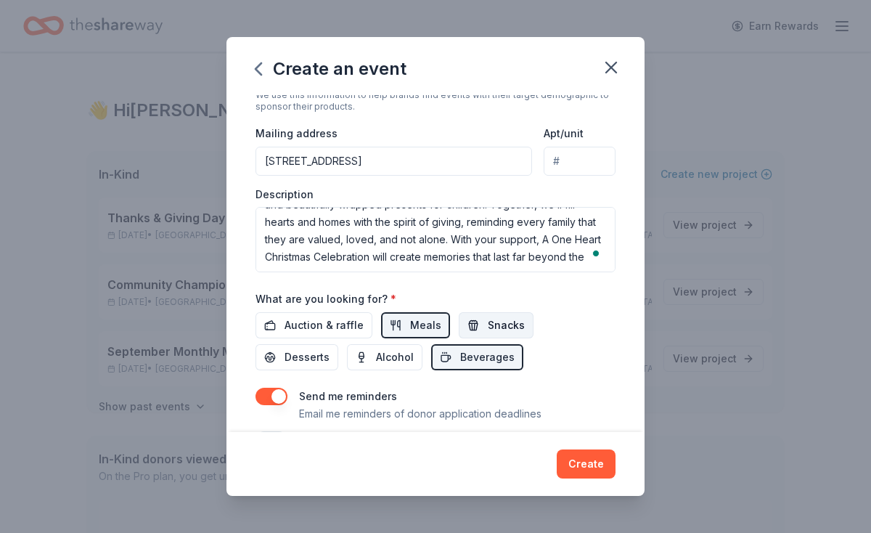
click at [493, 319] on span "Snacks" at bounding box center [506, 324] width 37 height 17
click at [618, 319] on div "Event name * A One Heart Christmas Celebration 33 /100 Event website [DOMAIN_NA…" at bounding box center [435, 263] width 418 height 337
click at [329, 348] on span "Desserts" at bounding box center [306, 356] width 45 height 17
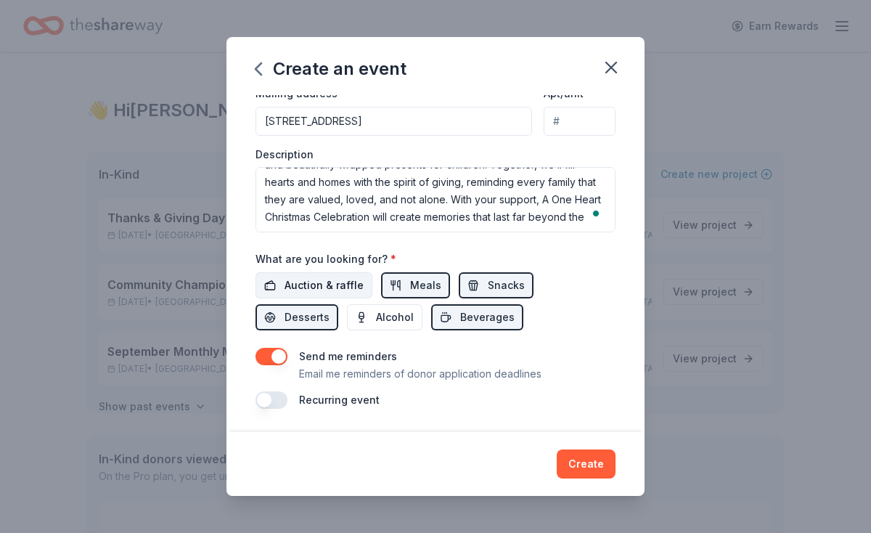
click at [320, 279] on span "Auction & raffle" at bounding box center [323, 284] width 79 height 17
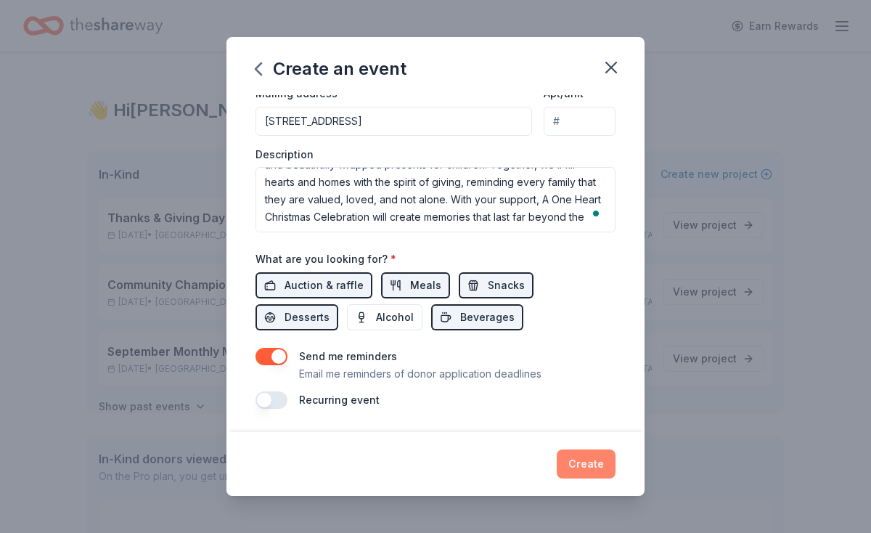
click at [571, 456] on button "Create" at bounding box center [586, 463] width 59 height 29
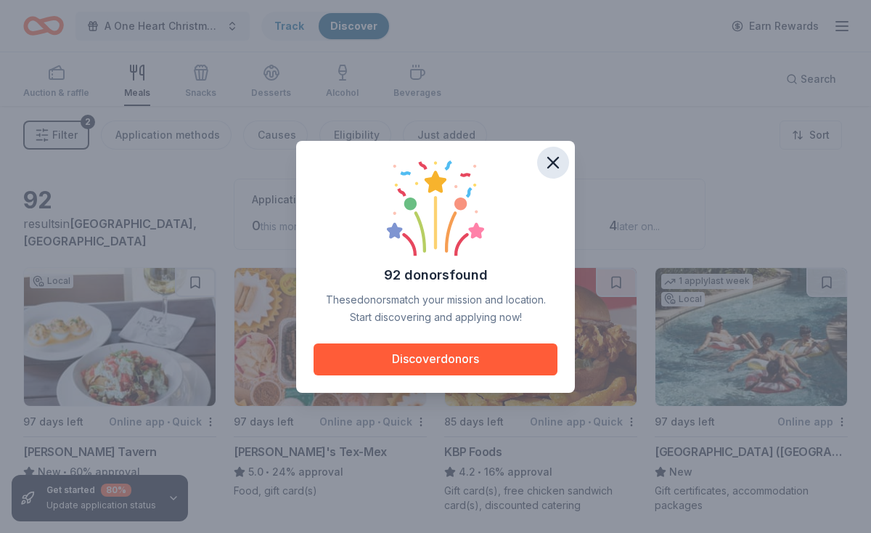
click at [549, 162] on icon "button" at bounding box center [553, 162] width 20 height 20
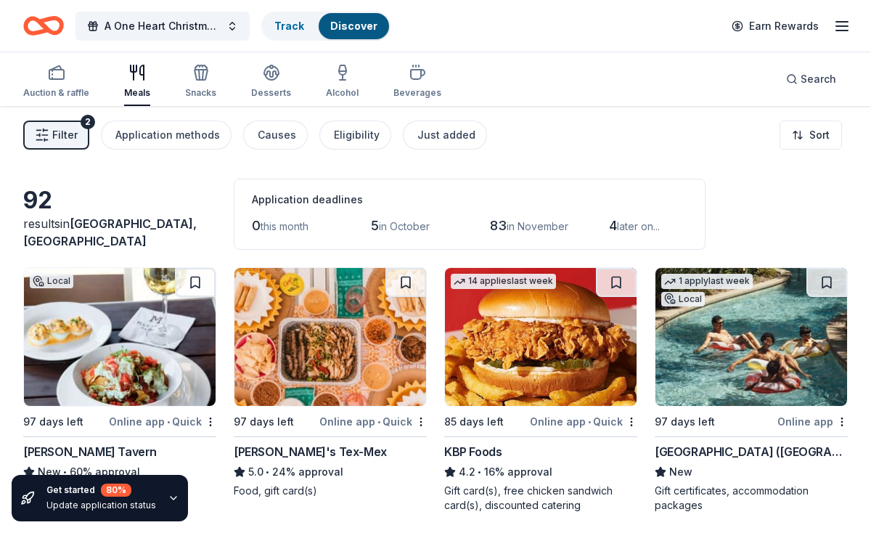
click at [56, 18] on icon "Home" at bounding box center [50, 25] width 22 height 15
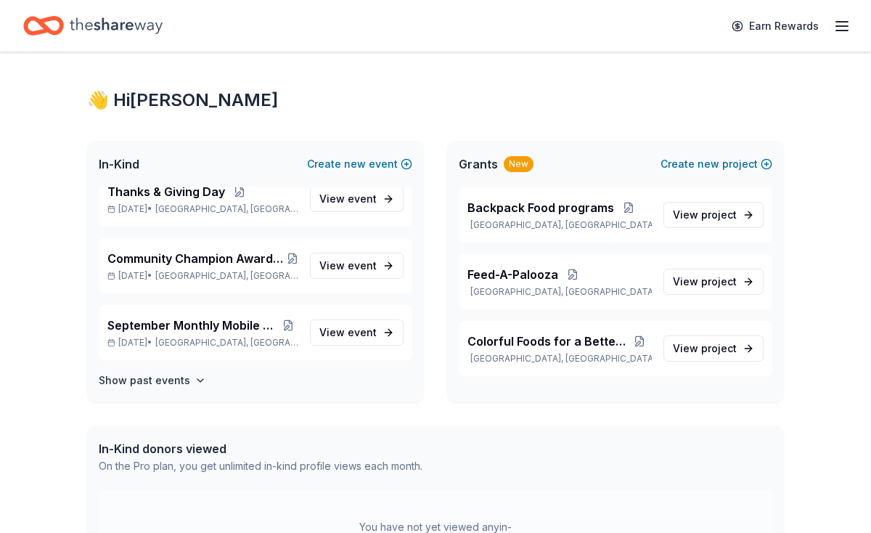
scroll to position [82, 0]
click at [350, 154] on div "In-Kind Create new event" at bounding box center [255, 164] width 337 height 46
click at [351, 163] on span "new" at bounding box center [355, 163] width 22 height 17
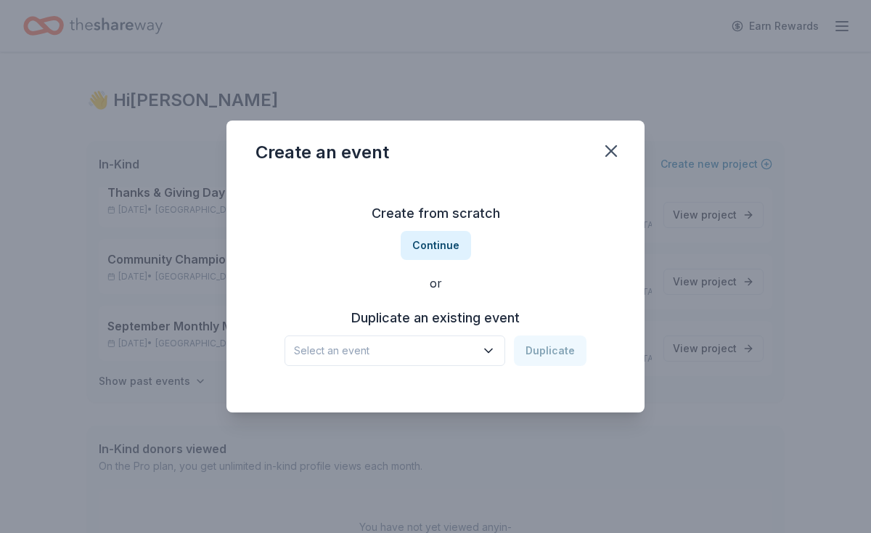
click at [407, 329] on div "Duplicate an existing event Select an event Duplicate" at bounding box center [435, 335] width 360 height 59
click at [403, 347] on span "Select an event" at bounding box center [384, 350] width 181 height 17
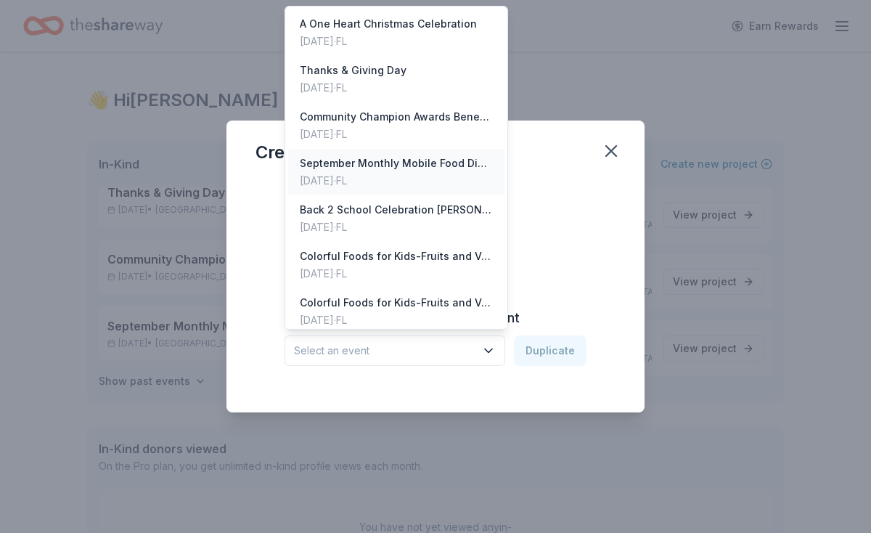
click at [424, 176] on div "[DATE] · [GEOGRAPHIC_DATA]" at bounding box center [396, 180] width 193 height 17
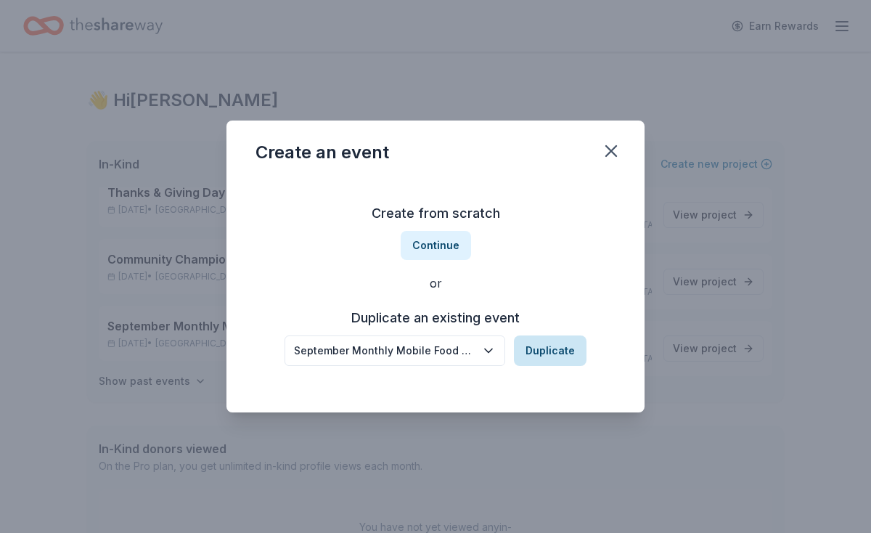
click at [548, 356] on button "Duplicate" at bounding box center [550, 350] width 73 height 30
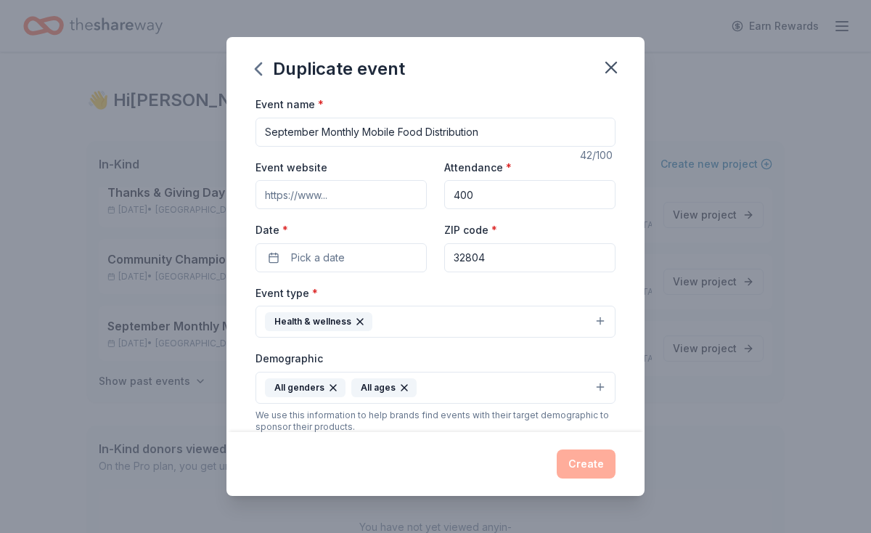
click at [315, 131] on input "September Monthly Mobile Food Distribution" at bounding box center [435, 132] width 360 height 29
type input "November Monthly Mobile Food Distribution"
click at [306, 200] on input "Event website" at bounding box center [340, 194] width 171 height 29
type input "[DOMAIN_NAME]"
click at [321, 243] on button "Pick a date" at bounding box center [340, 257] width 171 height 29
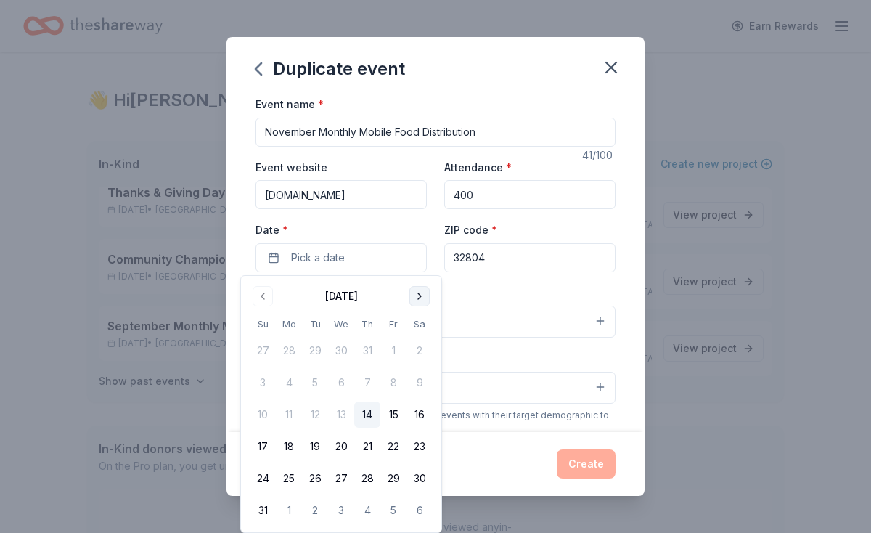
click at [419, 292] on button "Go to next month" at bounding box center [419, 296] width 20 height 20
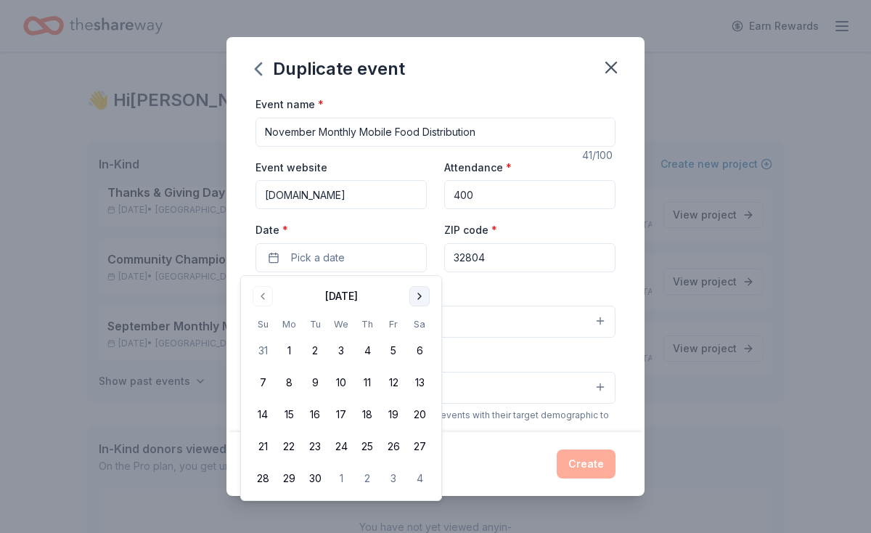
click at [420, 292] on button "Go to next month" at bounding box center [419, 296] width 20 height 20
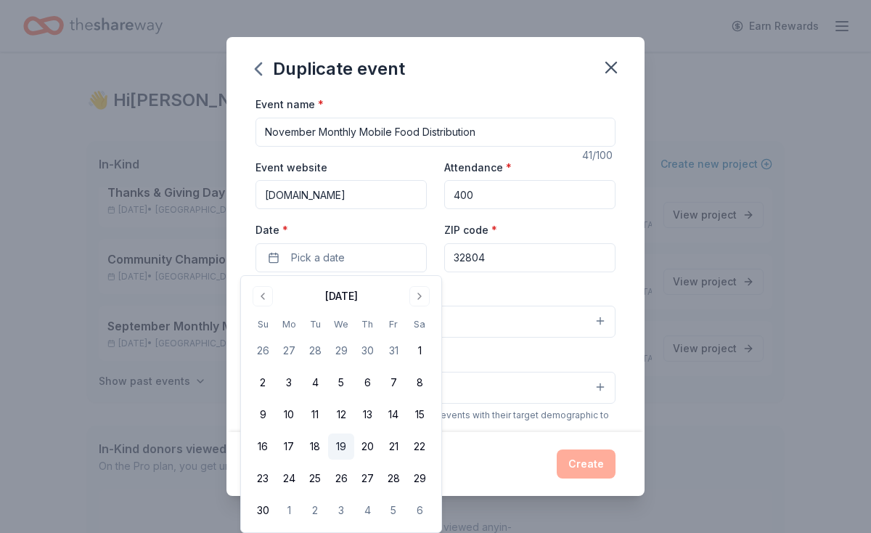
click at [346, 450] on button "19" at bounding box center [341, 446] width 26 height 26
click at [496, 292] on div "Event type * Health & wellness" at bounding box center [435, 311] width 360 height 54
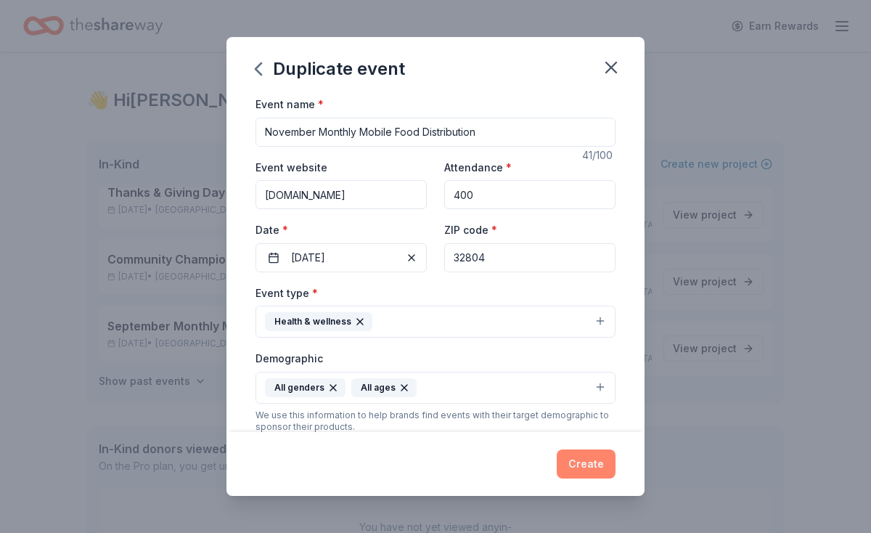
click at [572, 464] on button "Create" at bounding box center [586, 463] width 59 height 29
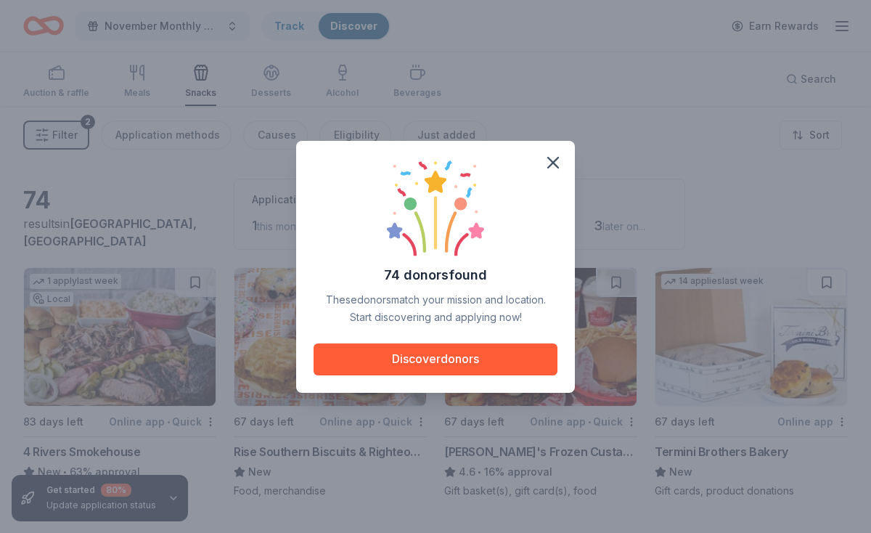
click at [38, 31] on div "74 donors found These donors match your mission and location. Start discovering…" at bounding box center [435, 266] width 871 height 533
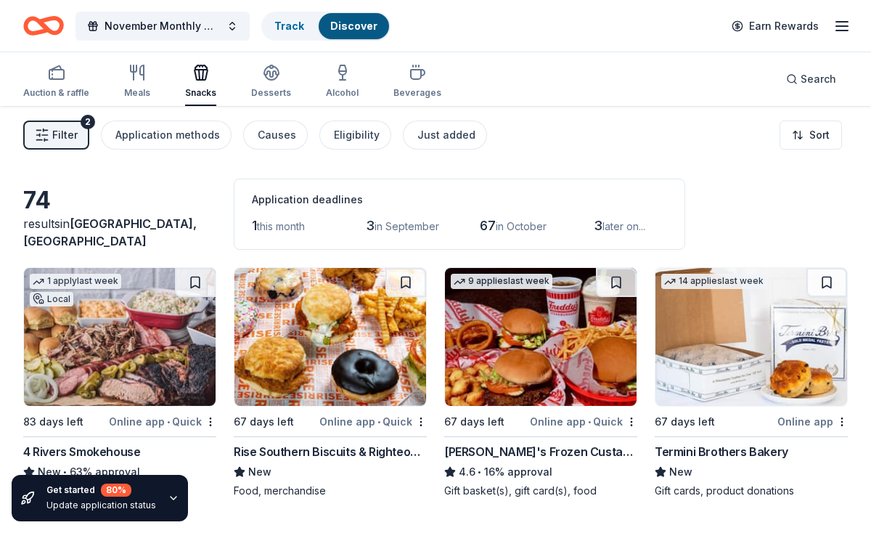
scroll to position [10, 0]
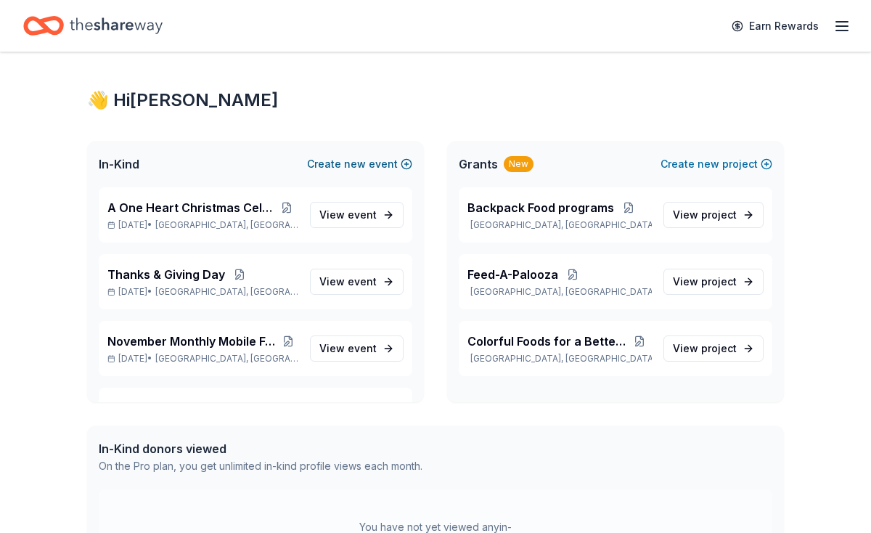
click at [333, 163] on button "Create new event" at bounding box center [359, 163] width 105 height 17
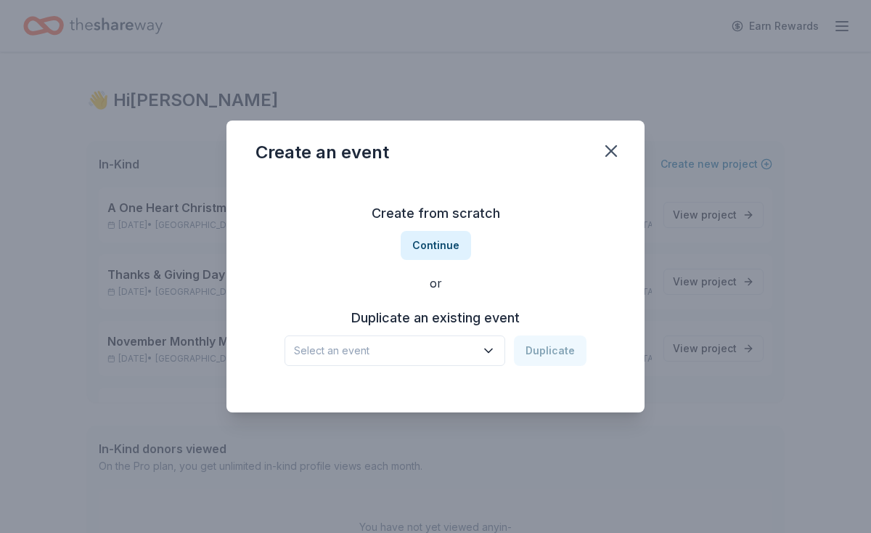
click at [398, 344] on span "Select an event" at bounding box center [384, 350] width 181 height 17
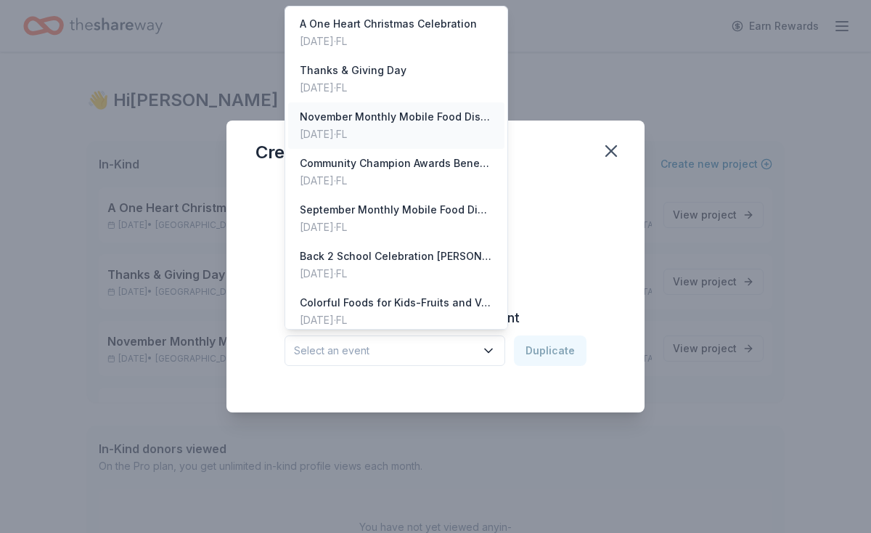
click at [391, 126] on div "[DATE] · [GEOGRAPHIC_DATA]" at bounding box center [396, 134] width 193 height 17
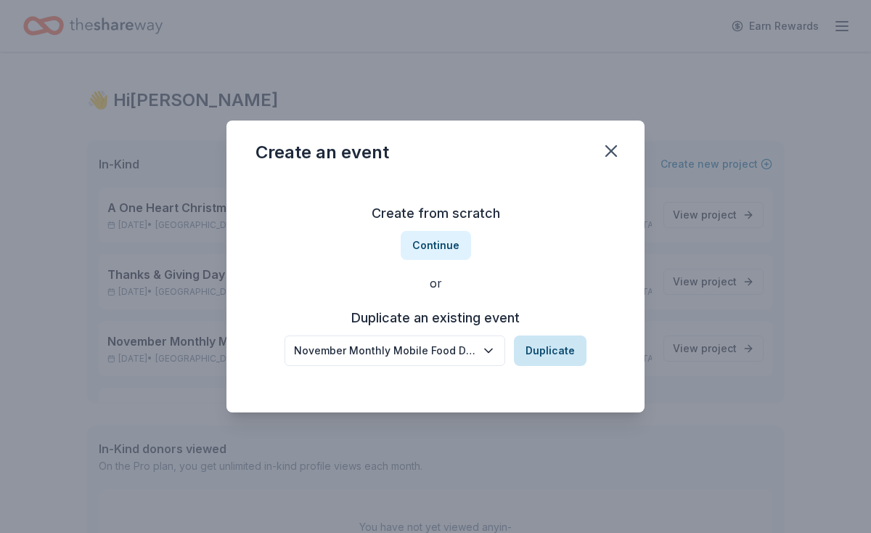
click at [539, 345] on button "Duplicate" at bounding box center [550, 350] width 73 height 30
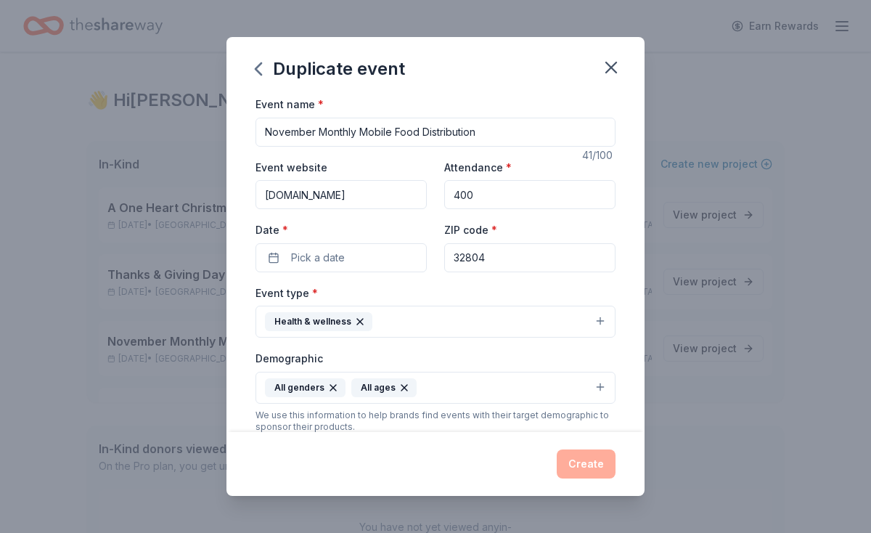
click at [303, 131] on input "November Monthly Mobile Food Distribution" at bounding box center [435, 132] width 360 height 29
type input "October Monthly Mobile Food Distribution"
click at [357, 256] on button "Pick a date" at bounding box center [340, 257] width 171 height 29
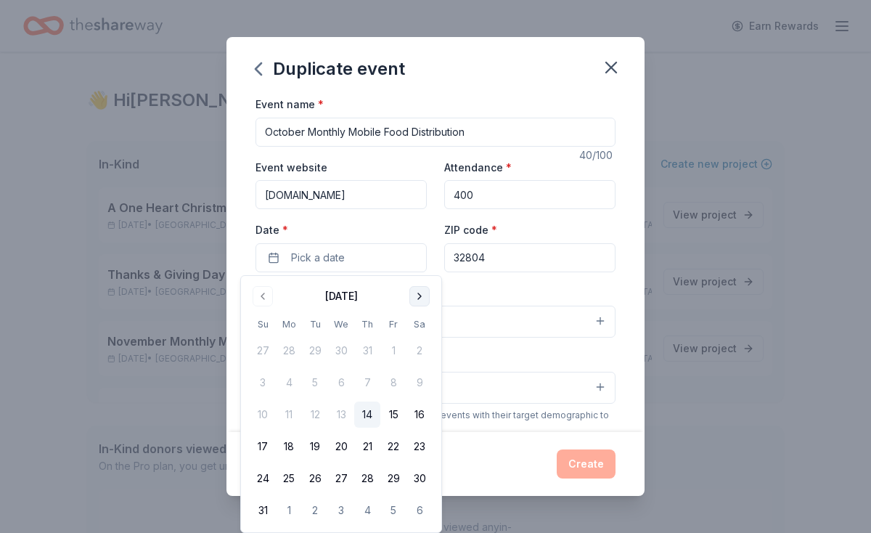
click at [410, 297] on button "Go to next month" at bounding box center [419, 296] width 20 height 20
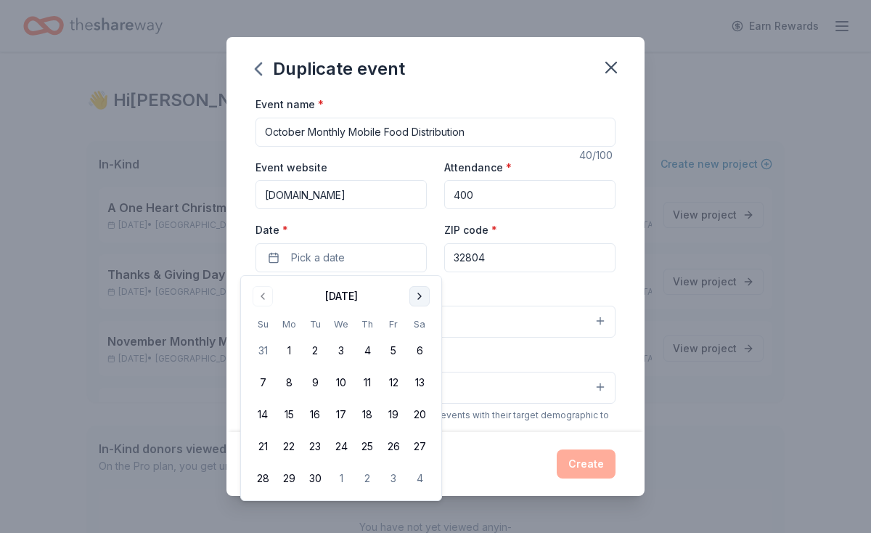
click at [410, 297] on button "Go to next month" at bounding box center [419, 296] width 20 height 20
click at [335, 446] on button "22" at bounding box center [341, 446] width 26 height 26
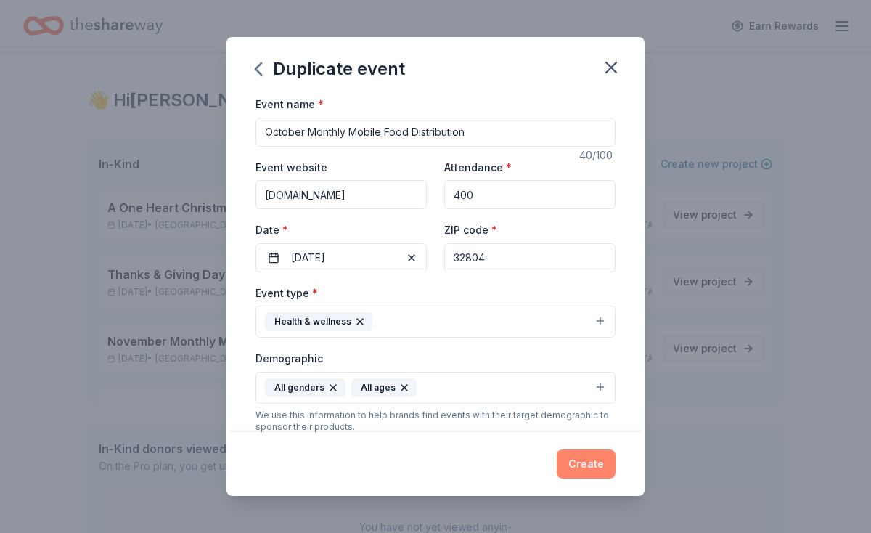
click at [583, 464] on button "Create" at bounding box center [586, 463] width 59 height 29
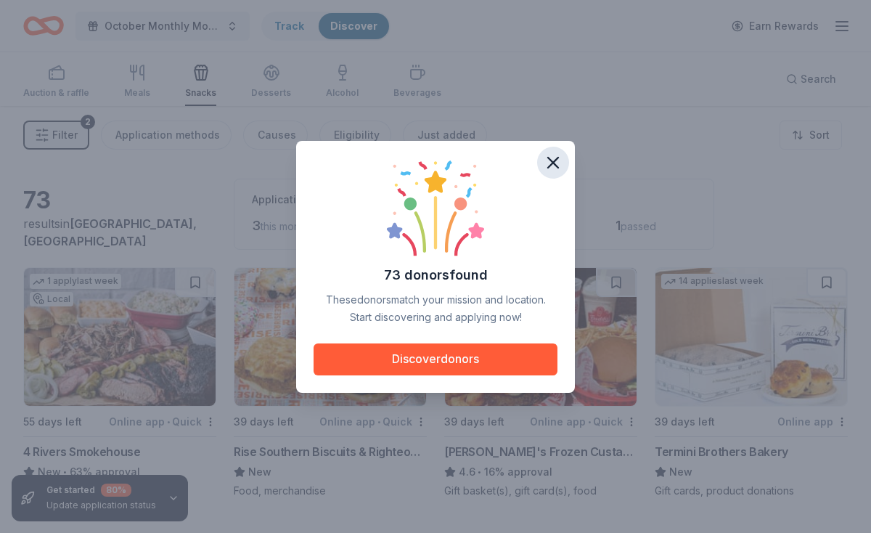
click at [552, 162] on icon "button" at bounding box center [553, 162] width 10 height 10
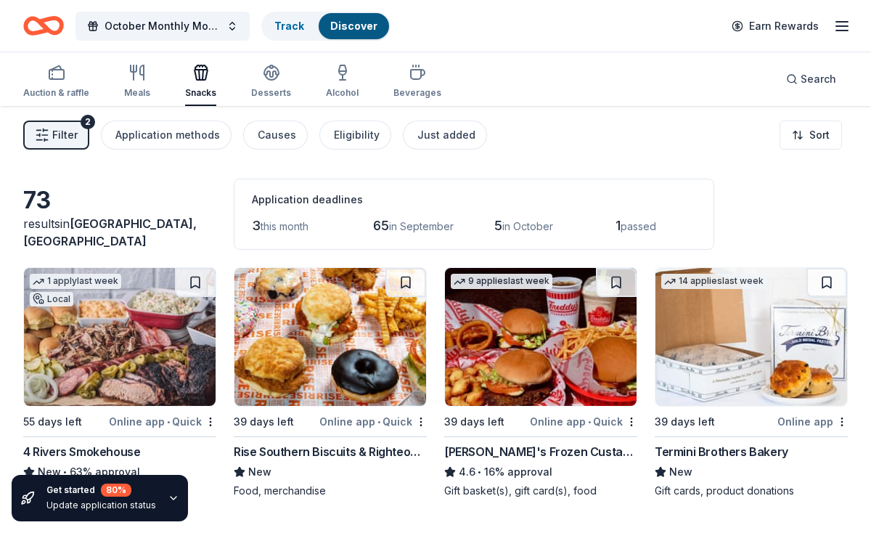
click at [26, 15] on icon "Home" at bounding box center [43, 26] width 41 height 34
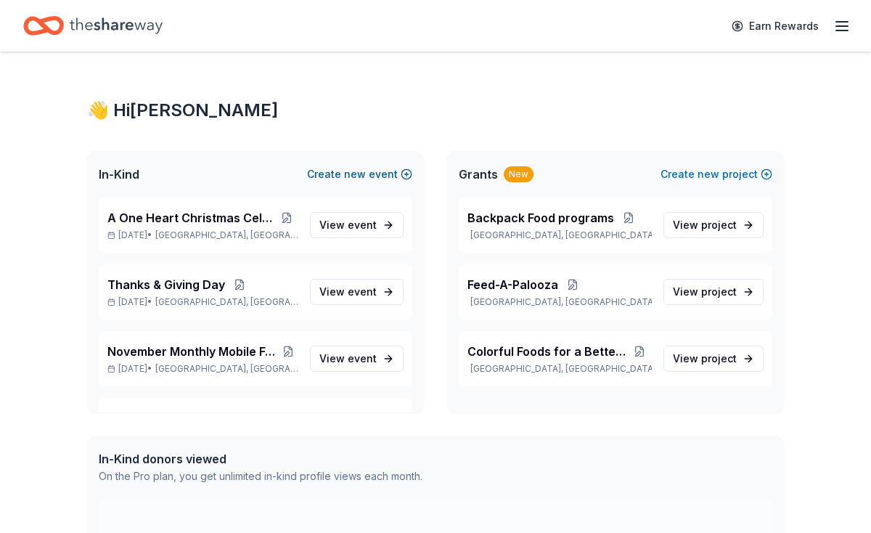
click at [330, 177] on button "Create new event" at bounding box center [359, 173] width 105 height 17
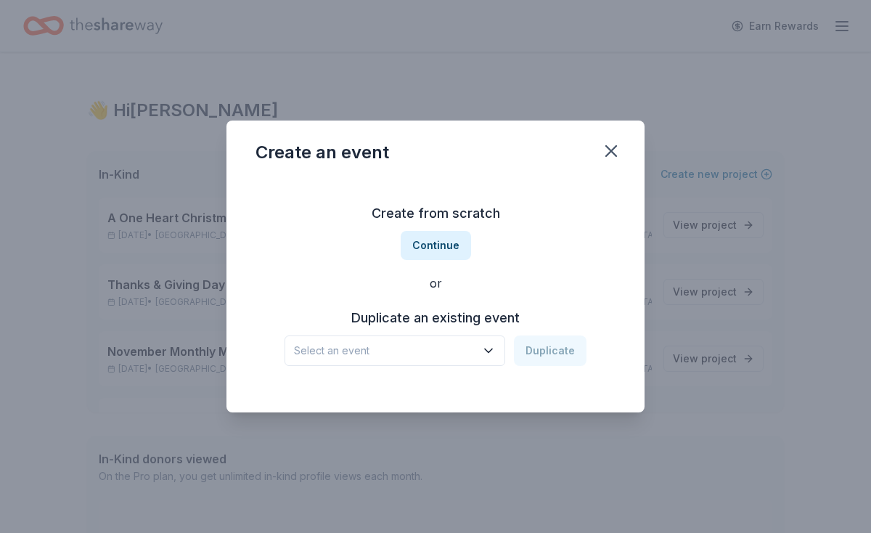
click at [402, 349] on span "Select an event" at bounding box center [384, 350] width 181 height 17
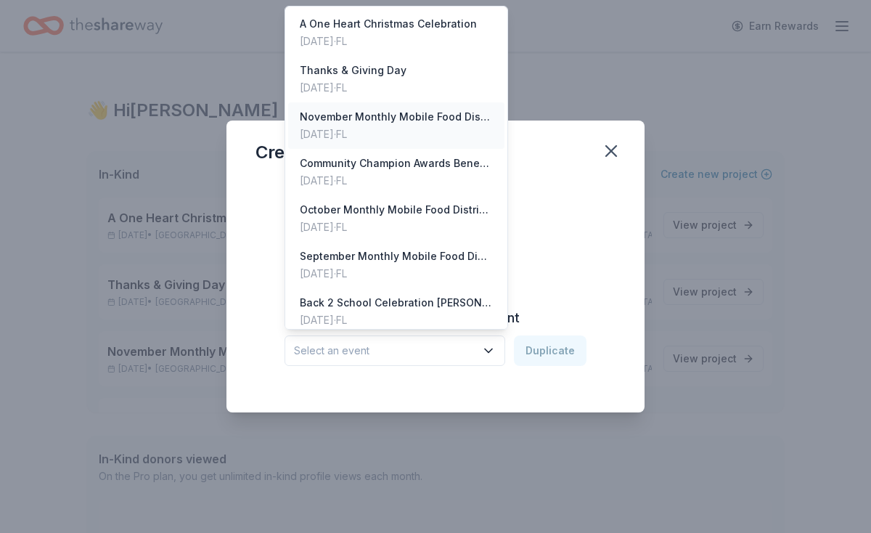
click at [408, 119] on div "November Monthly Mobile Food Distribution" at bounding box center [396, 116] width 193 height 17
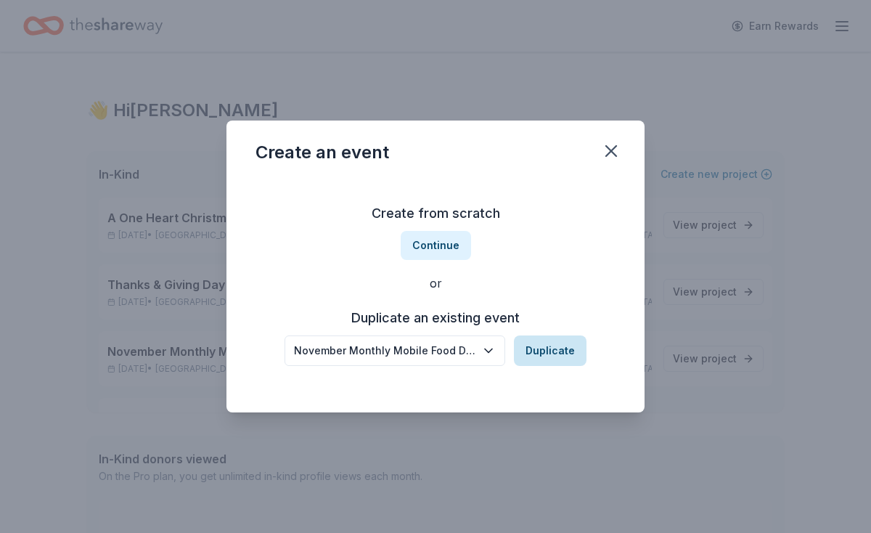
click at [533, 353] on button "Duplicate" at bounding box center [550, 350] width 73 height 30
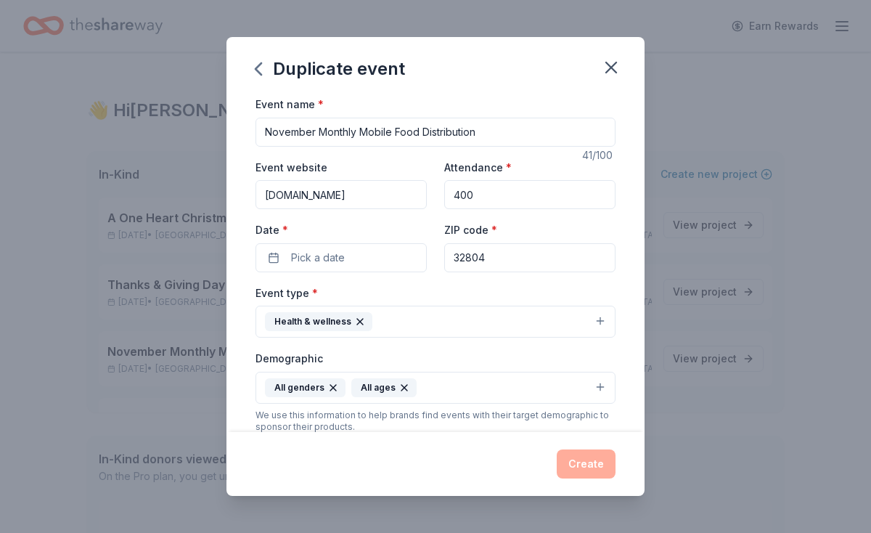
click at [291, 127] on input "November Monthly Mobile Food Distribution" at bounding box center [435, 132] width 360 height 29
type input "September Monthly Mobile Food Distribution"
click at [329, 253] on span "Pick a date" at bounding box center [318, 257] width 54 height 17
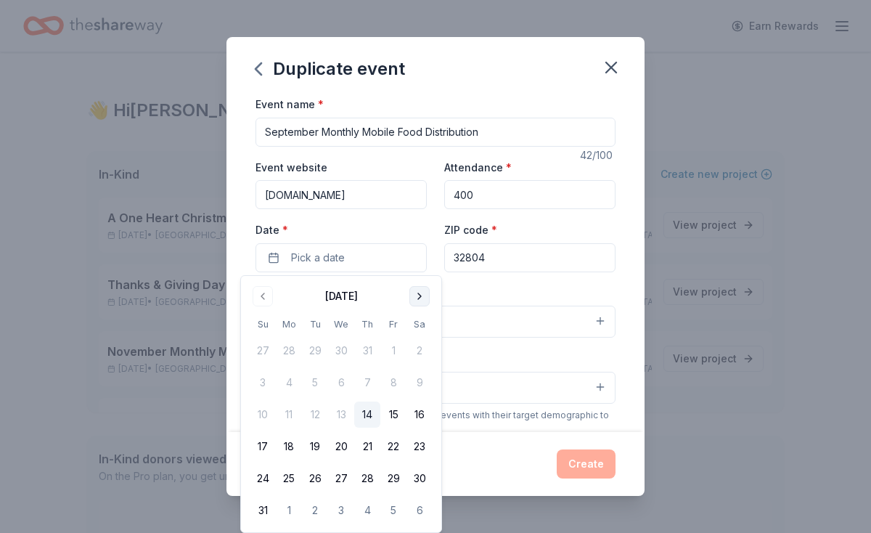
click at [419, 295] on button "Go to next month" at bounding box center [419, 296] width 20 height 20
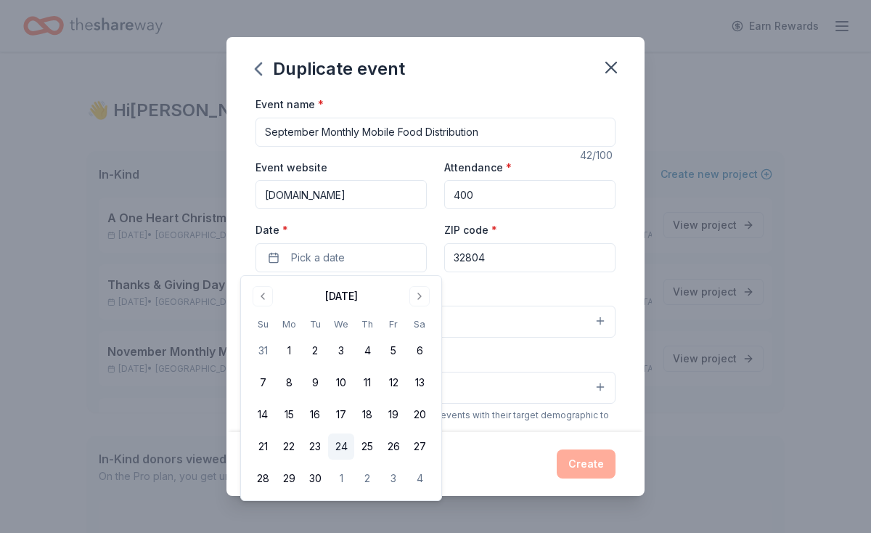
click at [332, 445] on button "24" at bounding box center [341, 446] width 26 height 26
click at [567, 462] on button "Create" at bounding box center [586, 463] width 59 height 29
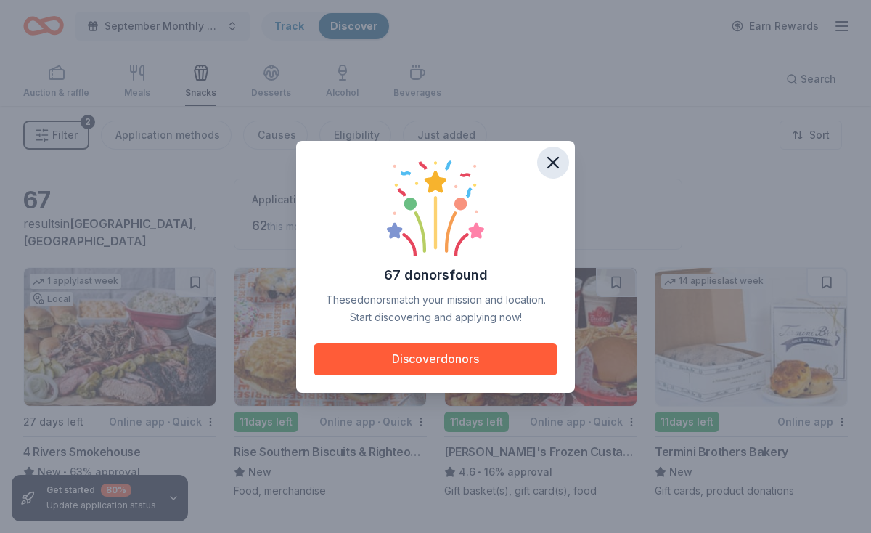
click at [563, 155] on button "button" at bounding box center [553, 163] width 32 height 32
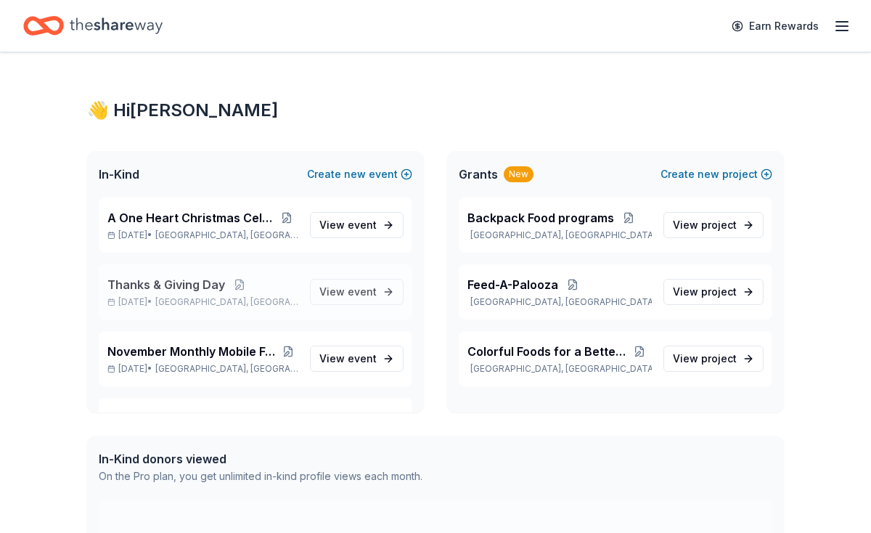
scroll to position [287, 0]
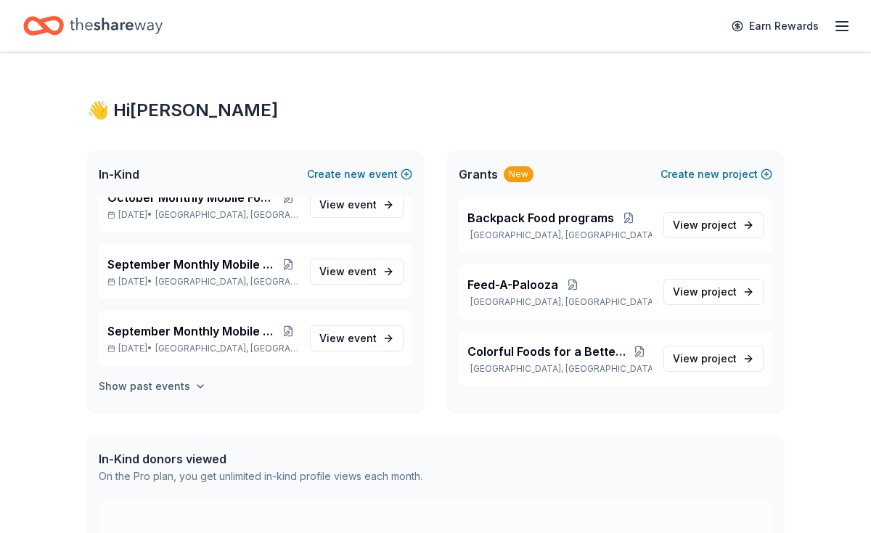
click at [183, 385] on h4 "Show past events" at bounding box center [144, 385] width 91 height 17
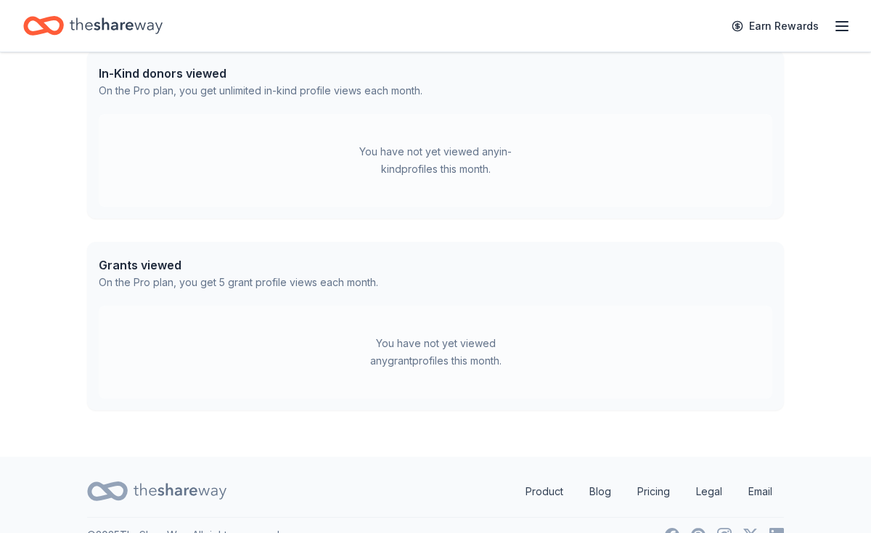
scroll to position [0, 0]
